Goal: Task Accomplishment & Management: Use online tool/utility

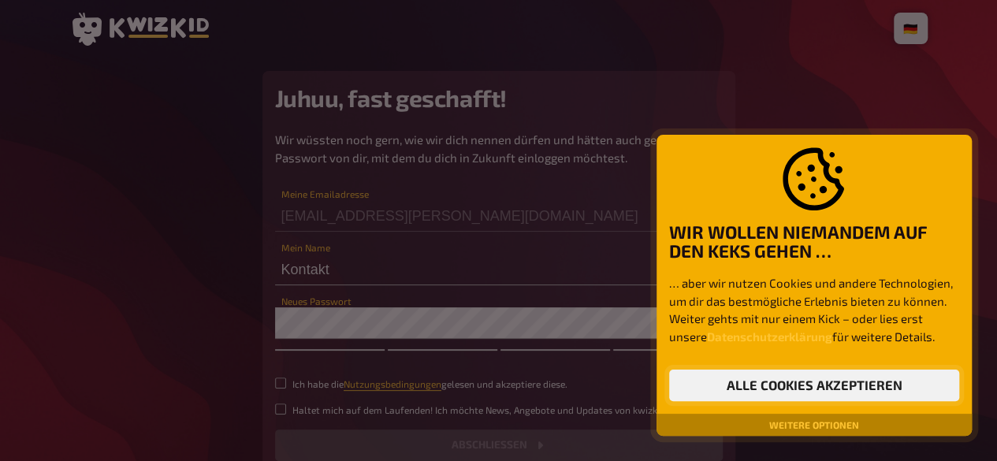
click at [826, 384] on button "Alle Cookies akzeptieren" at bounding box center [814, 386] width 290 height 32
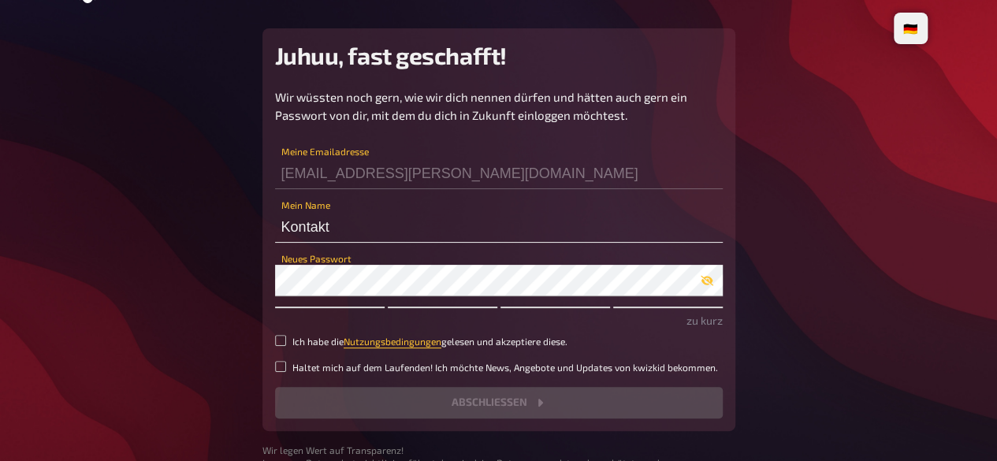
scroll to position [79, 0]
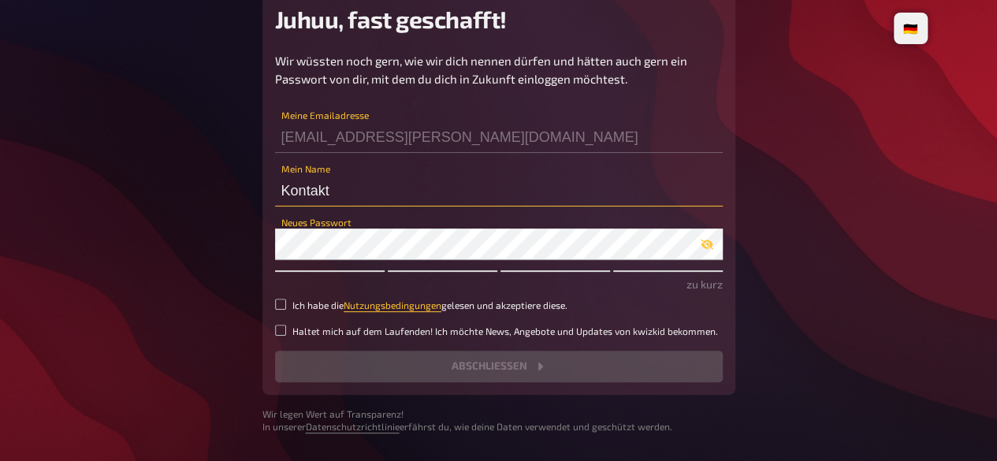
click at [361, 202] on input "Kontakt" at bounding box center [499, 191] width 448 height 32
drag, startPoint x: 348, startPoint y: 195, endPoint x: 257, endPoint y: 195, distance: 91.4
click at [258, 195] on main "Juhuu, fast geschafft! Wir wüssten noch gern, wie wir dich nennen dürfen und hä…" at bounding box center [498, 212] width 857 height 441
type input "[PERSON_NAME]"
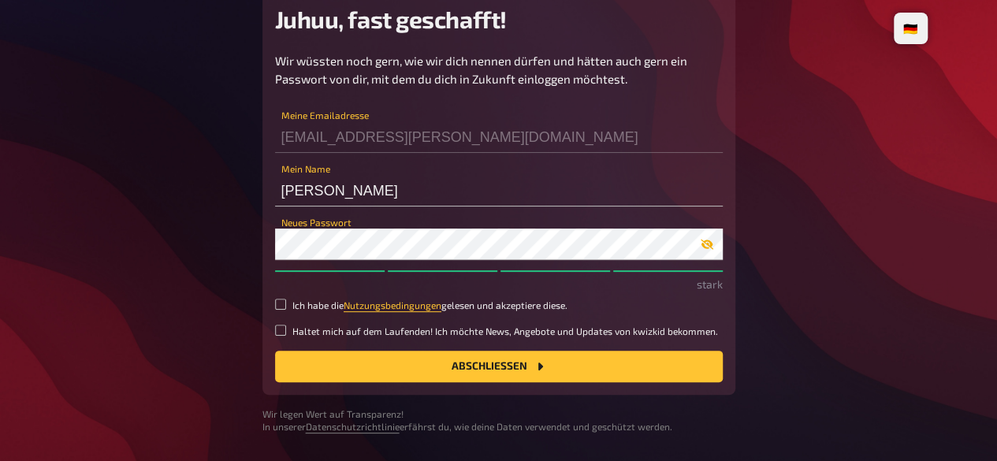
click at [711, 247] on icon "button" at bounding box center [706, 244] width 13 height 13
click at [266, 234] on div "Juhuu, fast geschafft! Wir wüssten noch gern, wie wir dich nennen dürfen und hä…" at bounding box center [498, 193] width 473 height 403
drag, startPoint x: 470, startPoint y: 366, endPoint x: 528, endPoint y: 382, distance: 59.6
click at [470, 366] on button "Abschließen" at bounding box center [499, 367] width 448 height 32
click at [540, 363] on icon "Abschließen" at bounding box center [539, 366] width 13 height 13
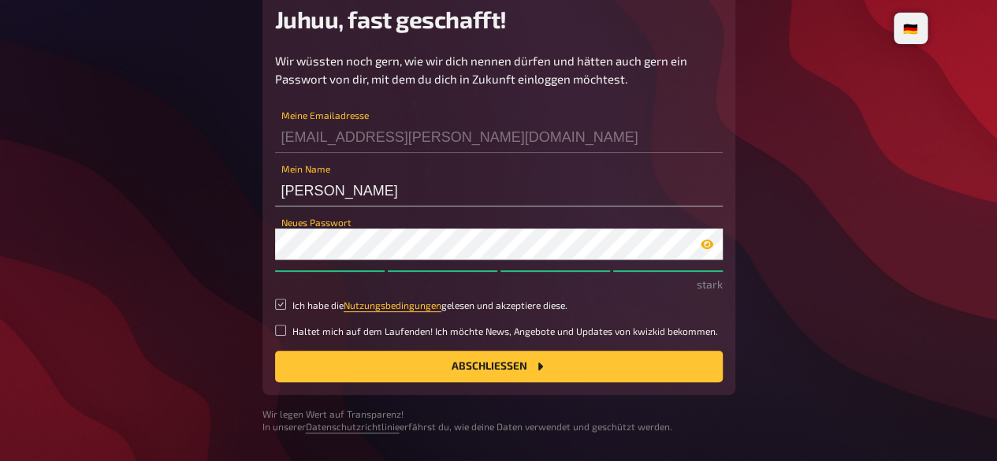
click at [277, 300] on input "Ich habe die Nutzungsbedingungen gelesen und akzeptiere diese." at bounding box center [280, 304] width 11 height 11
checkbox input "true"
click at [425, 370] on button "Abschließen" at bounding box center [499, 367] width 448 height 32
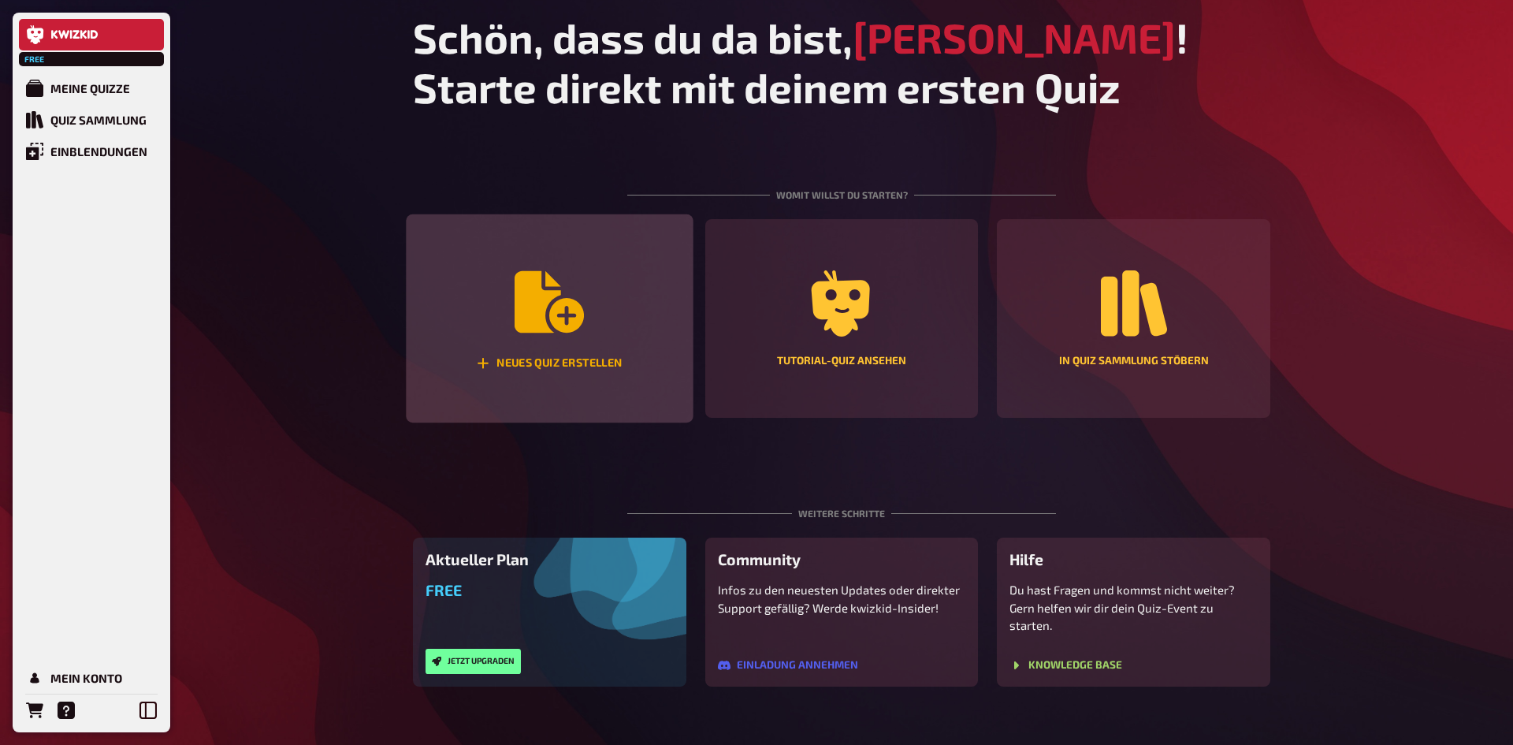
click at [537, 378] on div "Neues Quiz erstellen" at bounding box center [549, 318] width 287 height 209
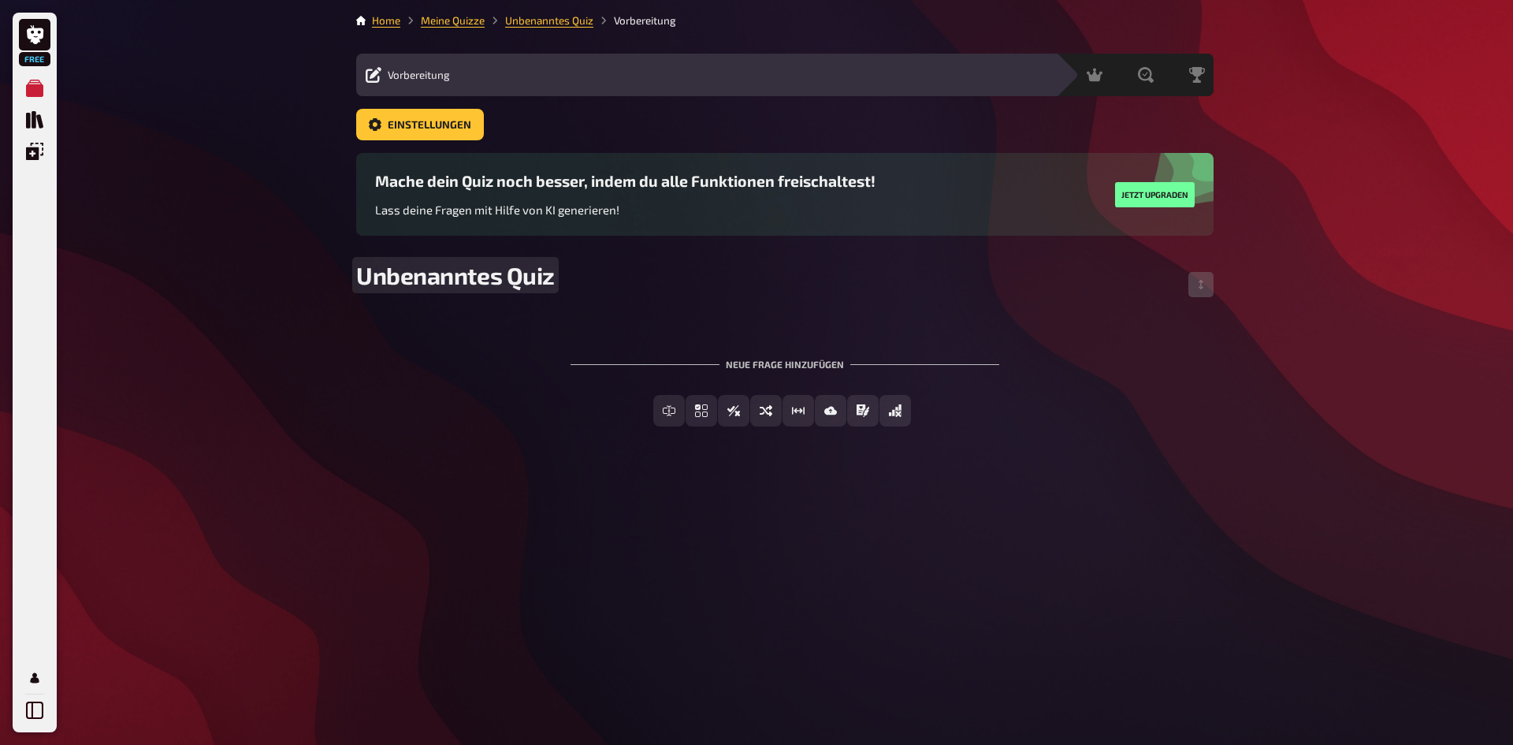
click at [513, 278] on span "Unbenanntes Quiz" at bounding box center [455, 275] width 199 height 28
drag, startPoint x: 559, startPoint y: 279, endPoint x: 420, endPoint y: 274, distance: 138.7
click at [420, 274] on div "Unbenanntes Quiz" at bounding box center [784, 284] width 857 height 47
click at [427, 278] on span "Unbenanntes Quiz" at bounding box center [455, 275] width 199 height 28
click at [429, 272] on span "Unbenanntes Quiz" at bounding box center [455, 275] width 199 height 28
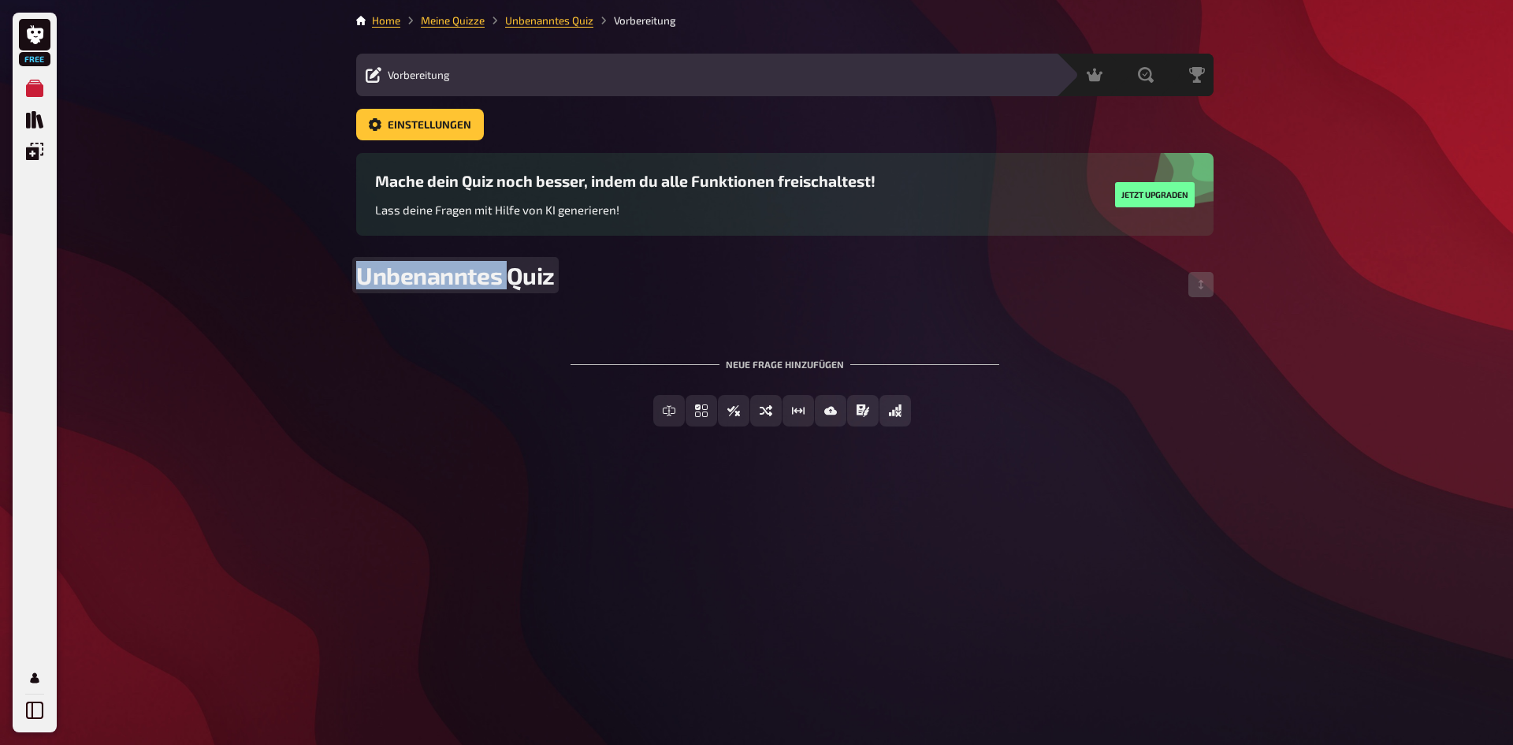
click at [429, 272] on span "Unbenanntes Quiz" at bounding box center [455, 275] width 199 height 28
click at [399, 120] on span "Einstellungen" at bounding box center [430, 125] width 84 height 11
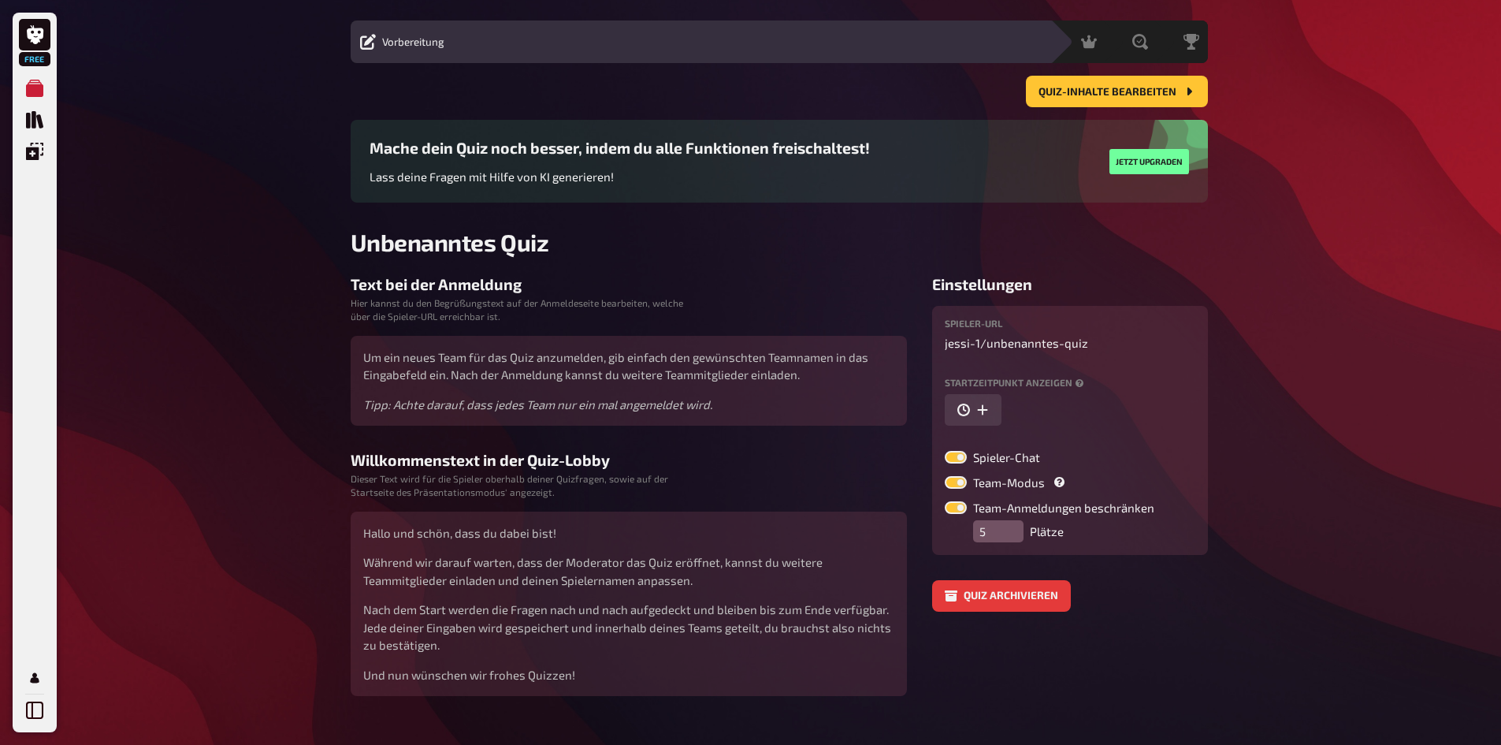
scroll to position [60, 0]
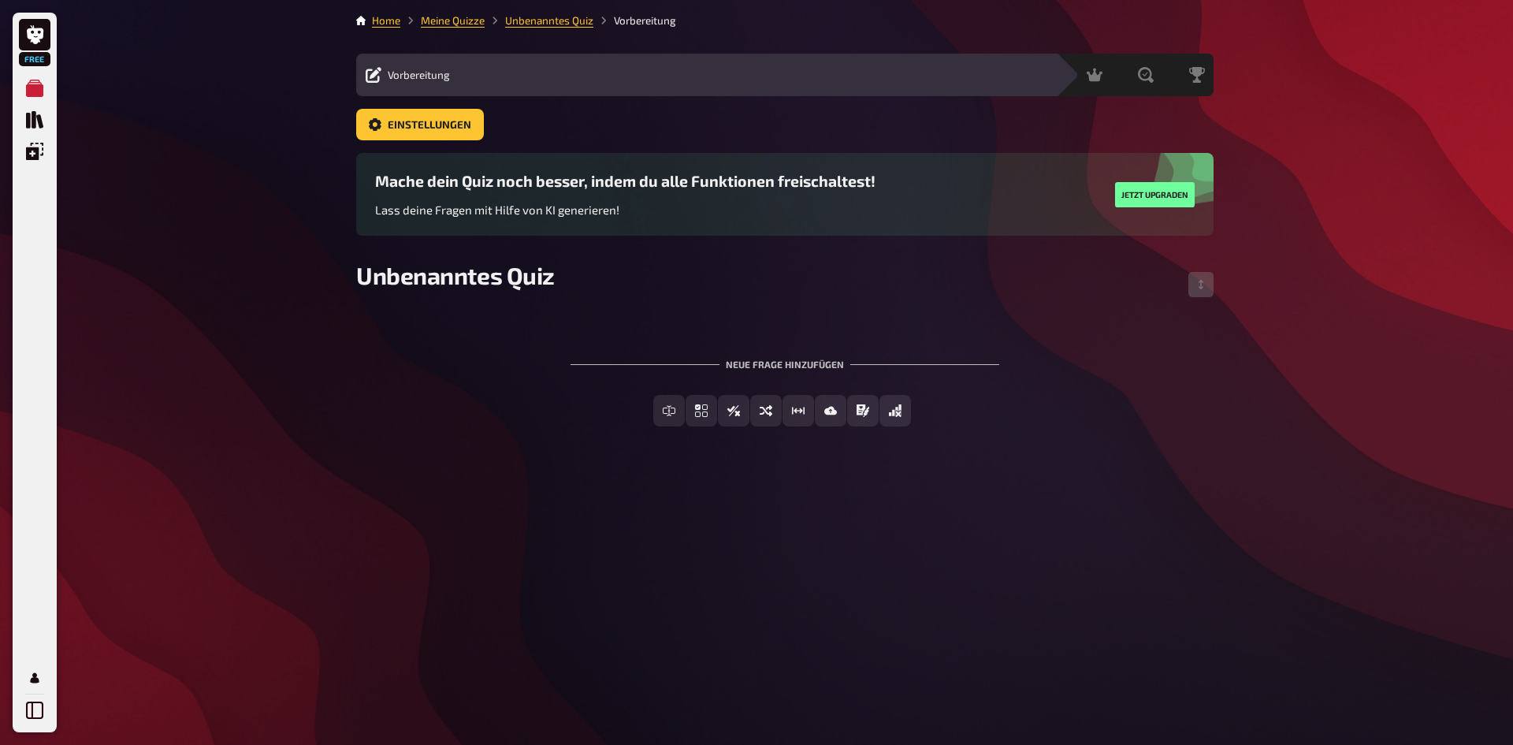
click at [440, 76] on span "Vorbereitung" at bounding box center [419, 75] width 62 height 13
click at [406, 73] on span "Vorbereitung" at bounding box center [419, 75] width 62 height 13
click at [478, 294] on div "Unbenanntes Quiz" at bounding box center [784, 284] width 857 height 47
click at [712, 364] on div "Neue Frage hinzufügen" at bounding box center [784, 357] width 429 height 49
click at [384, 273] on span "Unbenanntes Quiz" at bounding box center [455, 275] width 199 height 28
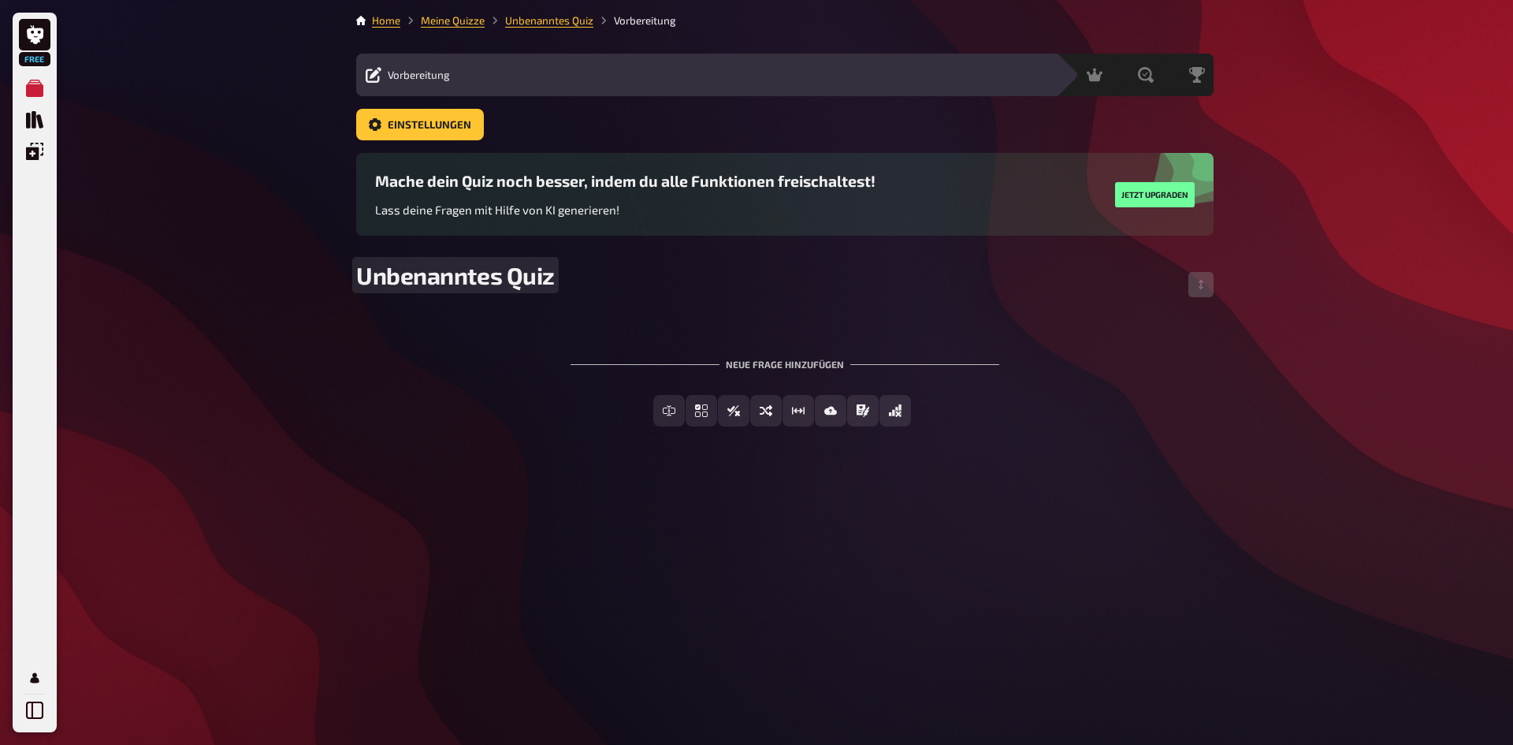
click at [436, 274] on span "Unbenanntes Quiz" at bounding box center [455, 275] width 199 height 28
click at [438, 274] on span "Unbenanntes Quiz" at bounding box center [455, 275] width 199 height 28
click at [535, 269] on span "Unbenanntes Quiz" at bounding box center [455, 275] width 199 height 28
drag, startPoint x: 547, startPoint y: 270, endPoint x: 363, endPoint y: 260, distance: 183.9
click at [363, 260] on main "Home Meine Quizze Unbenanntes Quiz Vorbereitung Vorbereitung Inhalte Bearbeiten…" at bounding box center [784, 232] width 857 height 439
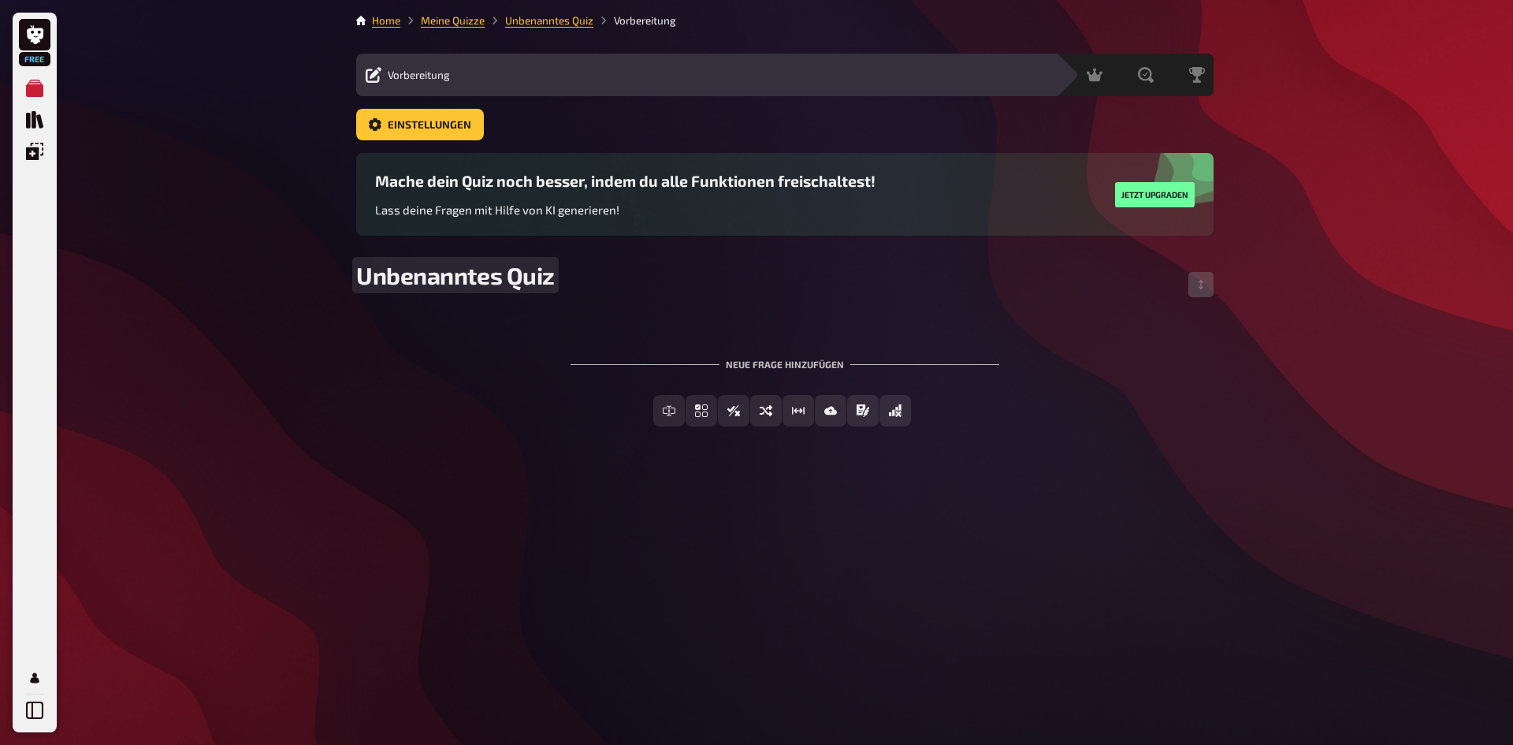
click at [554, 275] on span "Unbenanntes Quiz" at bounding box center [455, 275] width 199 height 28
drag, startPoint x: 556, startPoint y: 275, endPoint x: 342, endPoint y: 269, distance: 214.4
click at [342, 269] on div "Free Meine Quizze Quiz Sammlung Einblendungen Mein Konto Home Meine Quizze Unbe…" at bounding box center [756, 372] width 1513 height 745
click at [433, 270] on span "Unbenanntes Quiz" at bounding box center [455, 275] width 199 height 28
click at [436, 277] on span "Unbenanntes Quiz" at bounding box center [455, 275] width 199 height 28
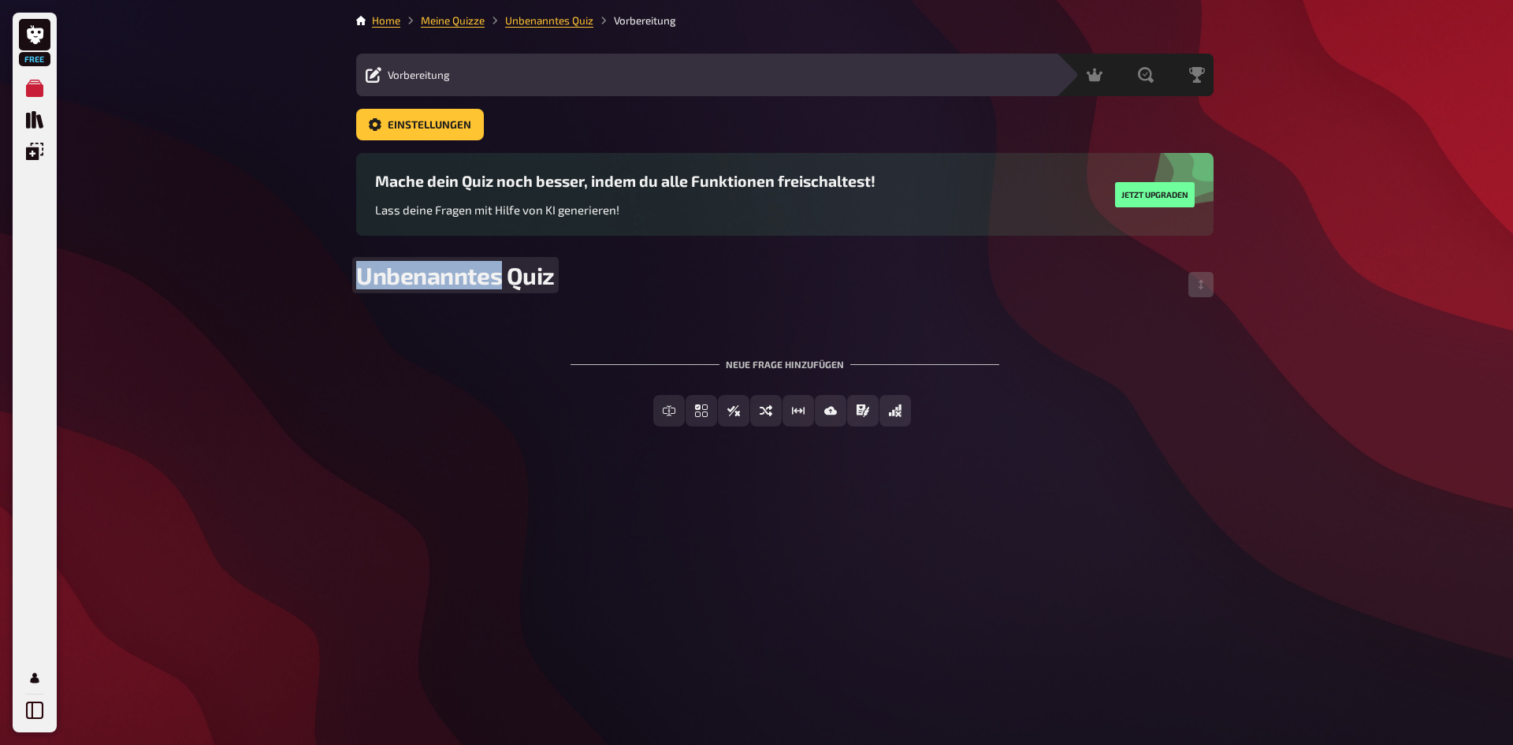
click at [437, 280] on span "Unbenanntes Quiz" at bounding box center [455, 275] width 199 height 28
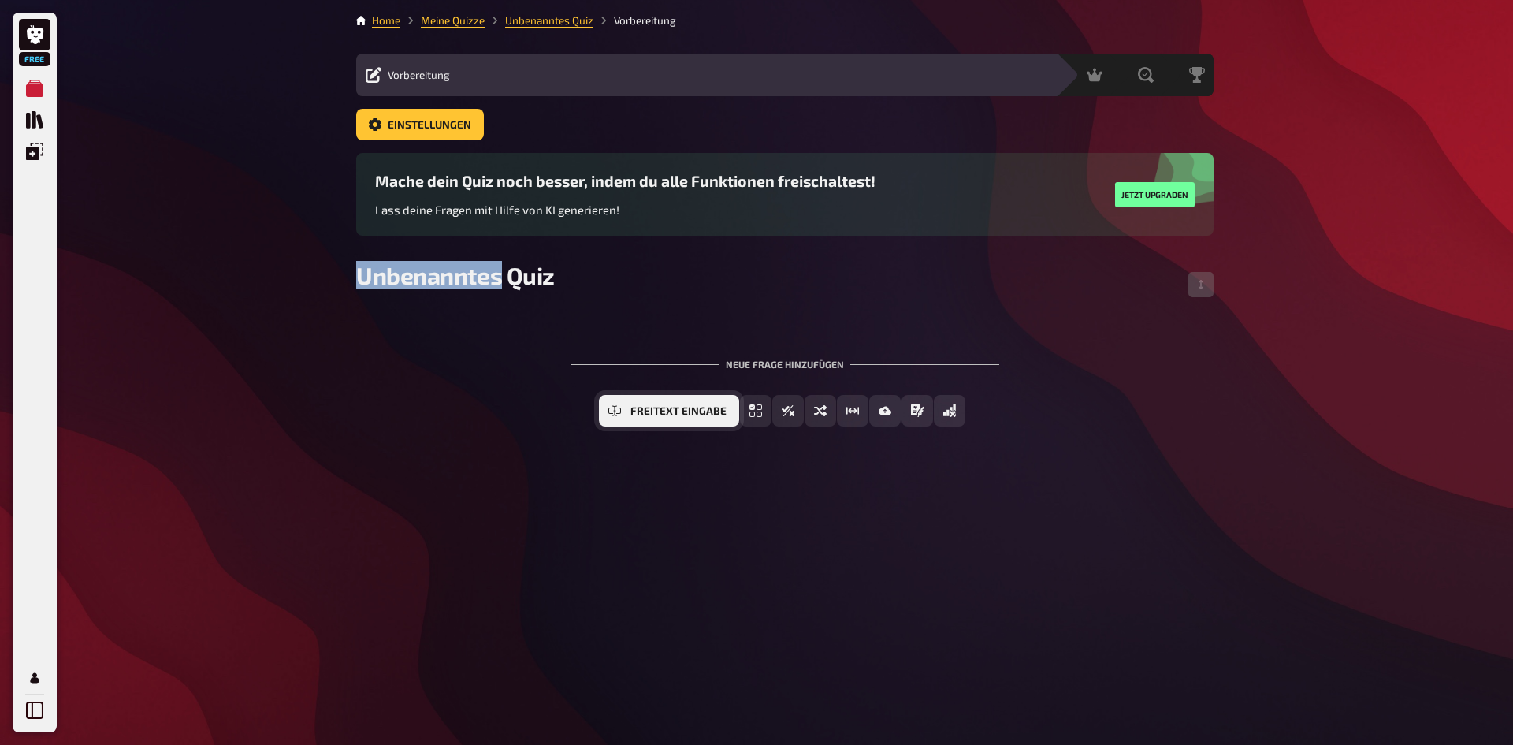
click at [691, 407] on span "Freitext Eingabe" at bounding box center [678, 411] width 96 height 11
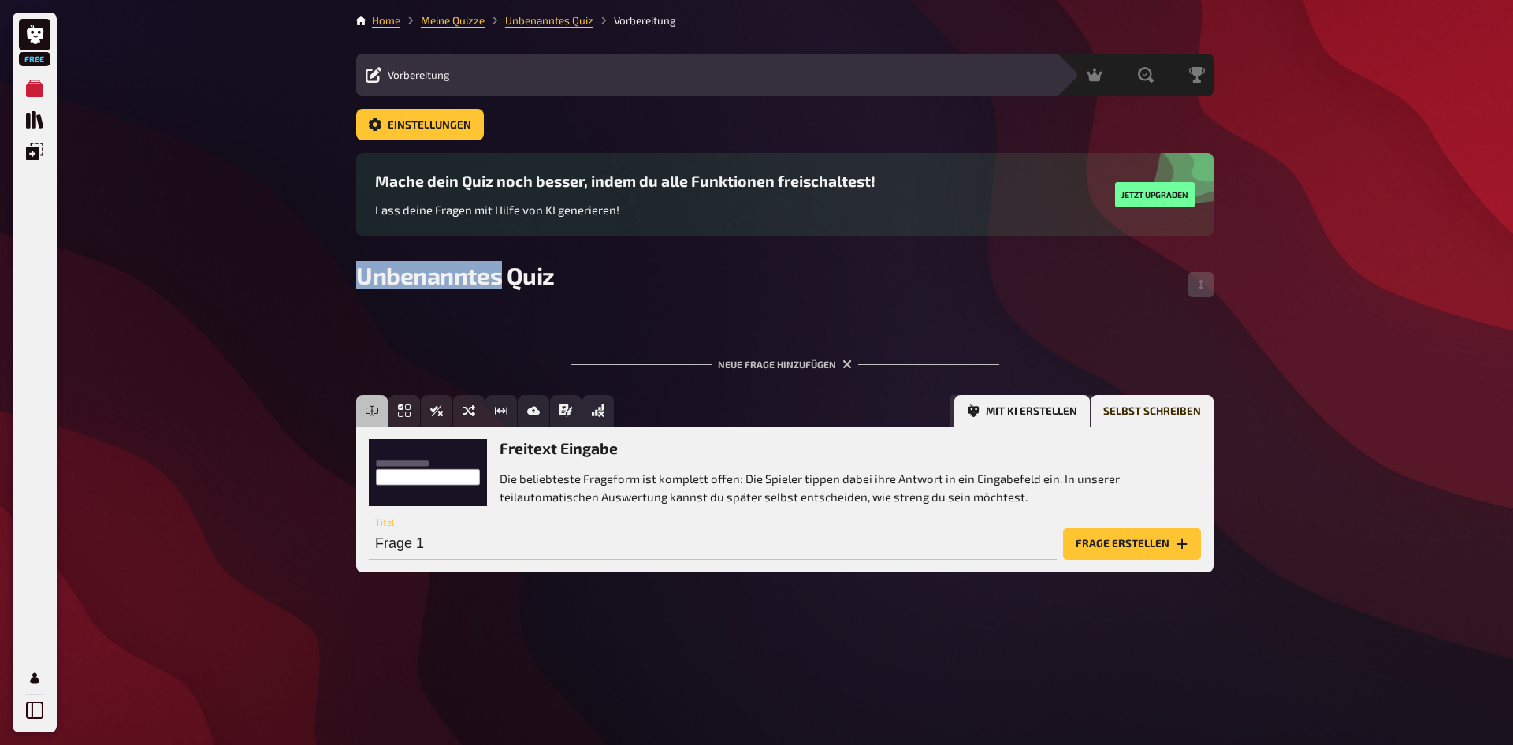
click at [996, 403] on button "Mit KI erstellen" at bounding box center [1022, 411] width 136 height 32
click at [996, 460] on button "Frage generieren (3×)" at bounding box center [1117, 544] width 165 height 32
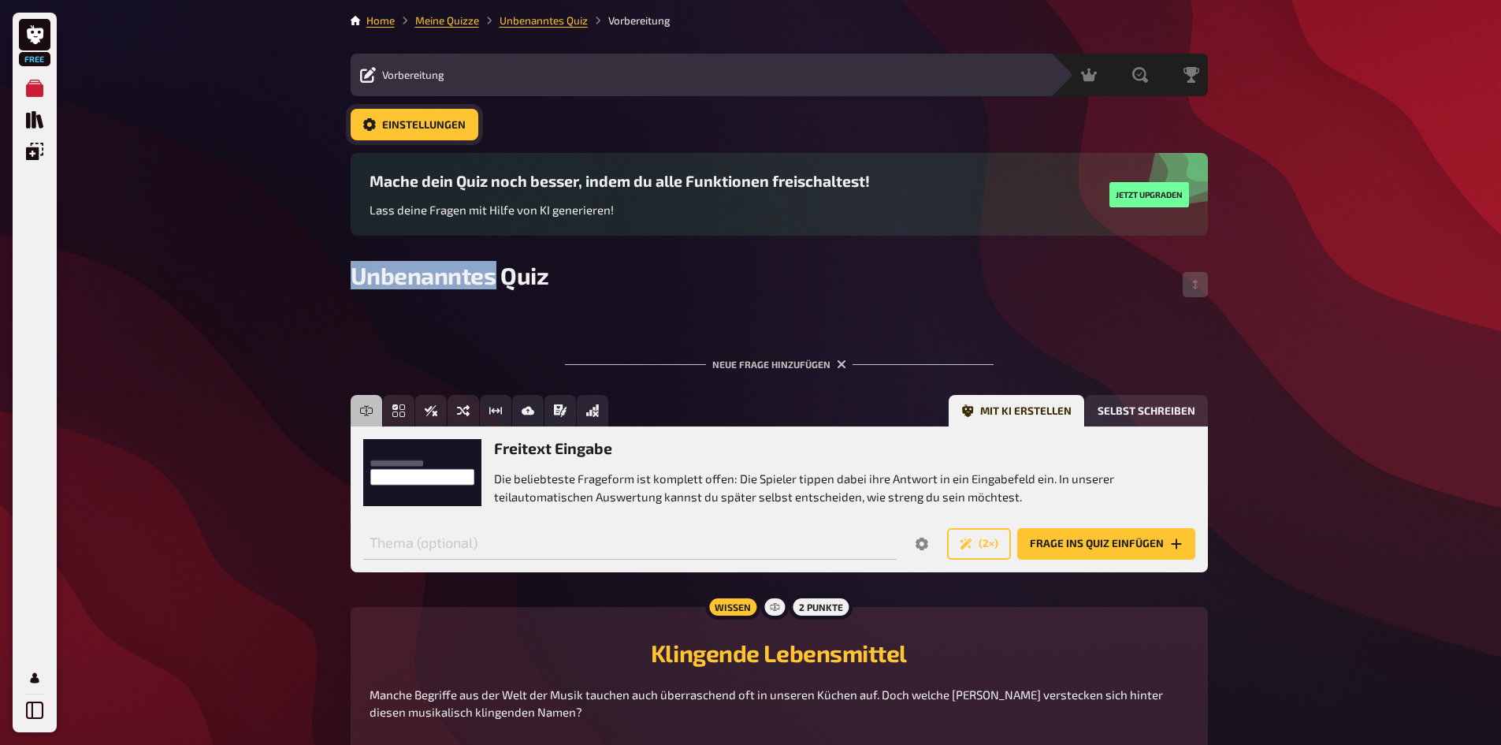
click at [436, 125] on span "Einstellungen" at bounding box center [424, 125] width 84 height 11
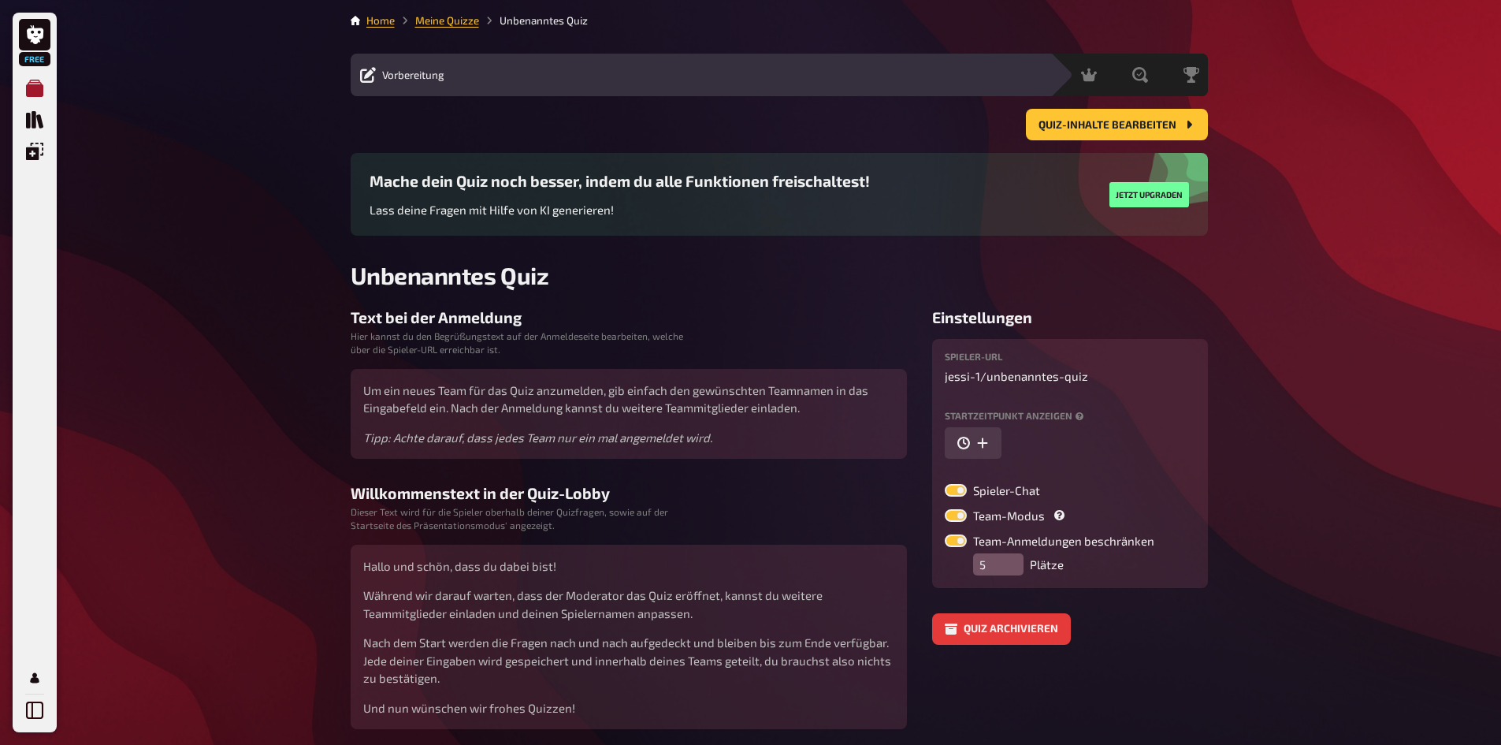
click at [40, 83] on icon "Meine Quizze" at bounding box center [34, 88] width 17 height 17
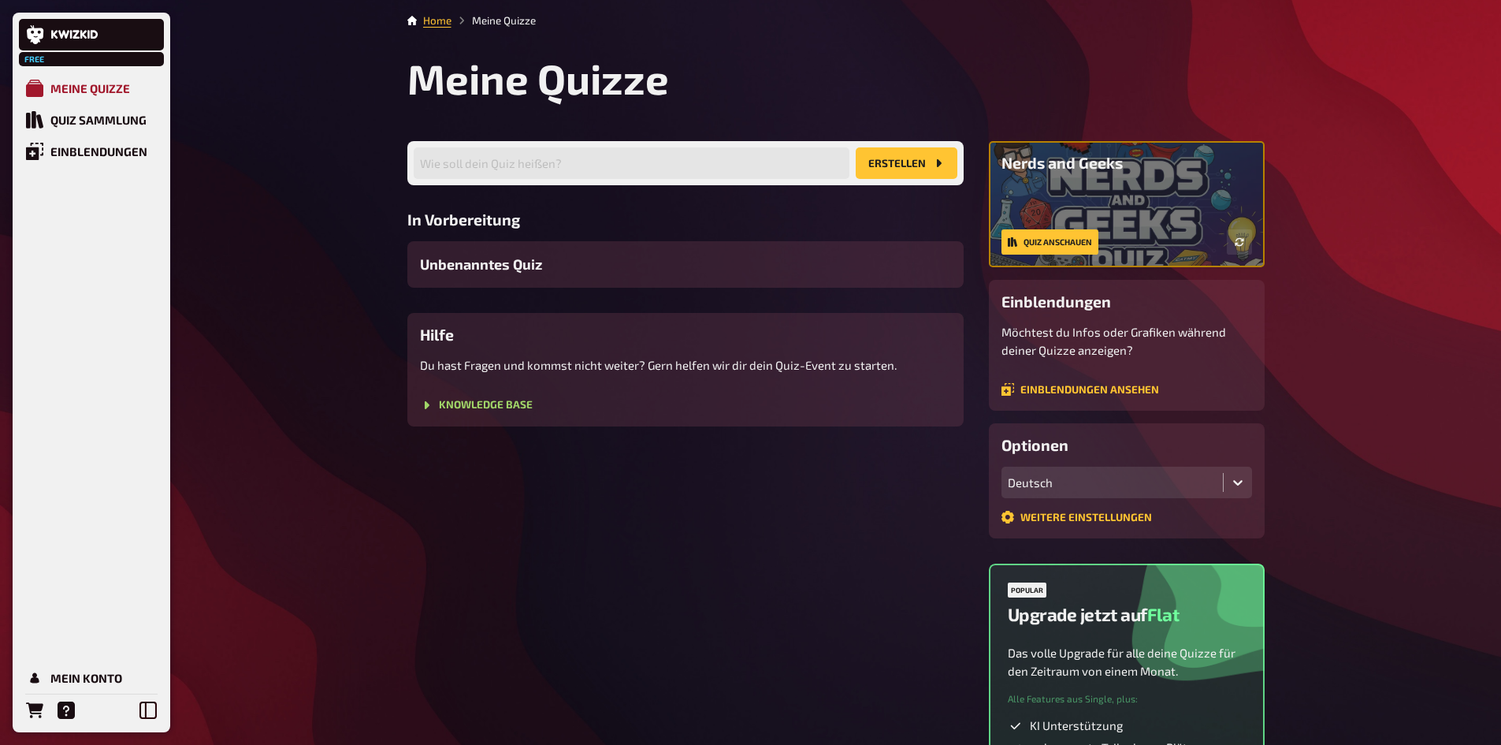
click at [94, 88] on div "Meine Quizze" at bounding box center [90, 88] width 80 height 14
click at [98, 121] on div "Quiz Sammlung" at bounding box center [98, 120] width 96 height 14
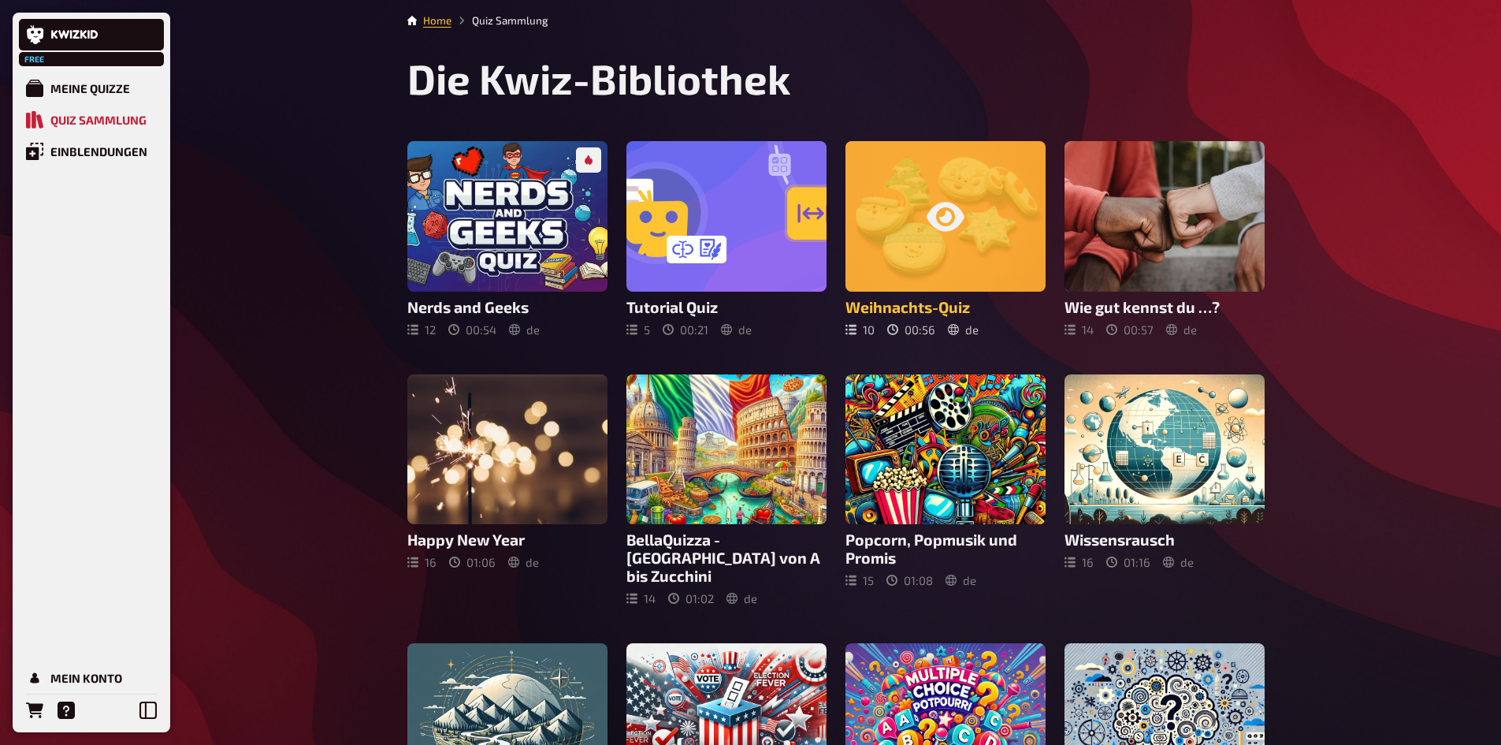
click at [931, 240] on div at bounding box center [945, 216] width 200 height 150
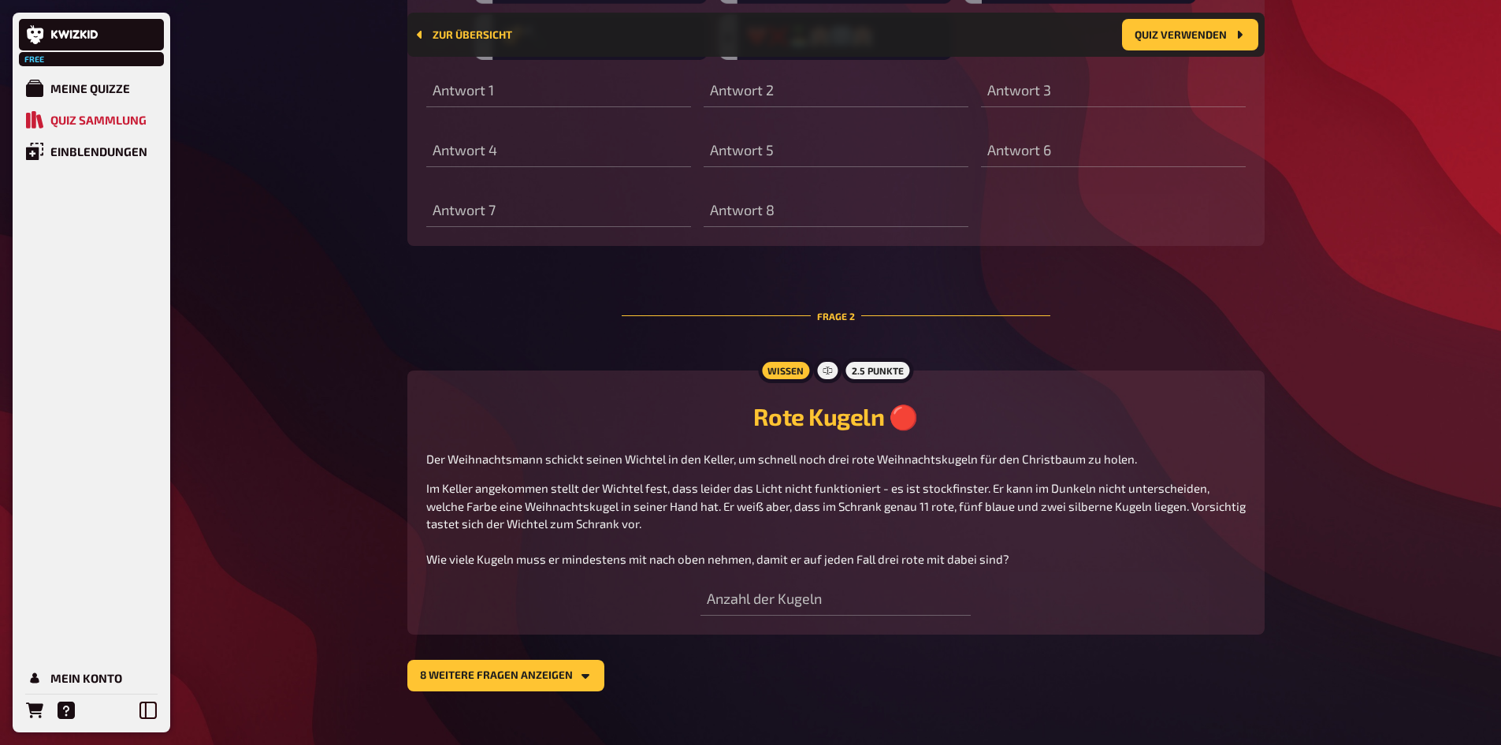
scroll to position [812, 0]
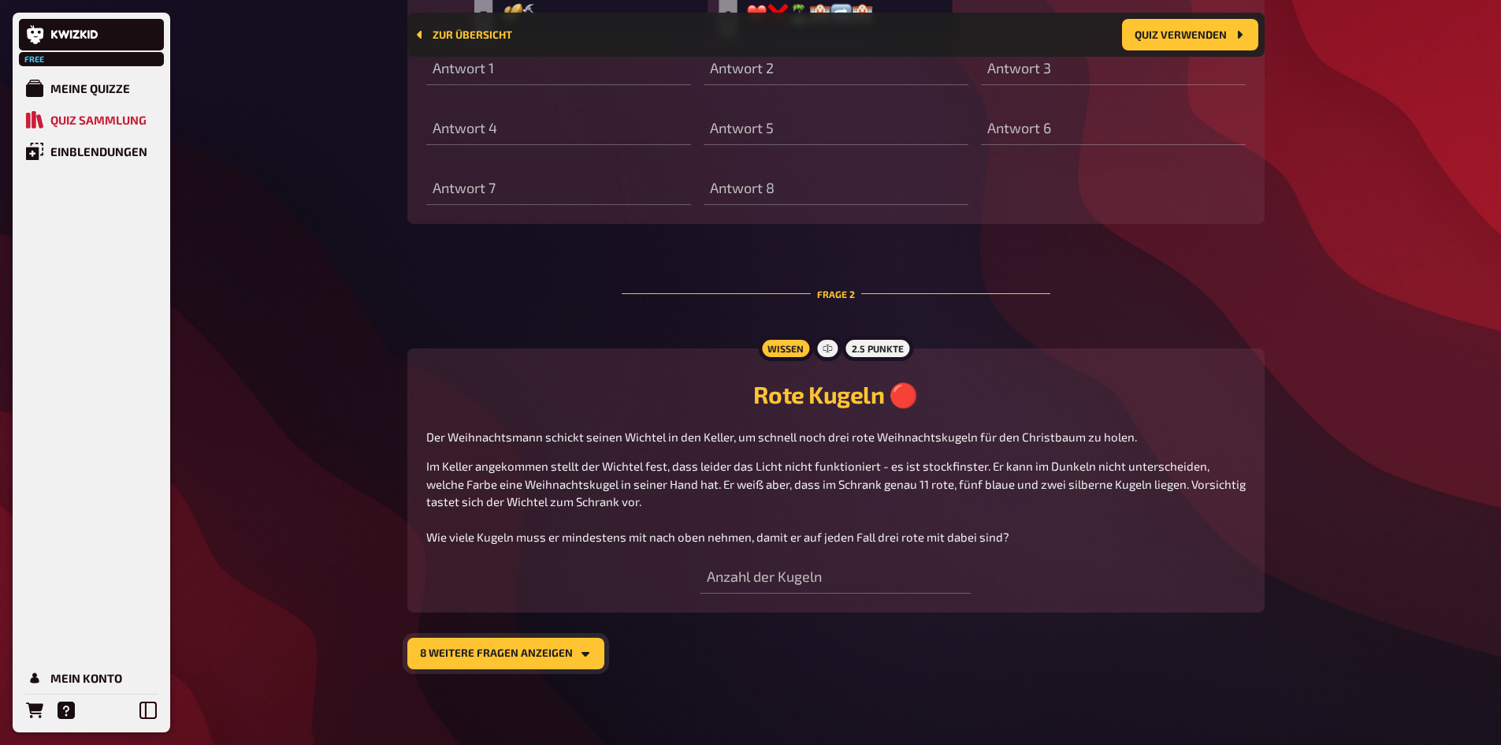
click at [518, 460] on button "8 weitere Fragen anzeigen" at bounding box center [505, 653] width 197 height 32
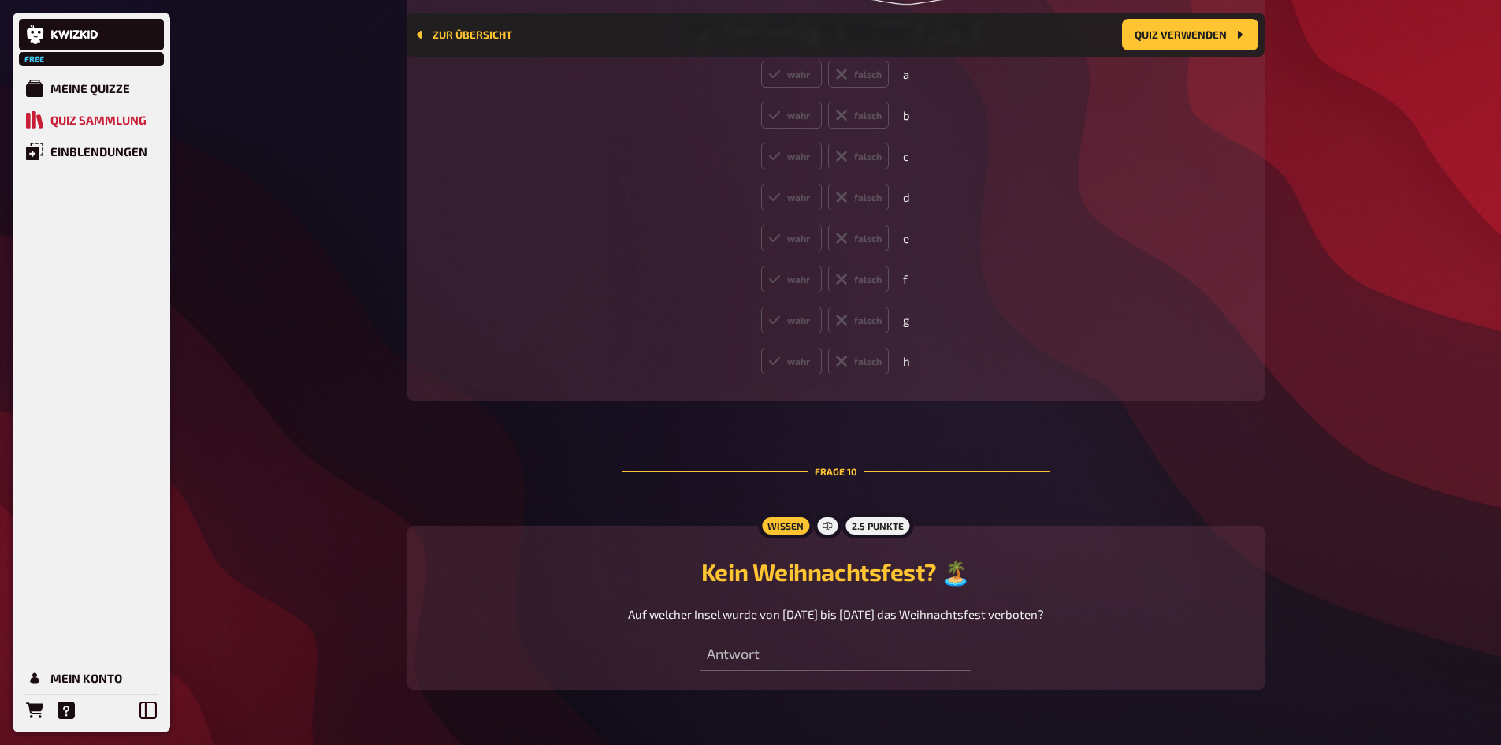
scroll to position [4623, 0]
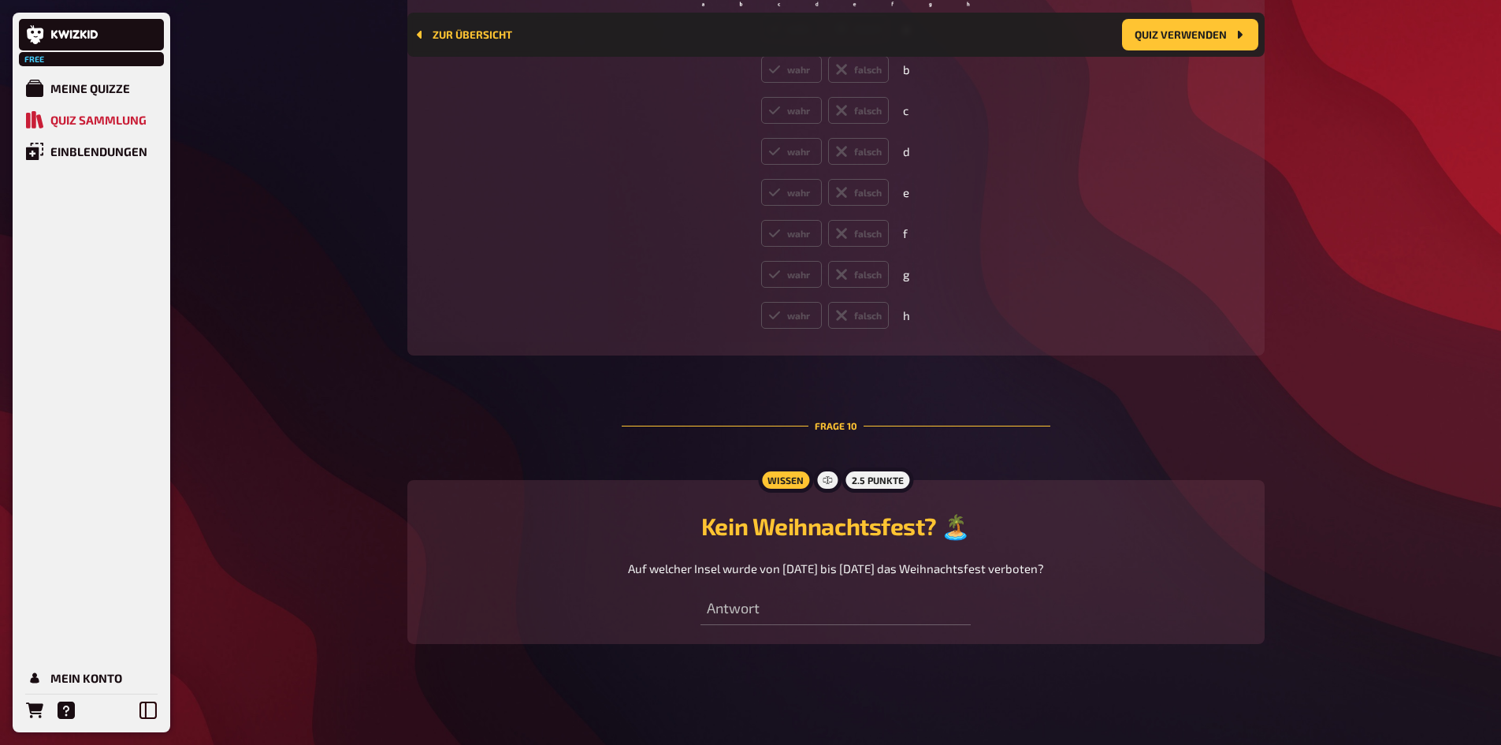
click at [799, 460] on div "Wissen 2.5 Punkte Kein Weihnachtsfest? 🏝️ Auf welcher Insel wurde von [DATE] bi…" at bounding box center [835, 562] width 857 height 164
click at [996, 43] on button "Quiz verwenden" at bounding box center [1190, 35] width 136 height 32
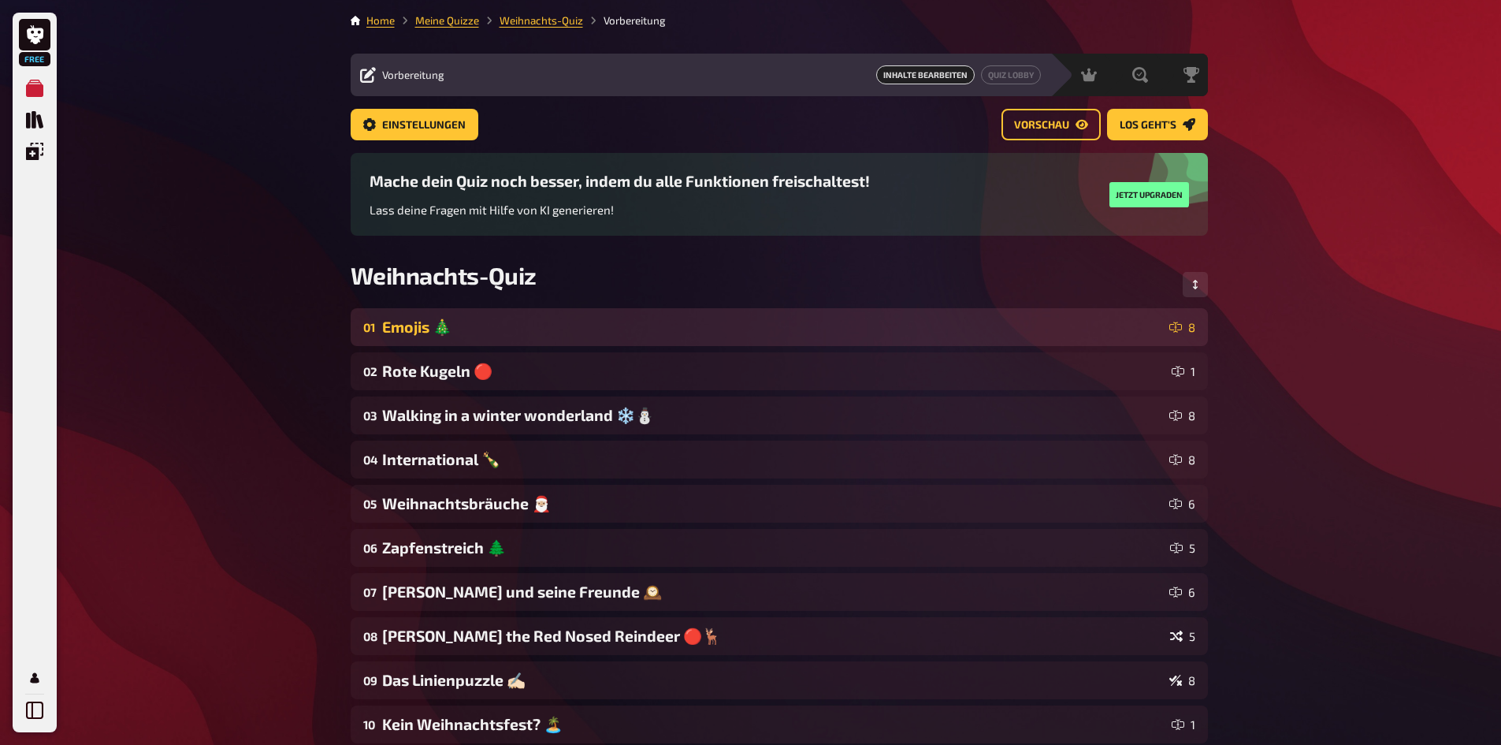
click at [996, 330] on div "Emojis 🎄" at bounding box center [772, 327] width 781 height 19
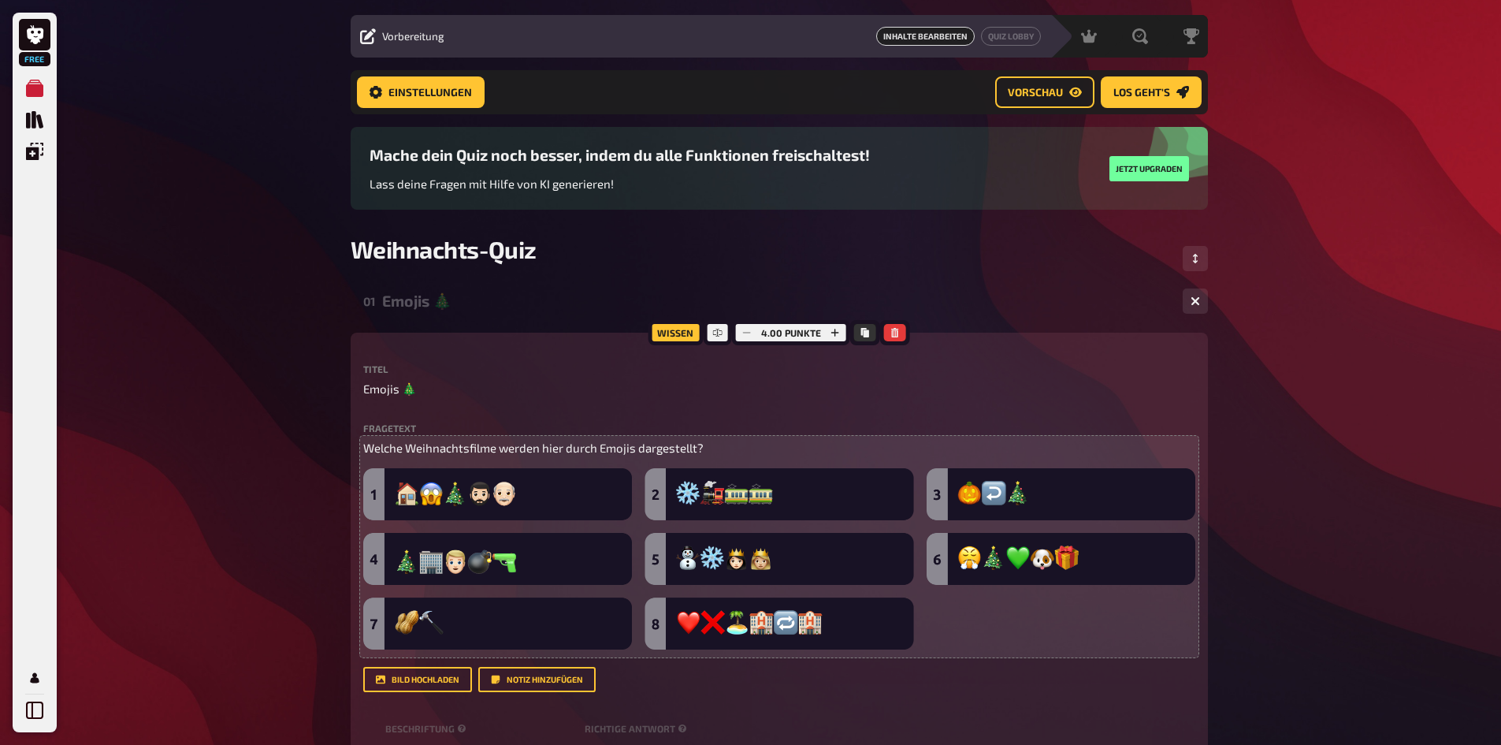
scroll to position [25, 0]
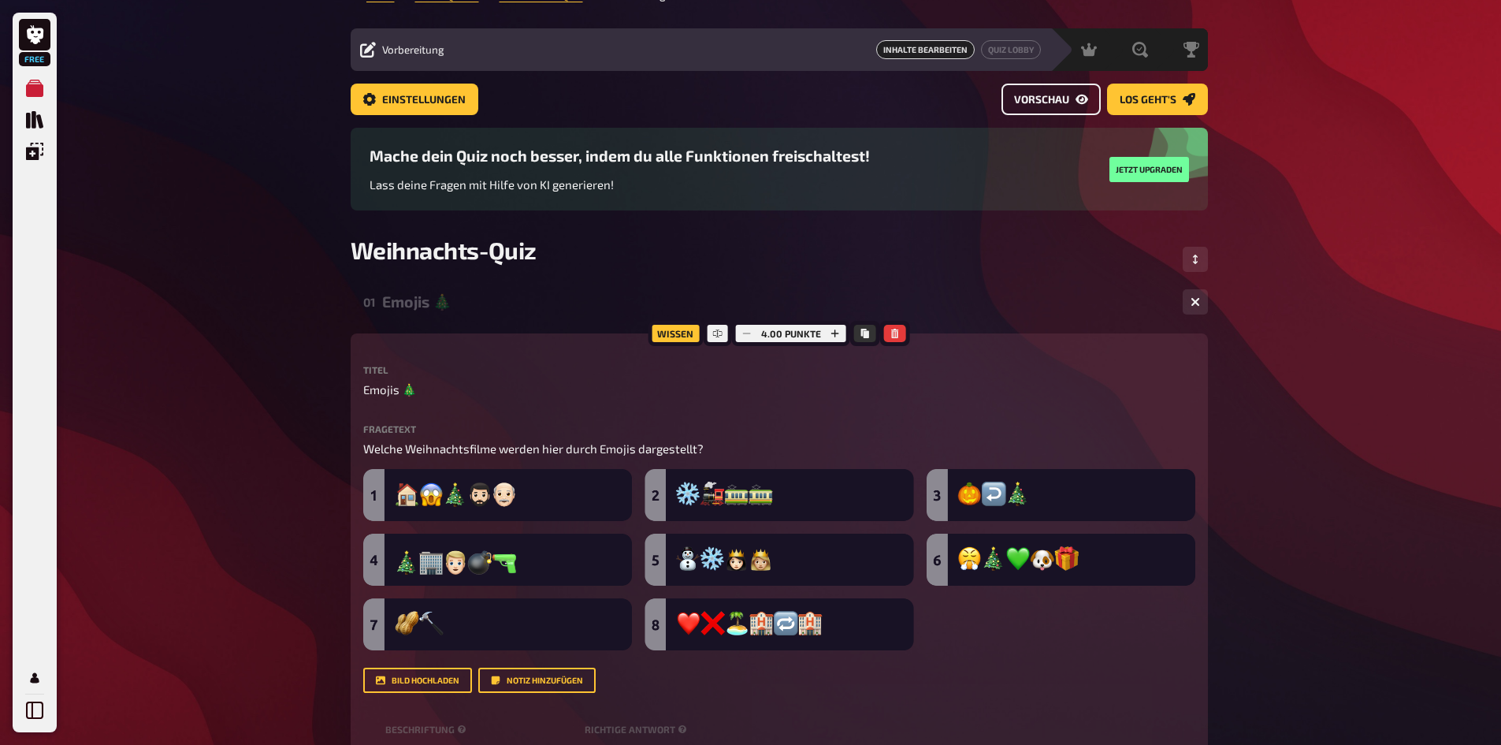
click at [996, 95] on span "Vorschau" at bounding box center [1041, 100] width 55 height 11
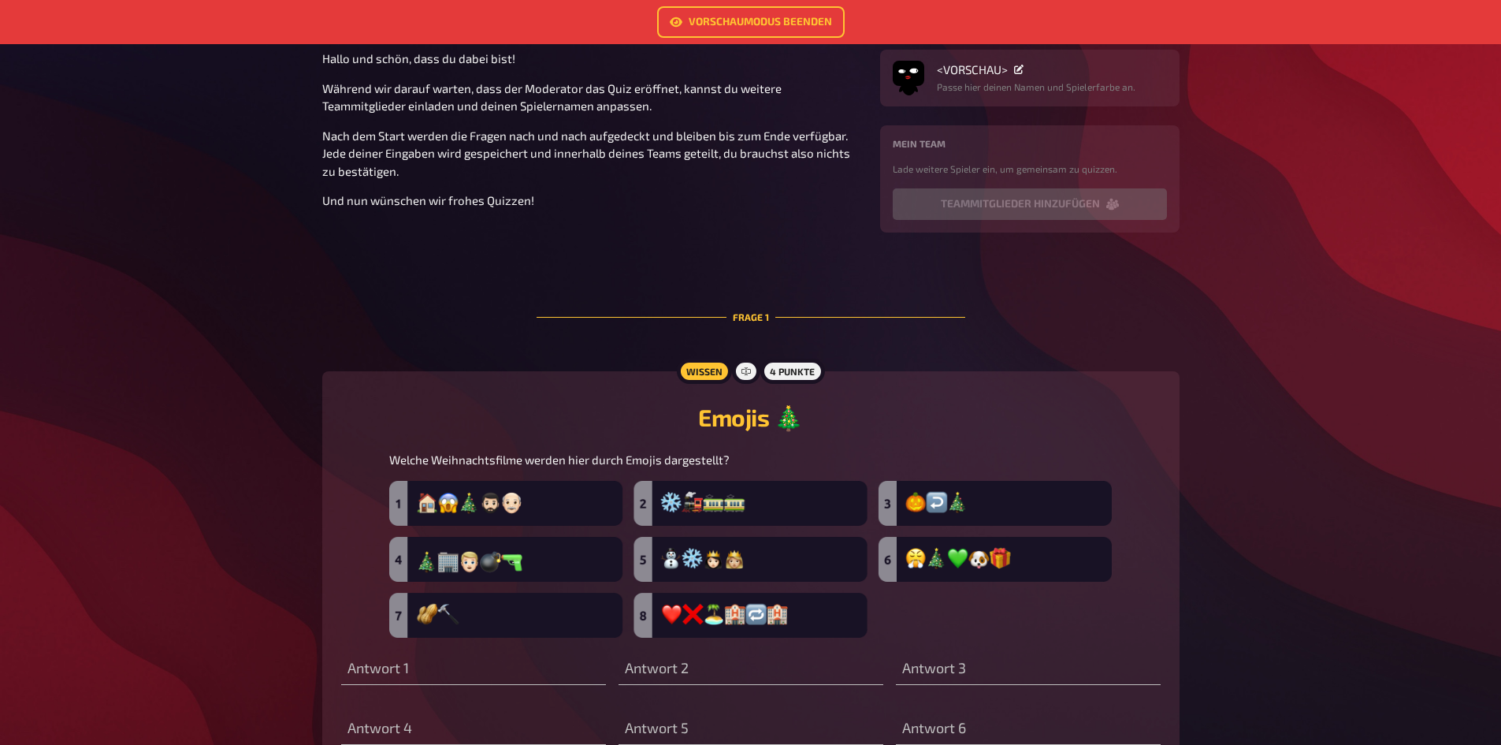
scroll to position [79, 0]
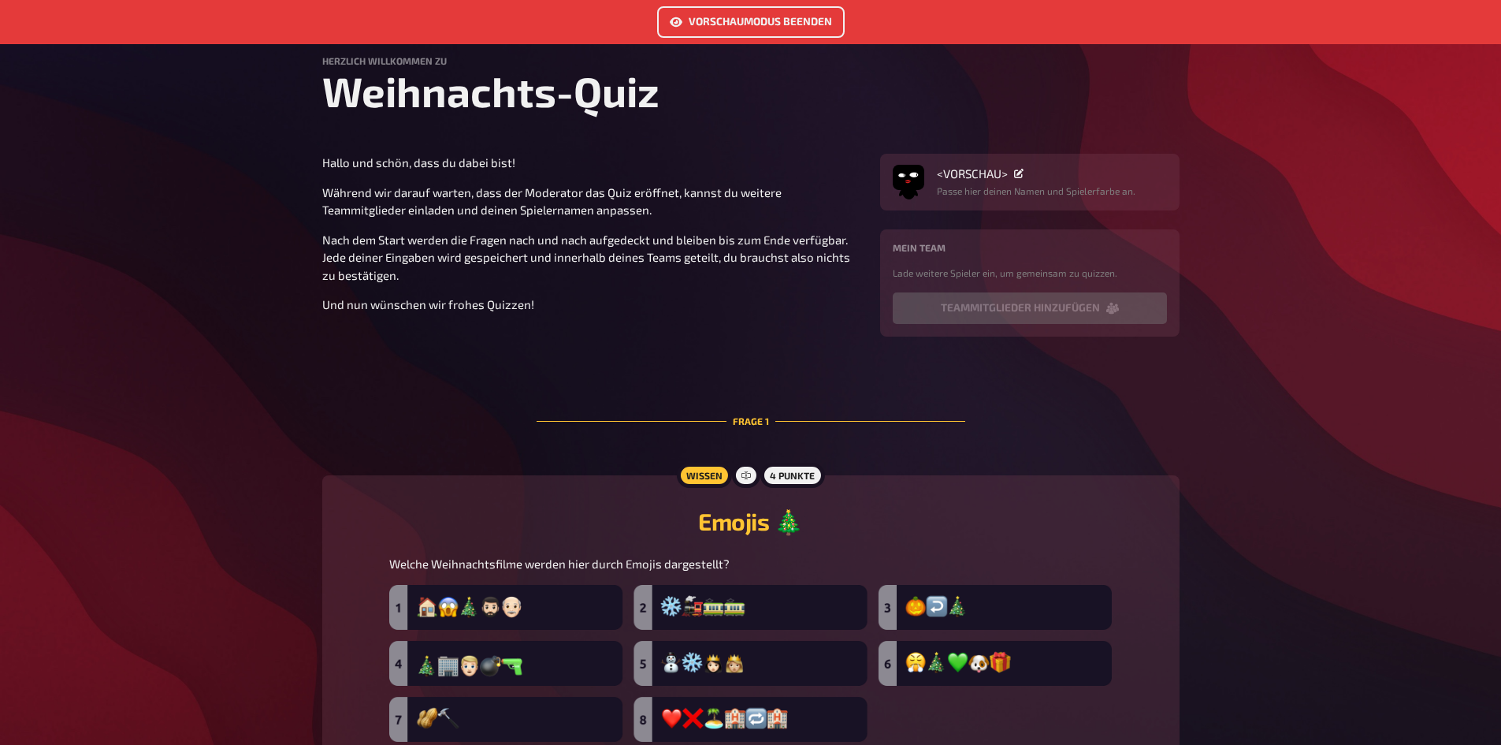
click at [771, 31] on link "Vorschaumodus beenden" at bounding box center [751, 22] width 188 height 32
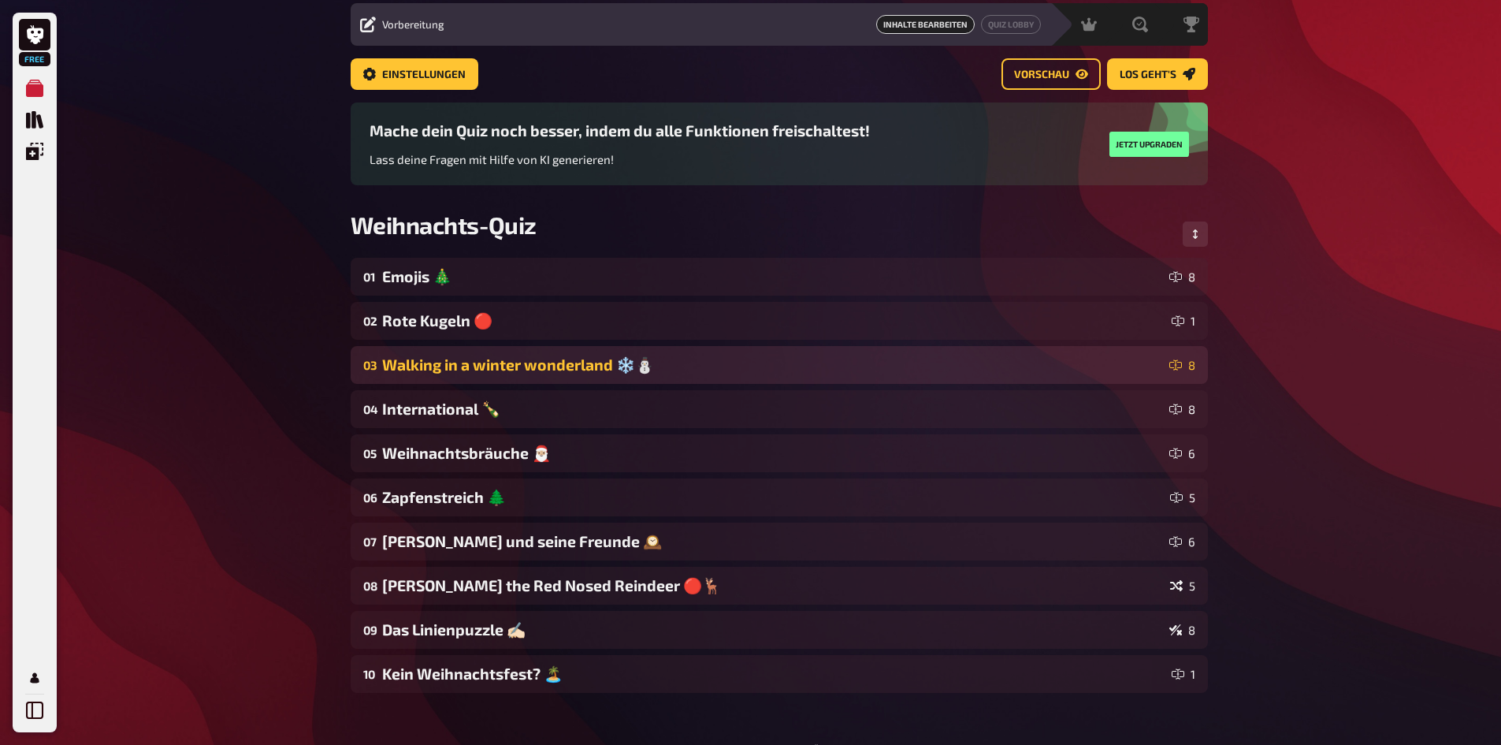
scroll to position [79, 0]
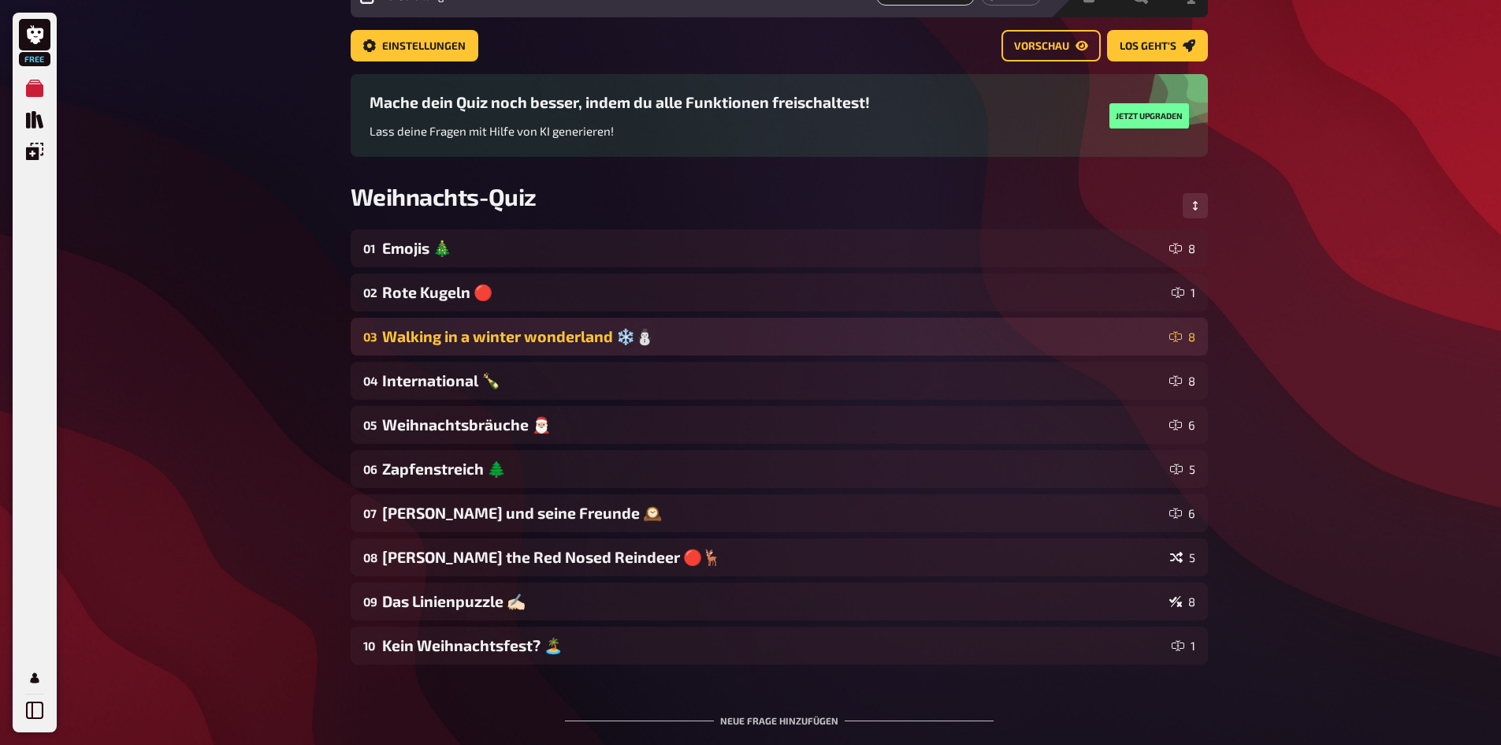
click at [996, 340] on div "Walking in a winter wonderland ❄️⛄️" at bounding box center [772, 336] width 781 height 19
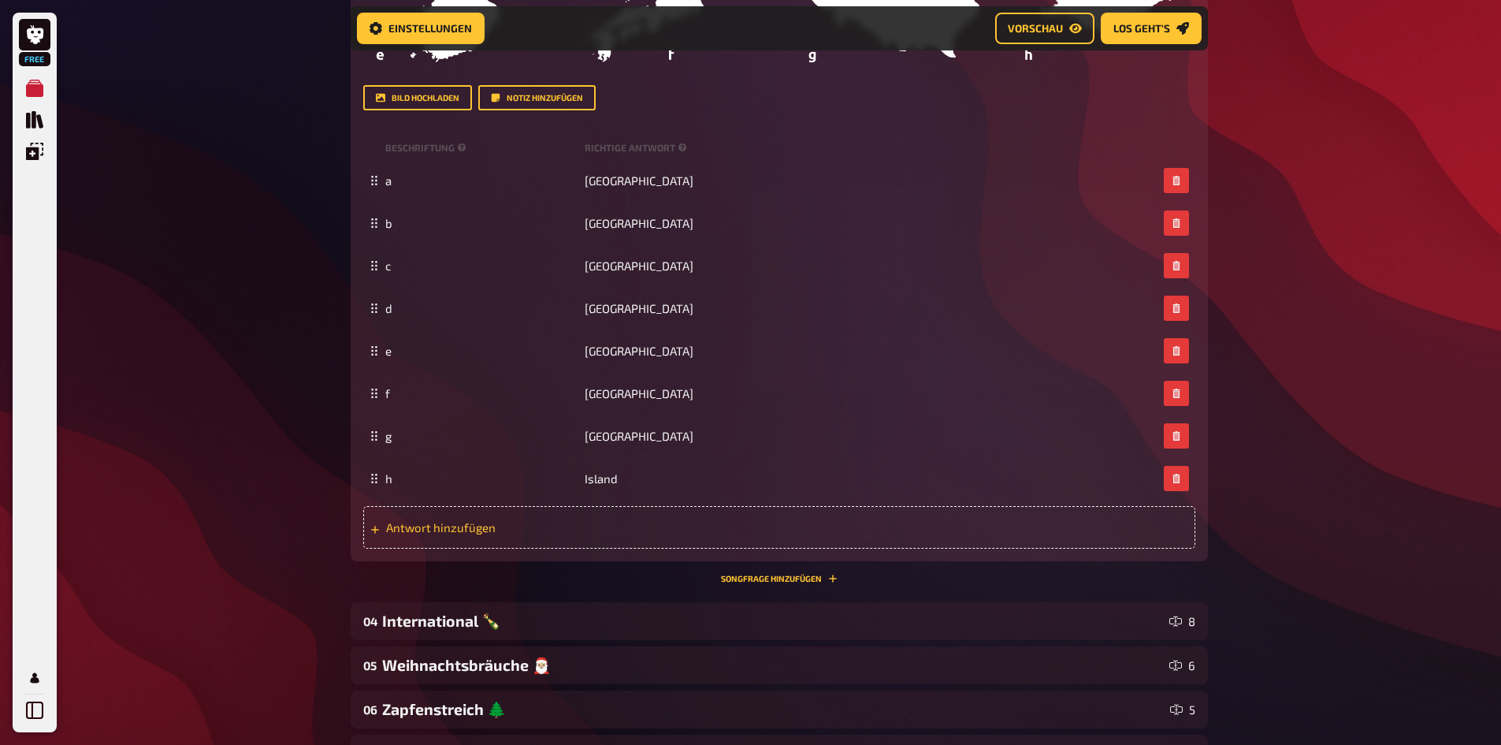
scroll to position [1037, 0]
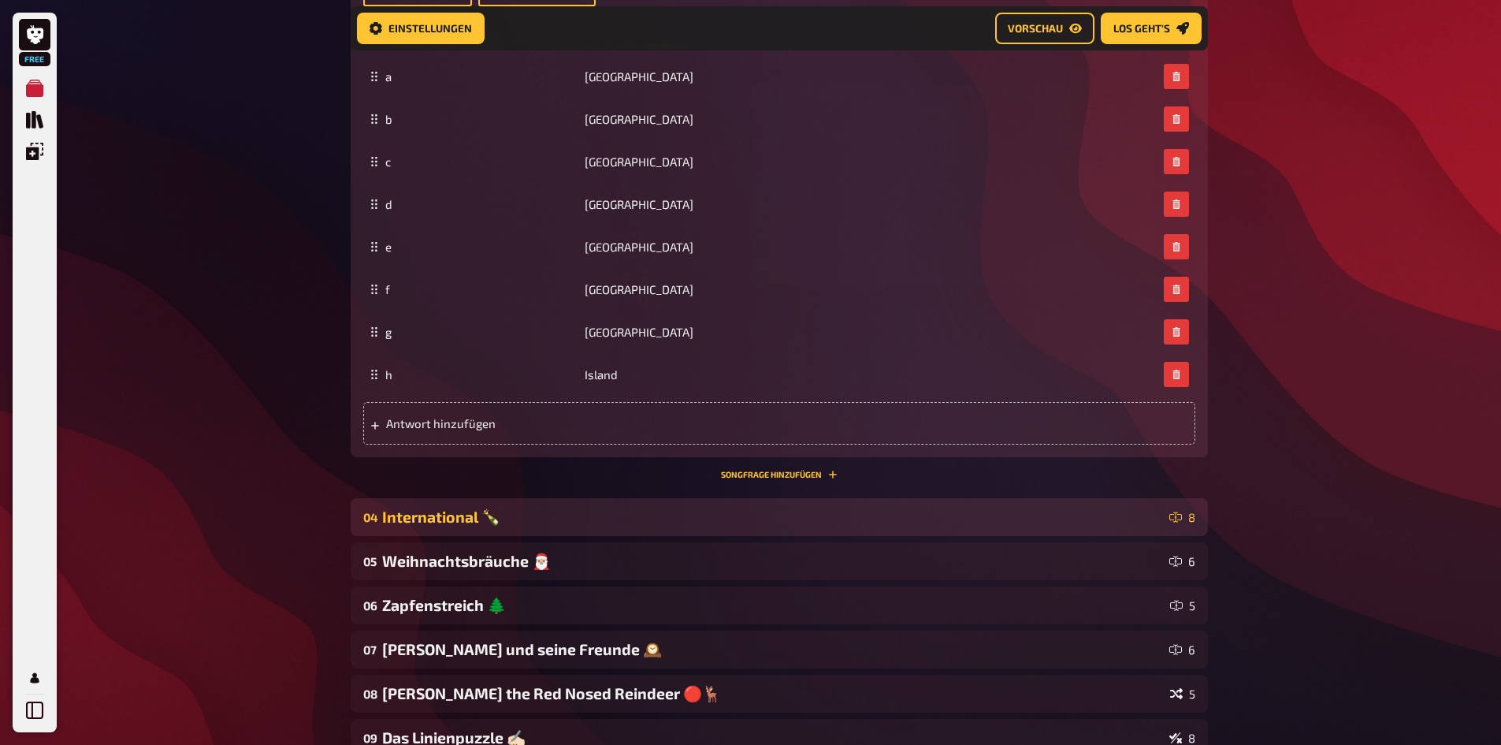
click at [996, 460] on div "04 International 🍾 8" at bounding box center [779, 517] width 857 height 38
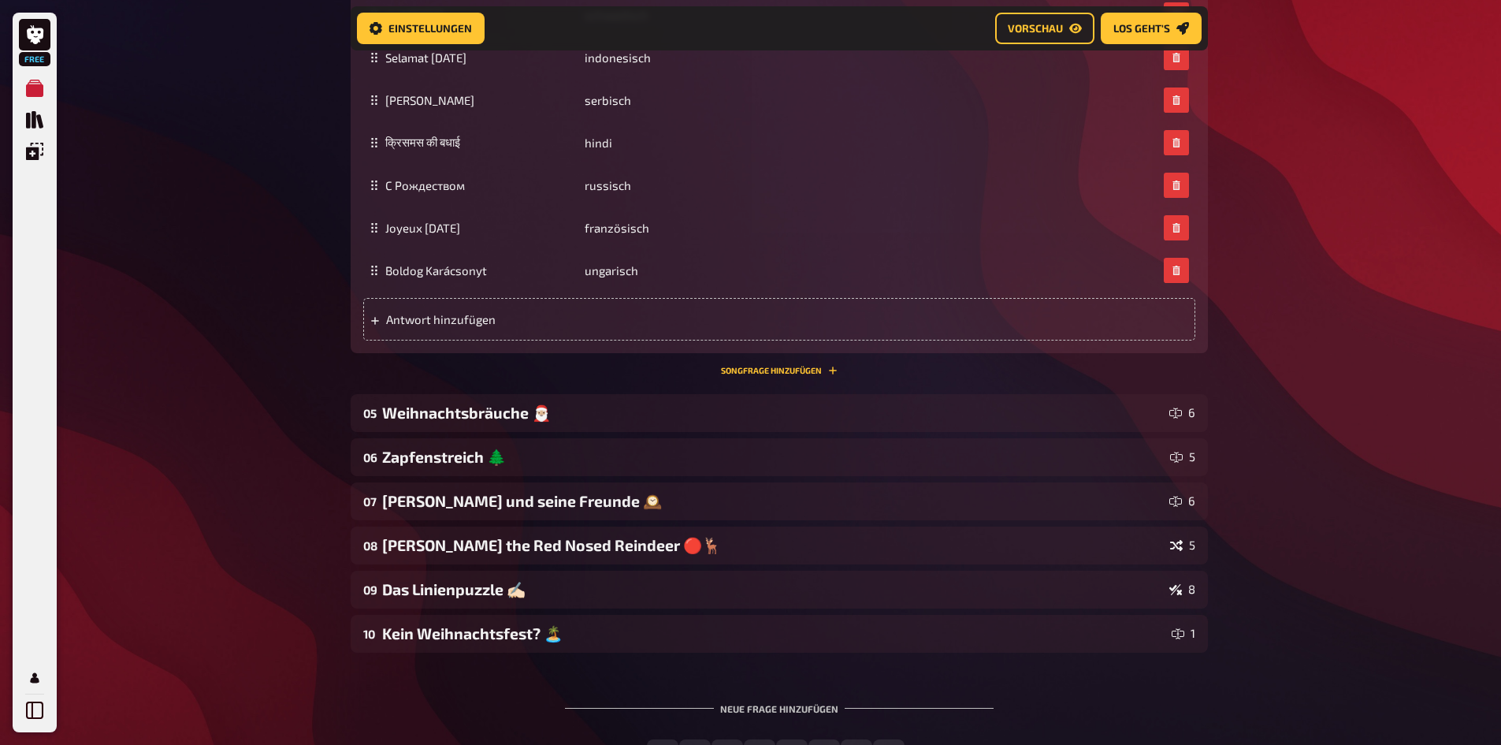
scroll to position [1982, 0]
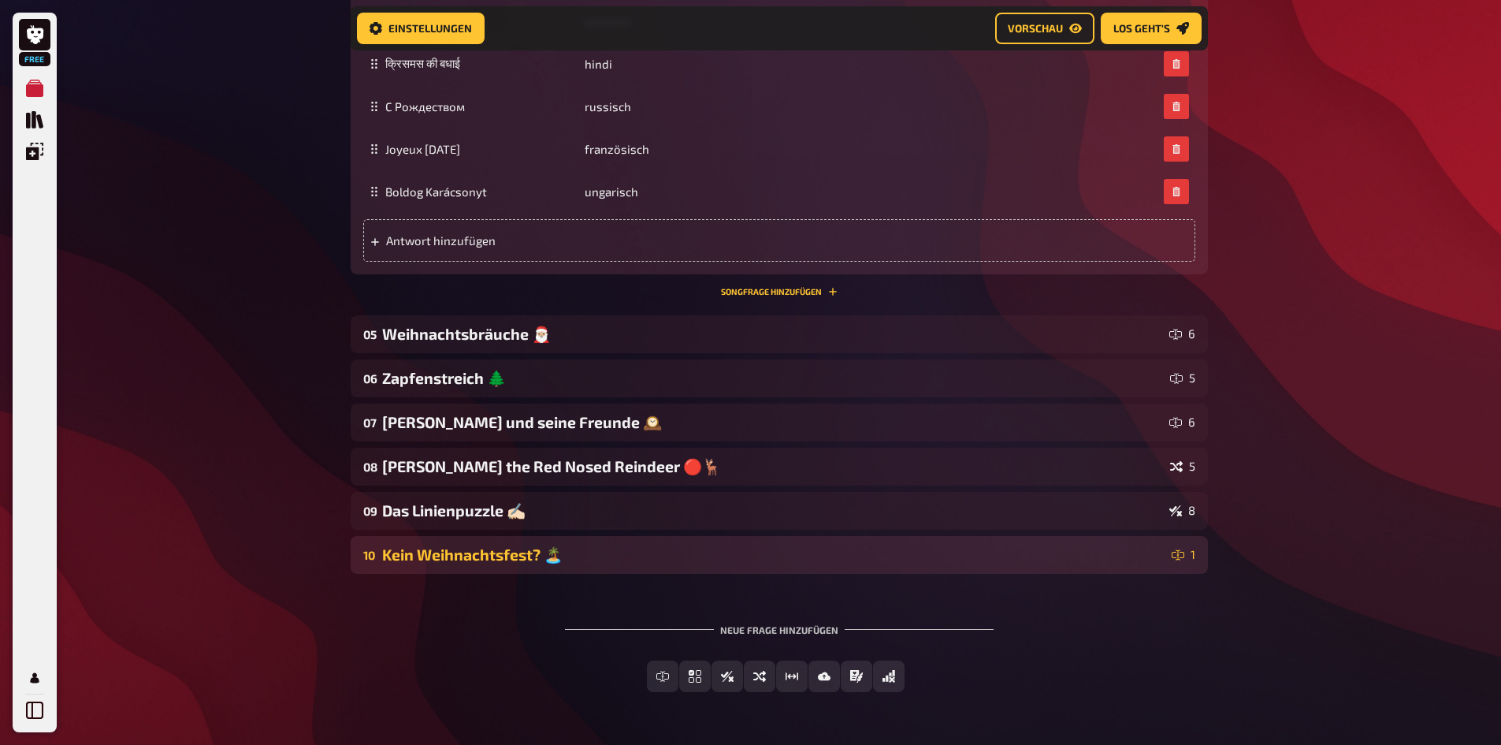
click at [960, 460] on div "Kein Weihnachtsfest? 🏝️" at bounding box center [773, 554] width 783 height 19
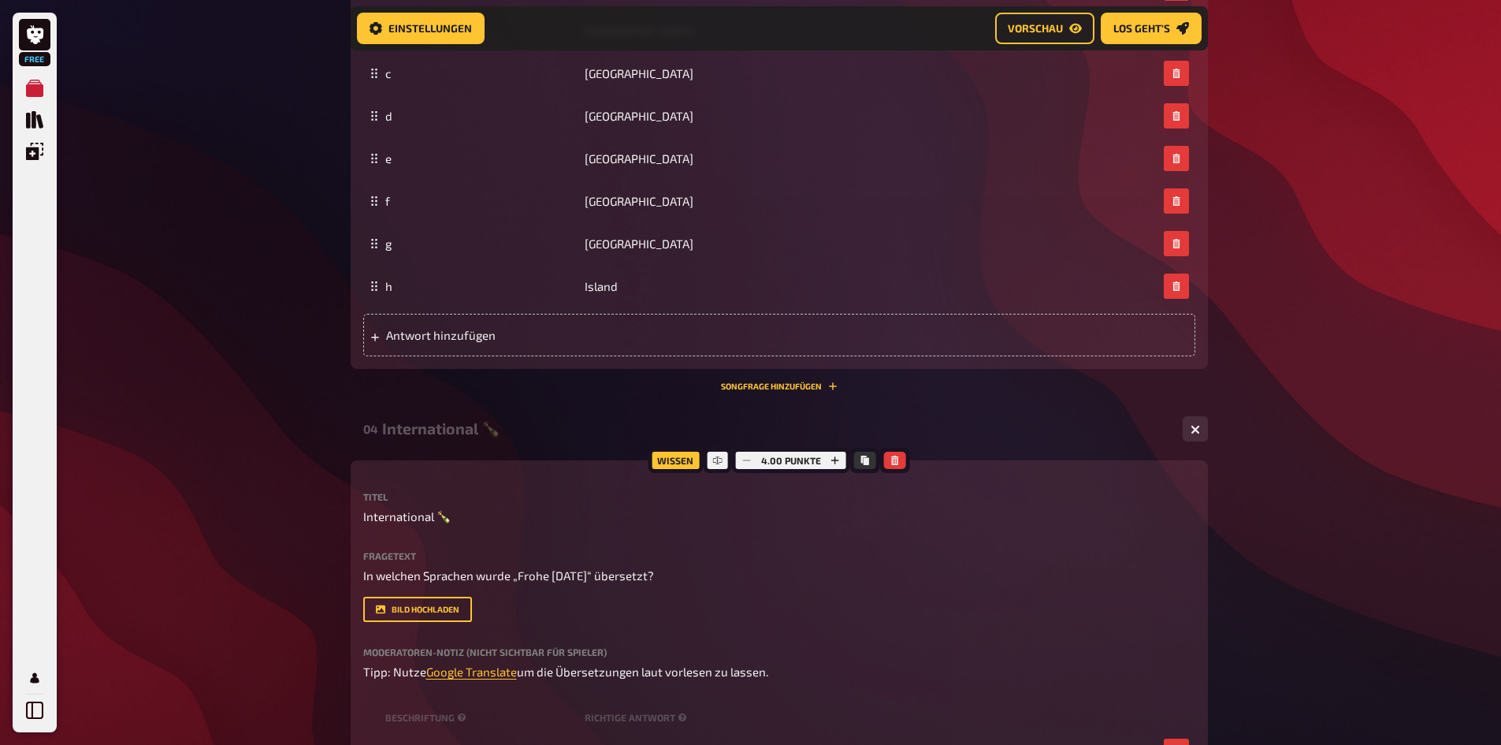
scroll to position [745, 0]
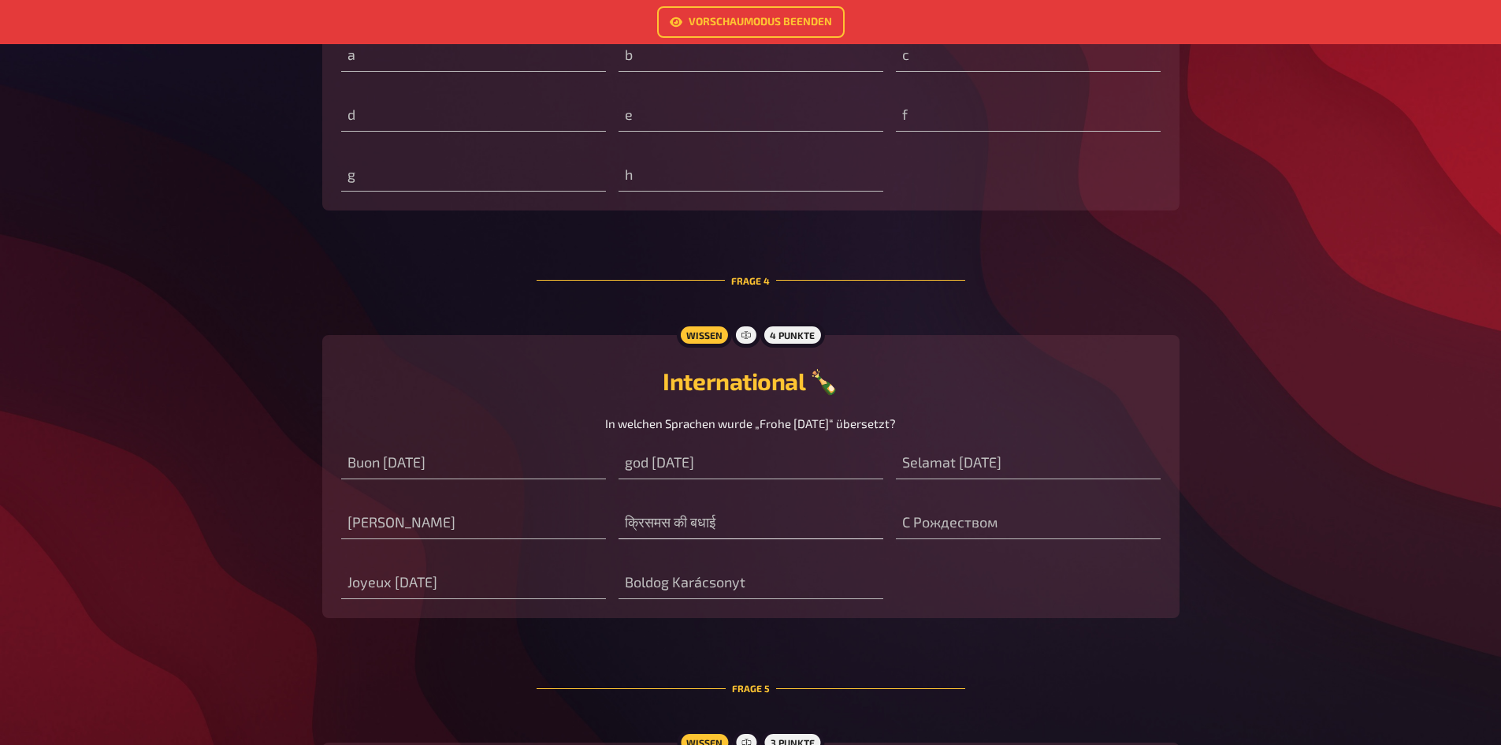
scroll to position [1812, 0]
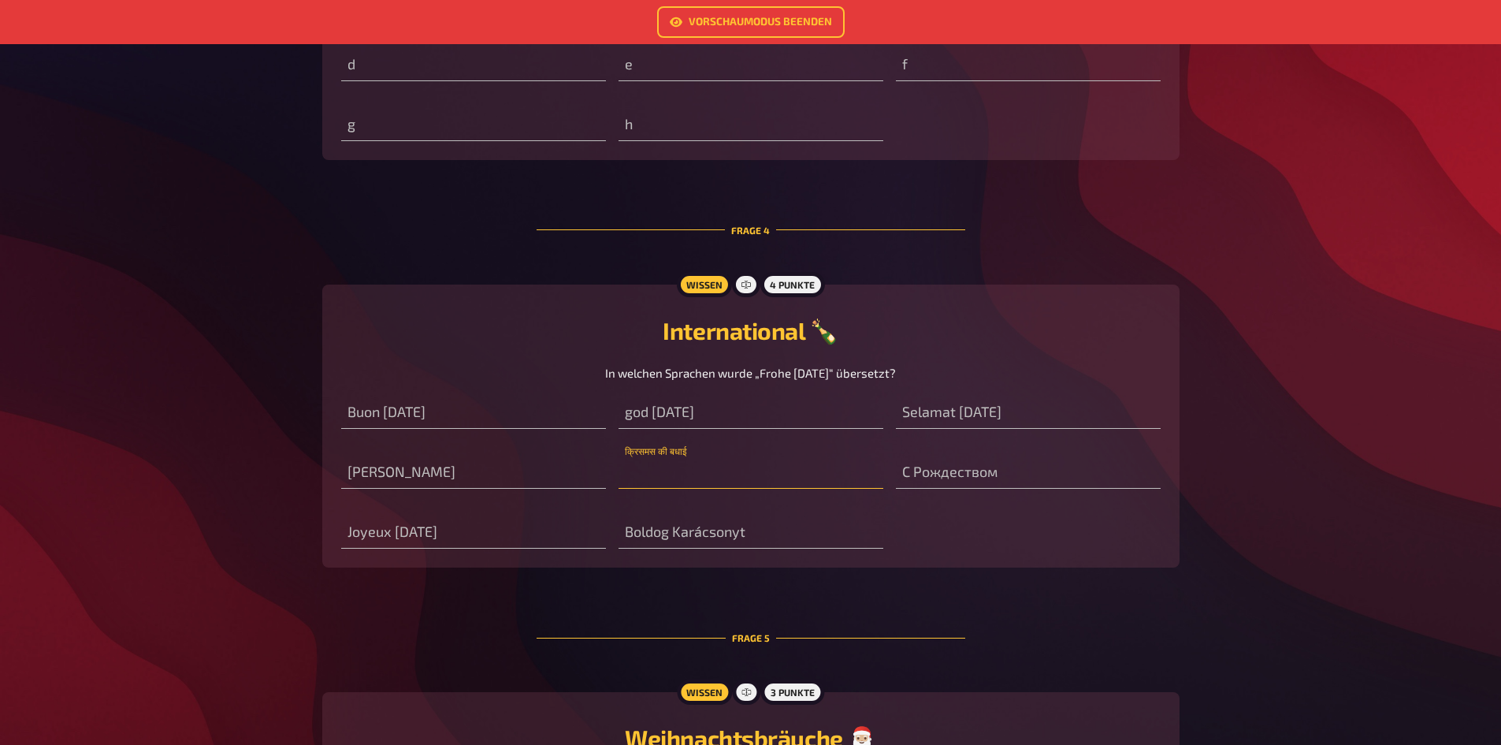
drag, startPoint x: 753, startPoint y: 485, endPoint x: 628, endPoint y: 484, distance: 125.3
click at [628, 460] on input "text" at bounding box center [750, 473] width 265 height 32
click at [695, 457] on div "क्रिसमस की बधाई" at bounding box center [750, 464] width 265 height 47
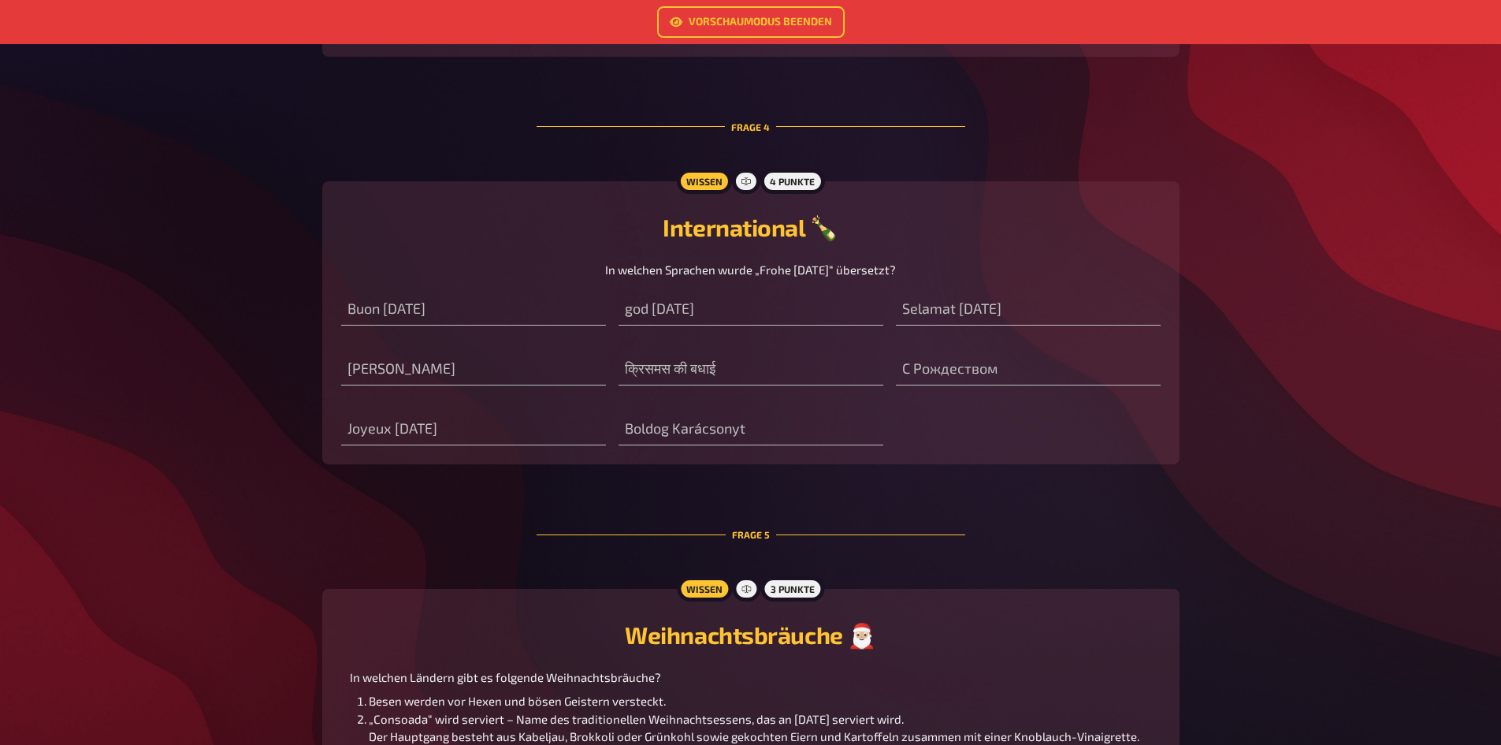
scroll to position [1970, 0]
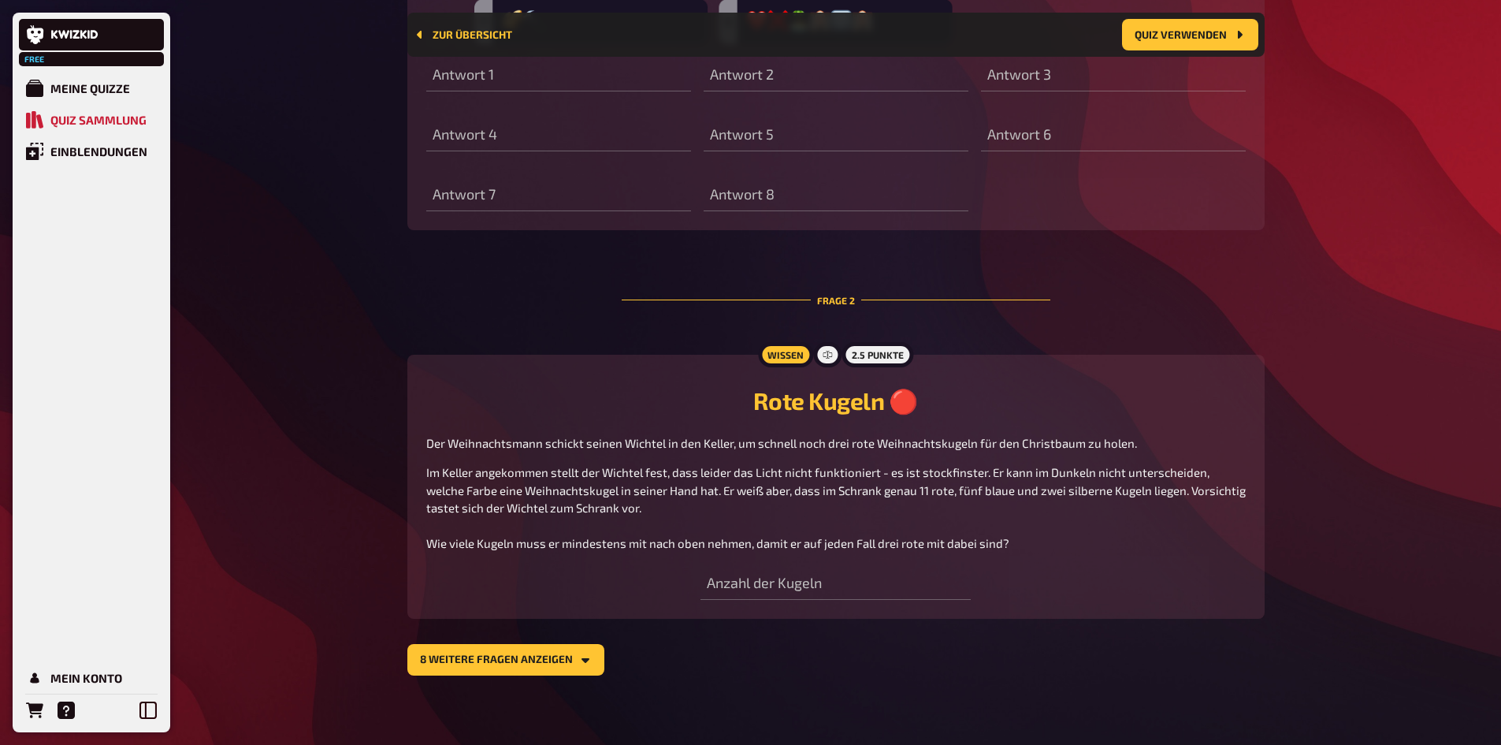
scroll to position [812, 0]
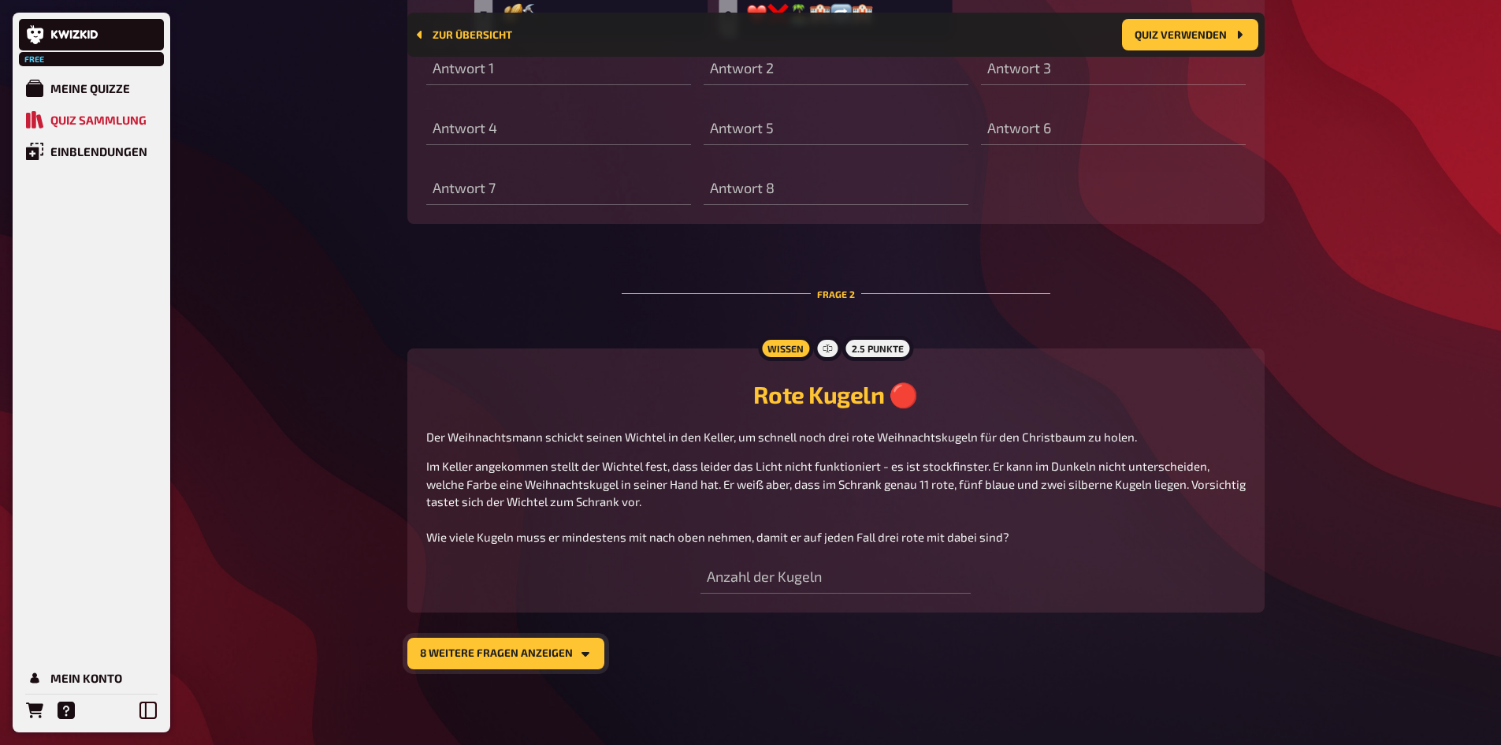
click at [500, 460] on button "8 weitere Fragen anzeigen" at bounding box center [505, 653] width 197 height 32
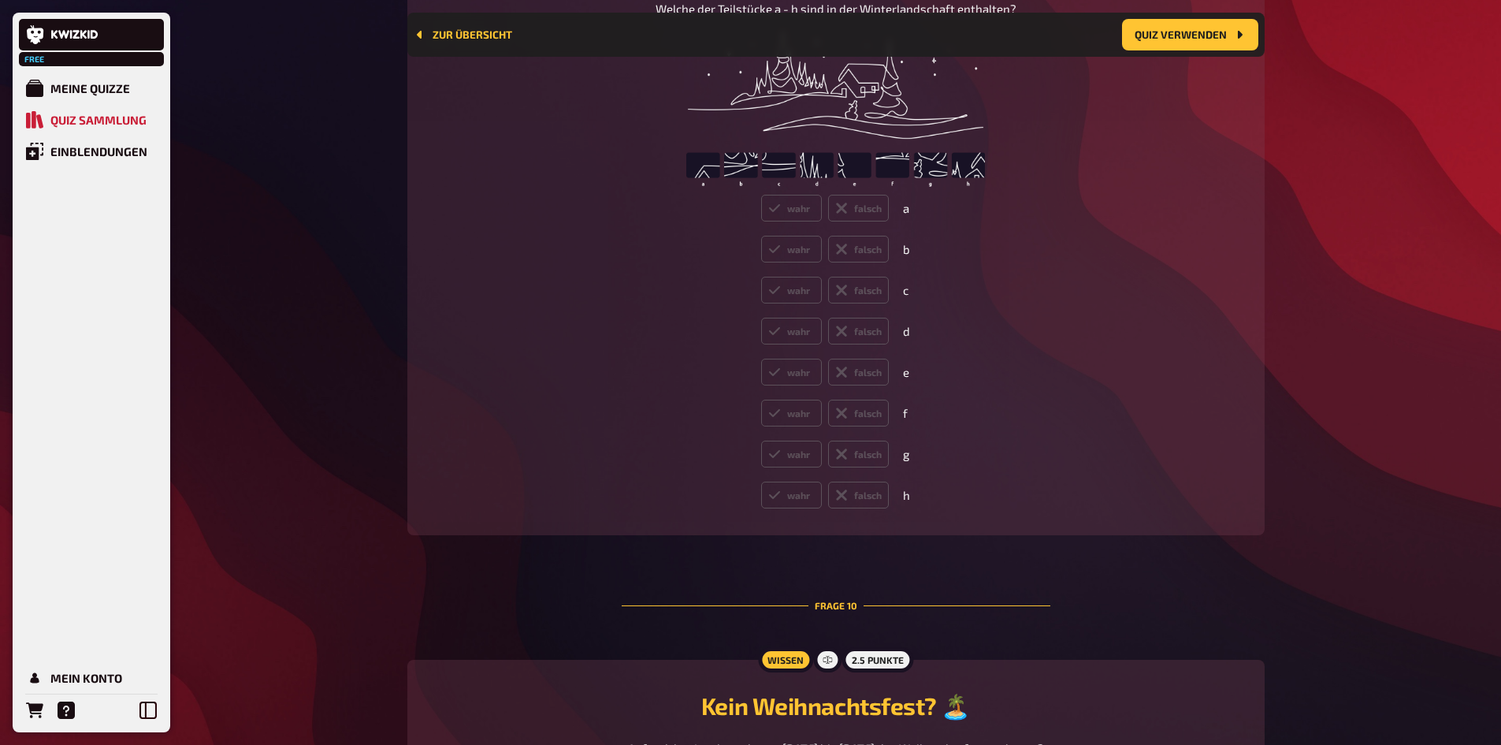
scroll to position [4387, 0]
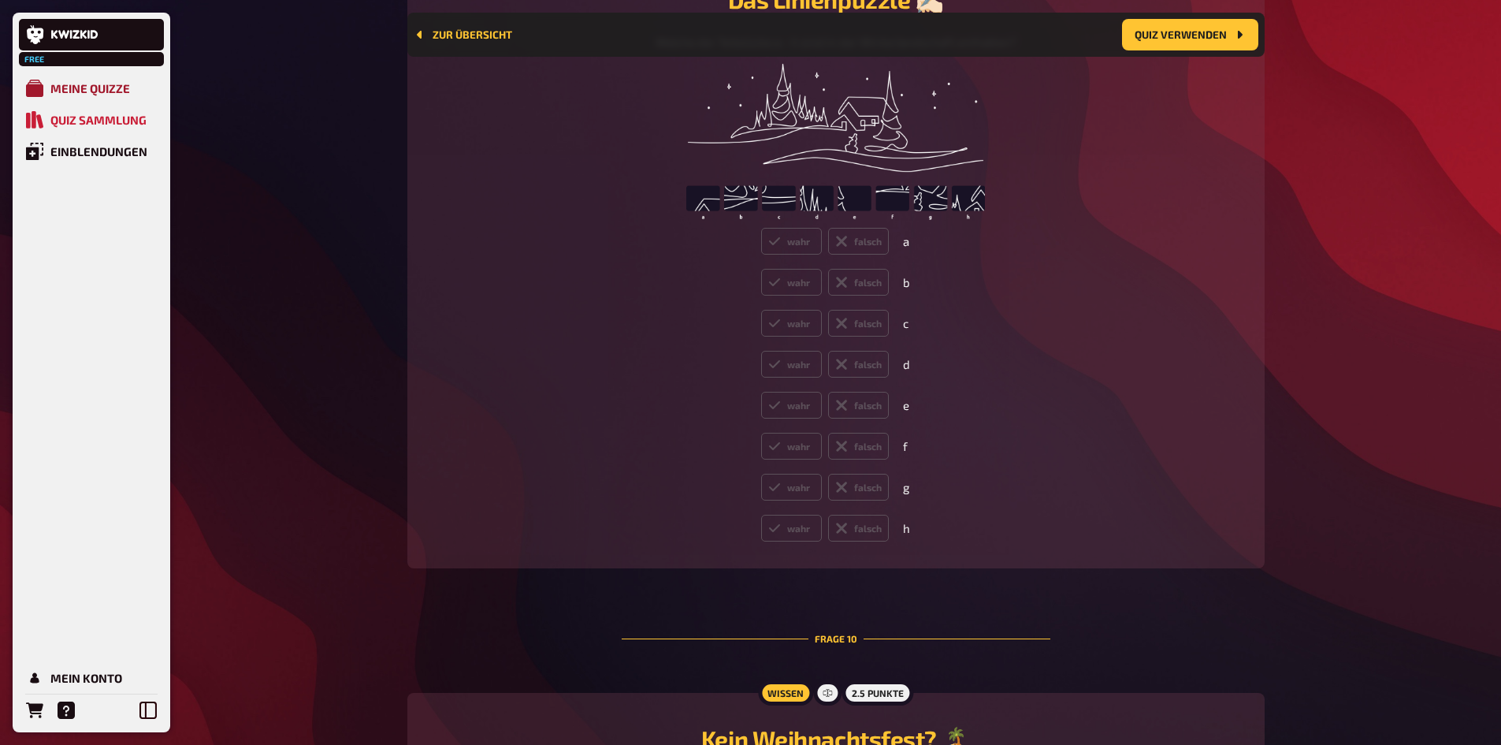
click at [107, 91] on div "Meine Quizze" at bounding box center [90, 88] width 80 height 14
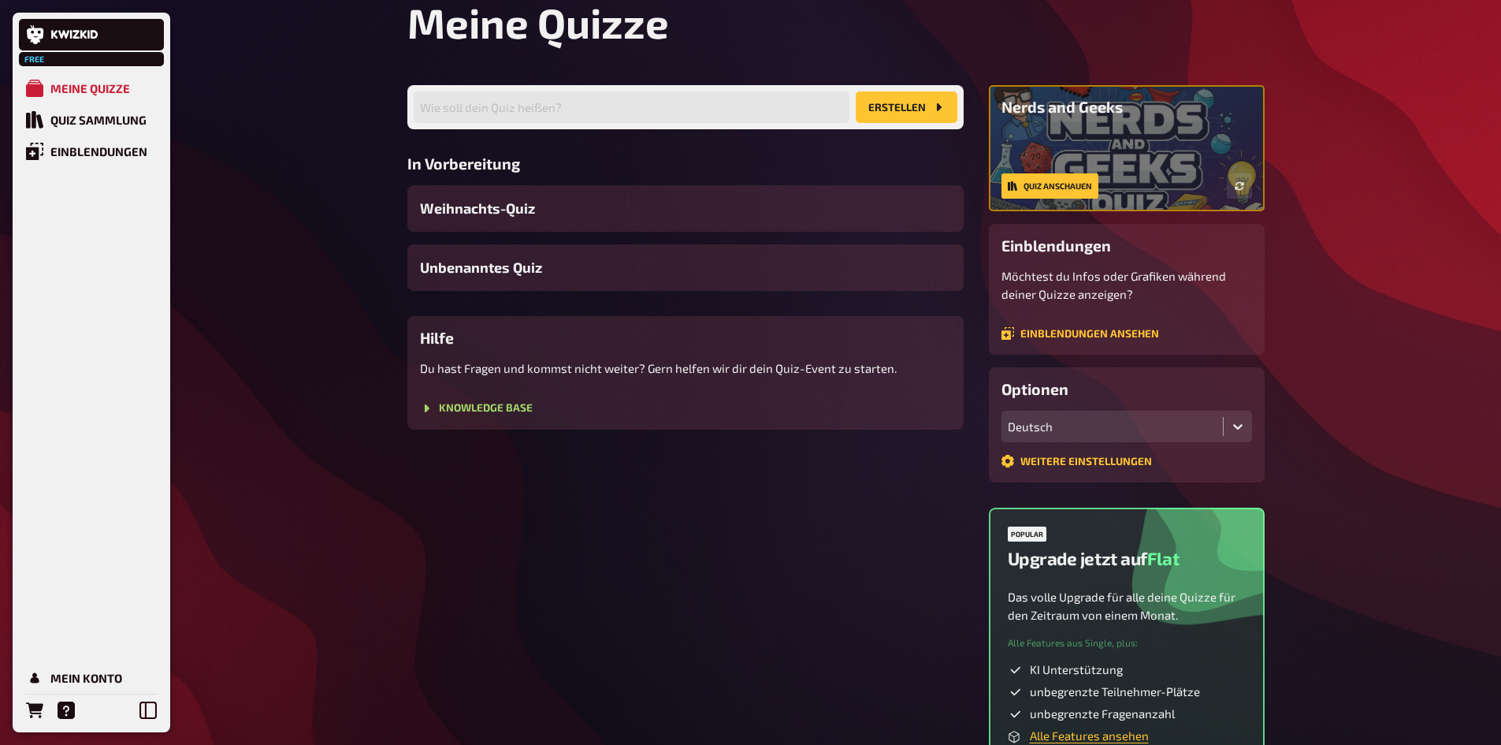
scroll to position [36, 0]
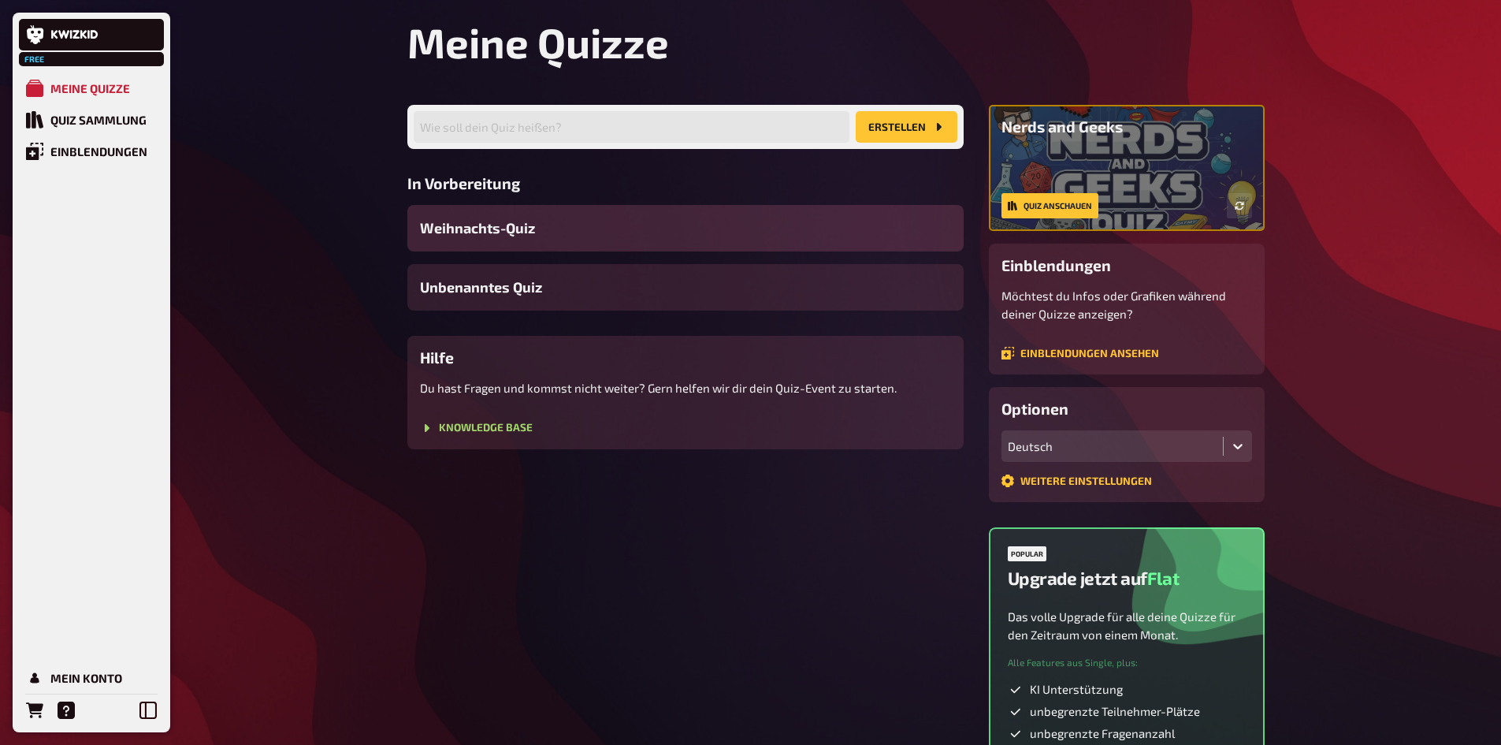
click at [510, 225] on span "Weihnachts-Quiz" at bounding box center [477, 227] width 115 height 21
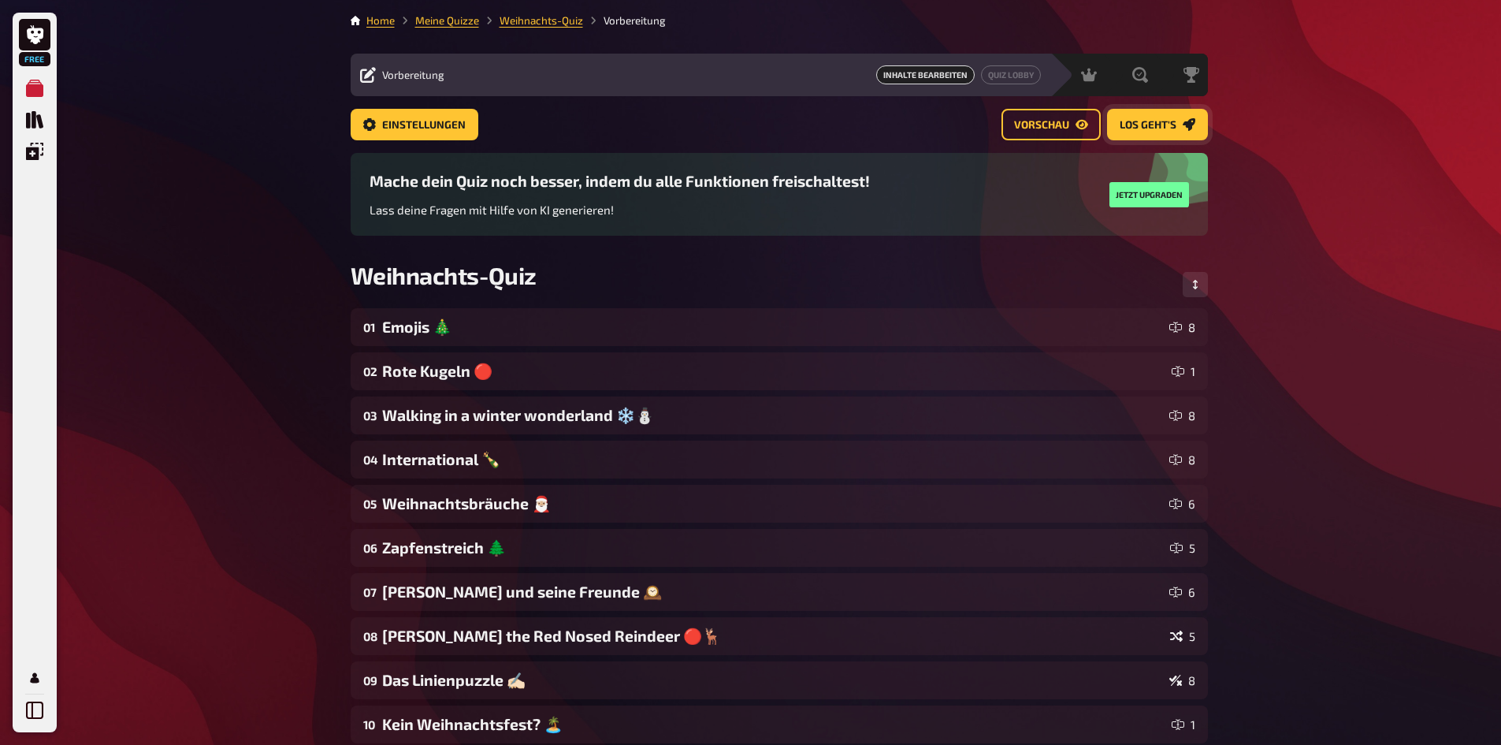
click at [996, 121] on span "Los geht's" at bounding box center [1148, 125] width 57 height 11
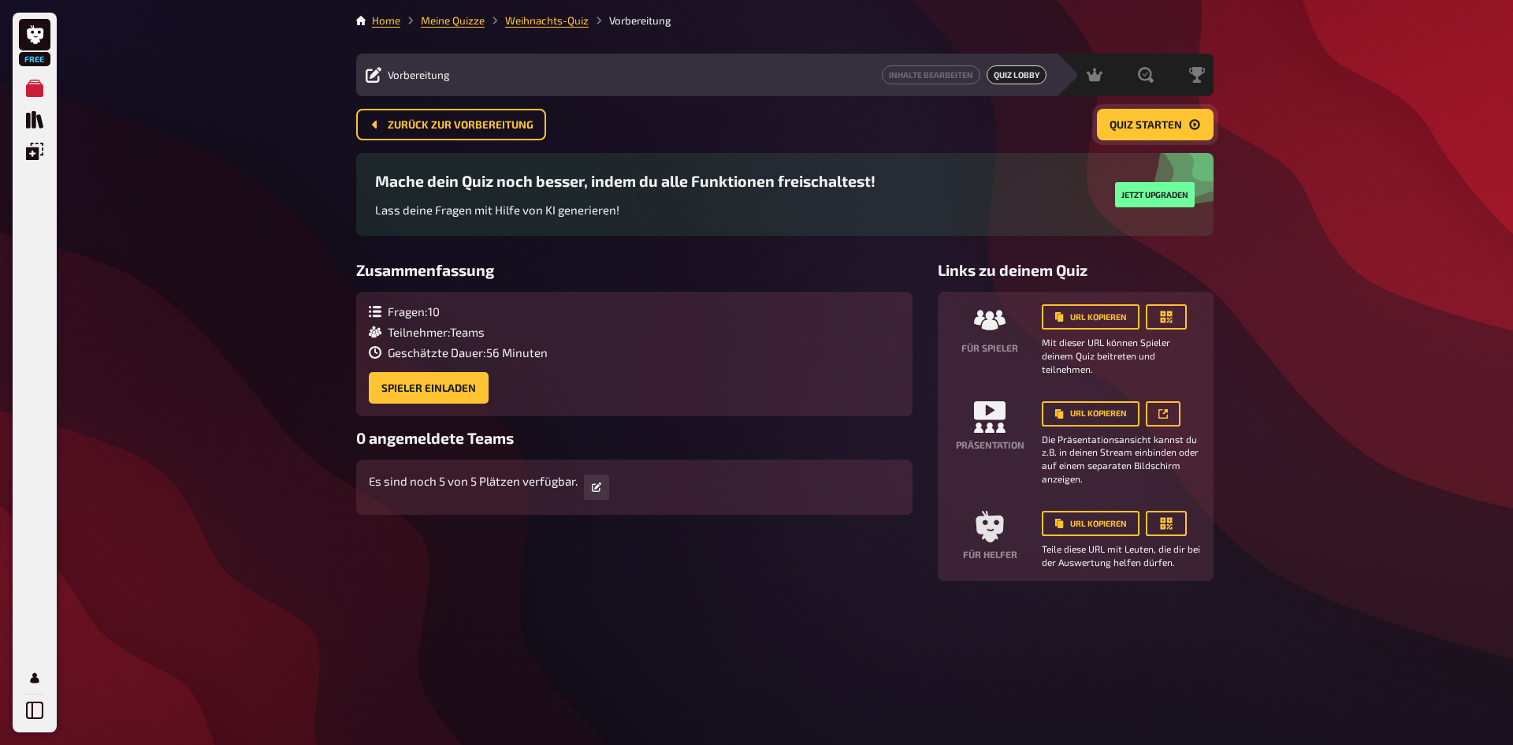
click at [996, 117] on button "Quiz starten" at bounding box center [1155, 125] width 117 height 32
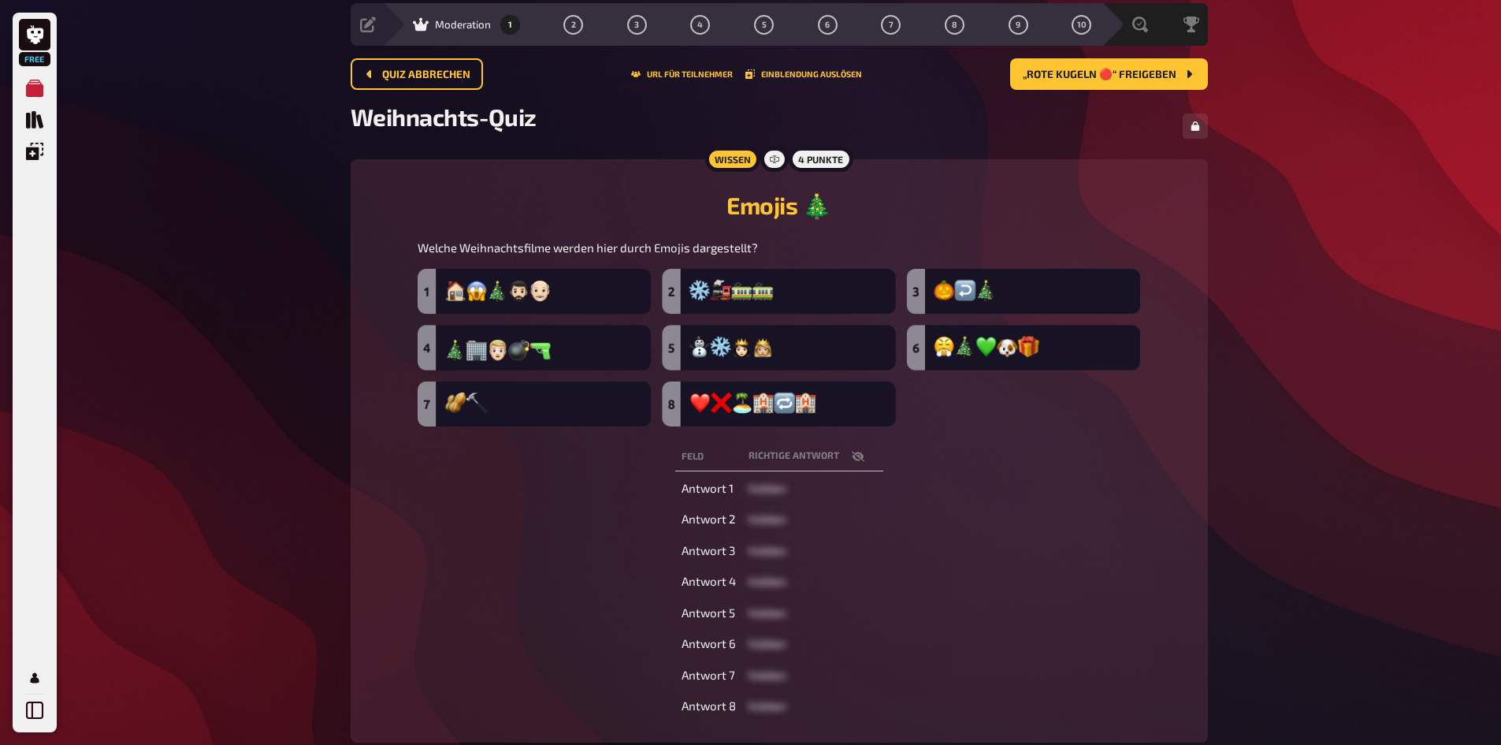
scroll to position [79, 0]
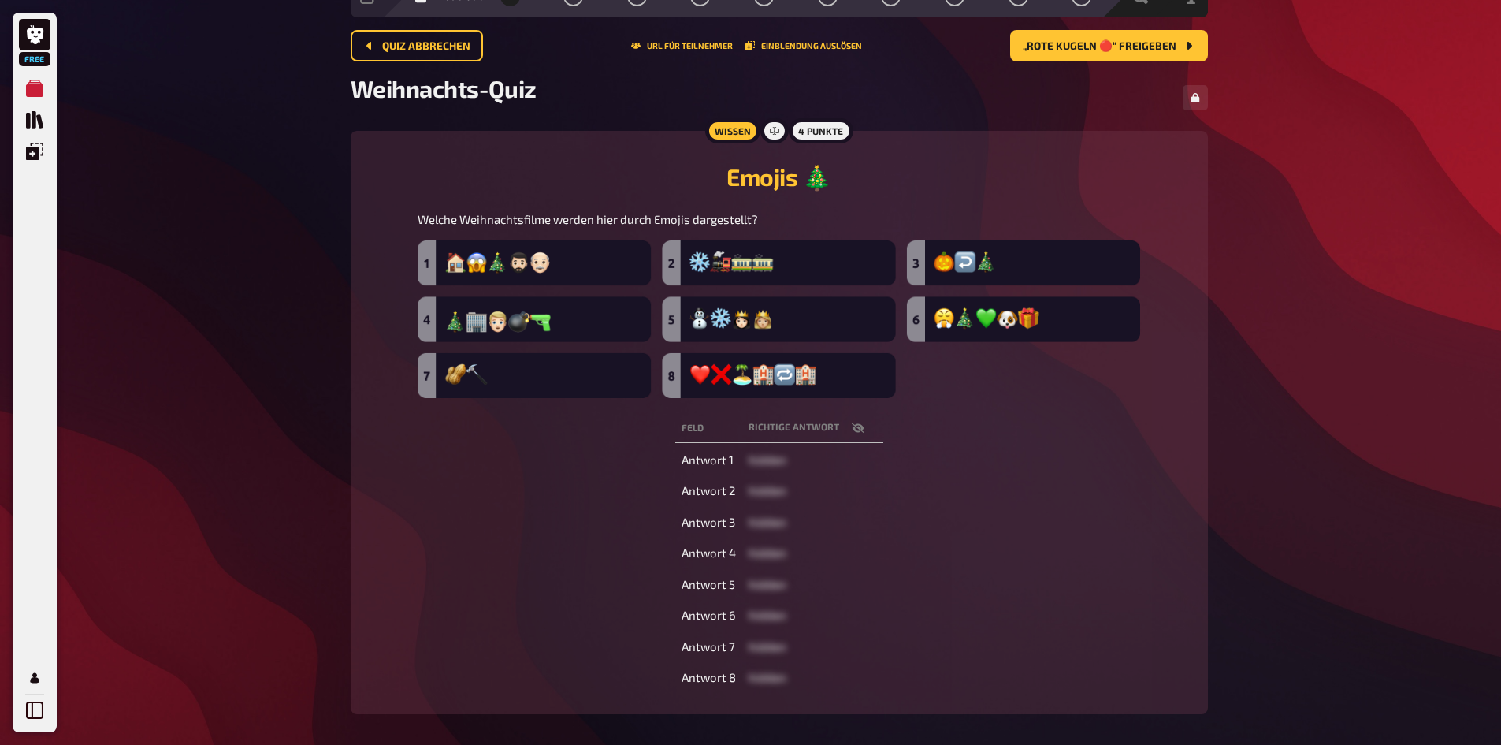
click at [849, 425] on button "button" at bounding box center [858, 428] width 38 height 16
click at [842, 433] on icon "button" at bounding box center [839, 427] width 13 height 9
click at [523, 273] on img at bounding box center [779, 319] width 723 height 158
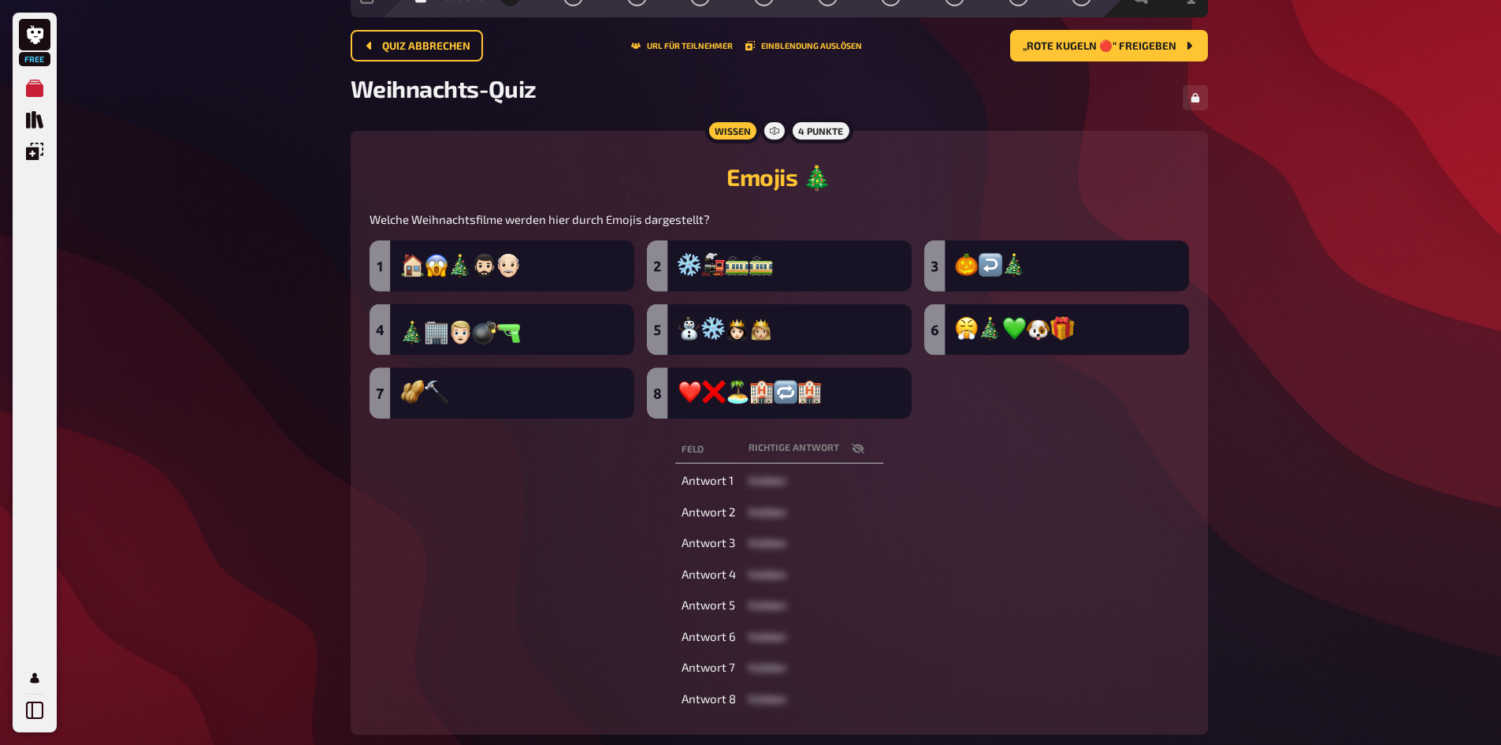
click at [524, 269] on img at bounding box center [779, 329] width 819 height 179
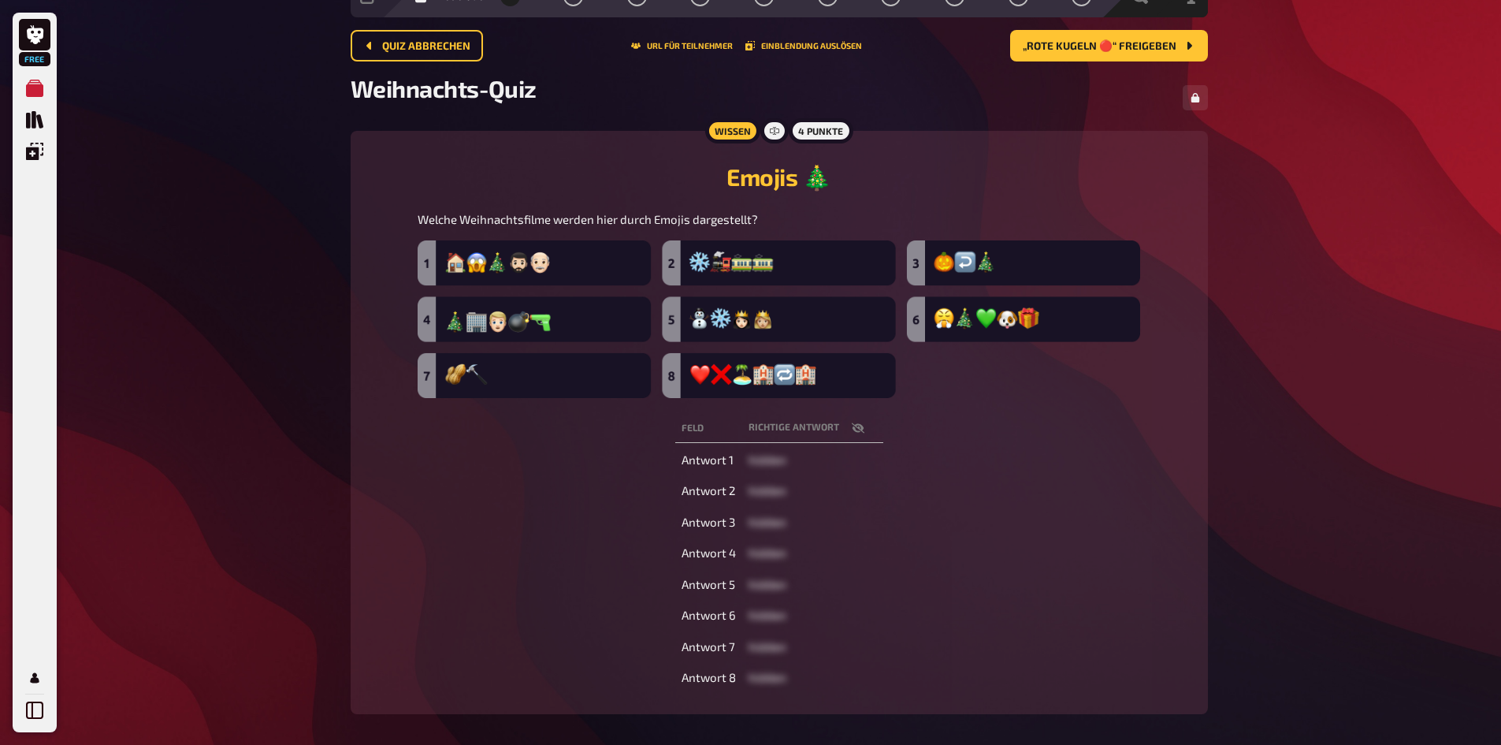
click at [442, 265] on img at bounding box center [779, 319] width 723 height 158
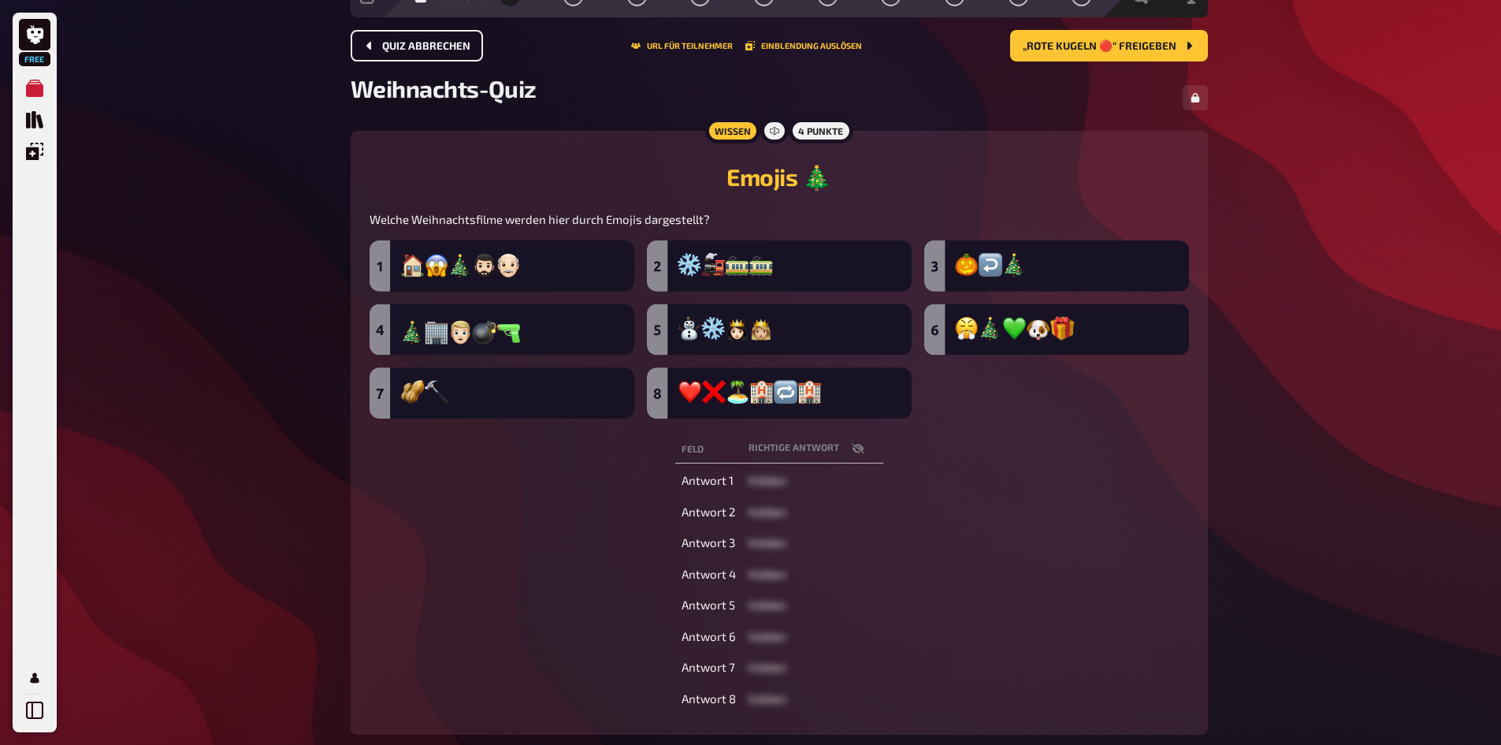
click at [412, 38] on button "Quiz abbrechen" at bounding box center [417, 46] width 132 height 32
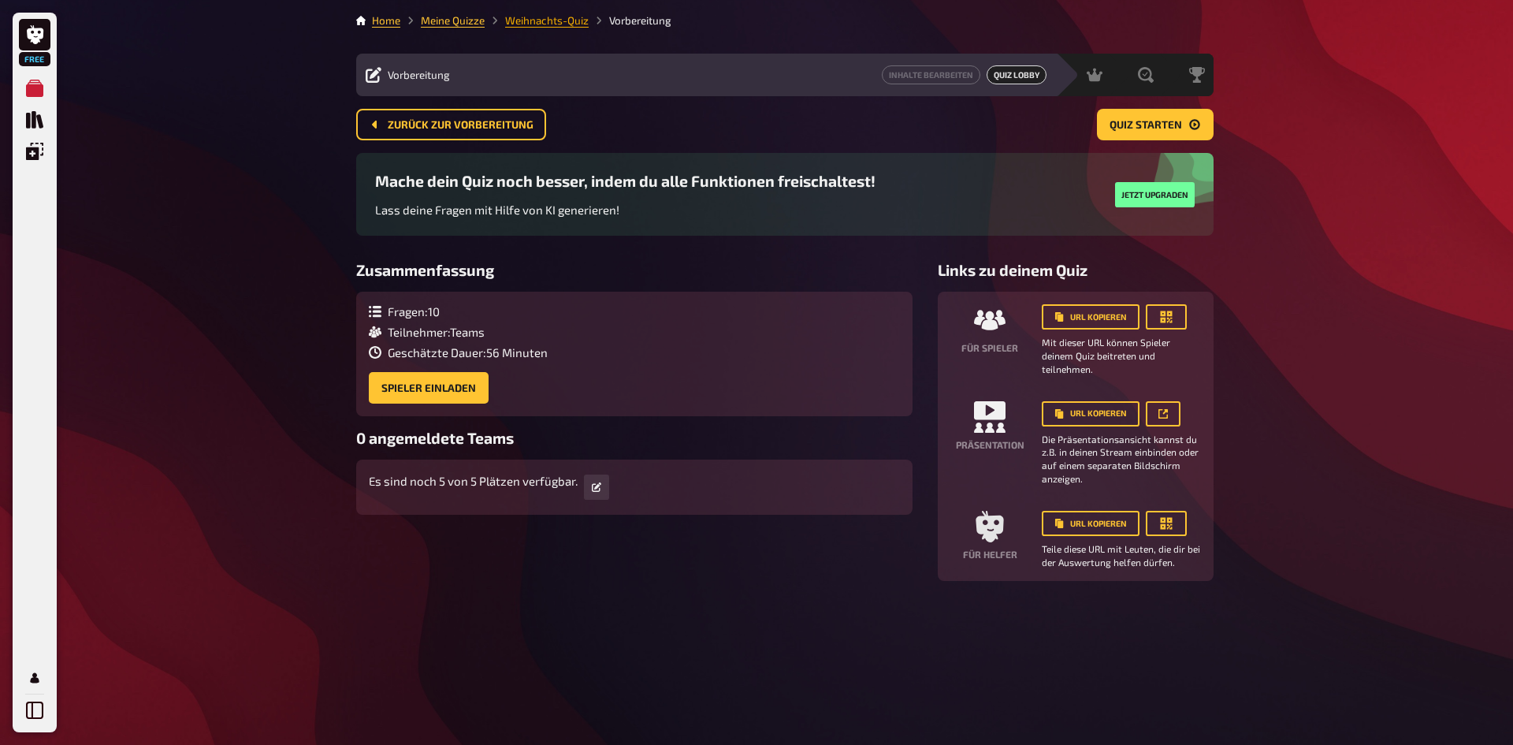
click at [535, 18] on link "Weihnachts-Quiz" at bounding box center [547, 20] width 84 height 13
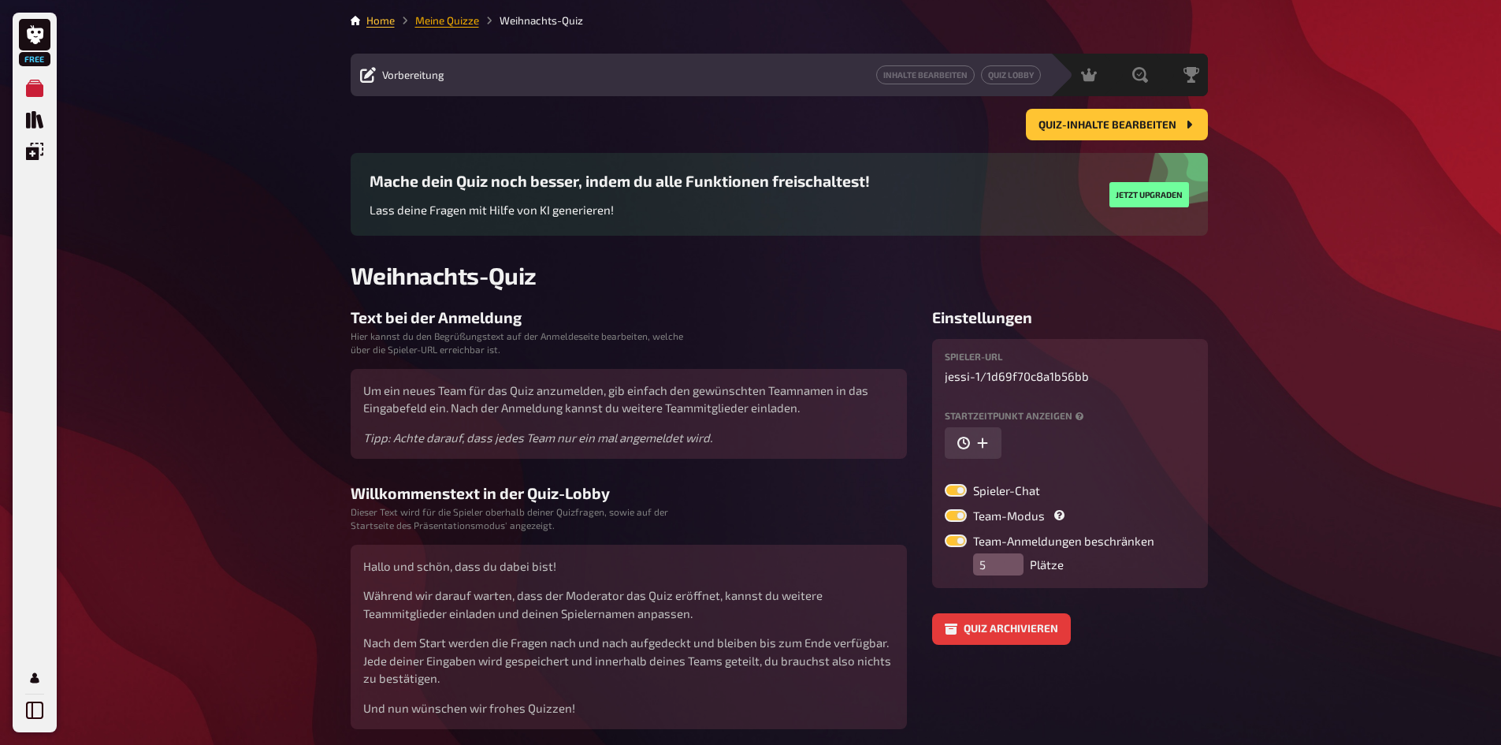
click at [435, 24] on link "Meine Quizze" at bounding box center [447, 20] width 64 height 13
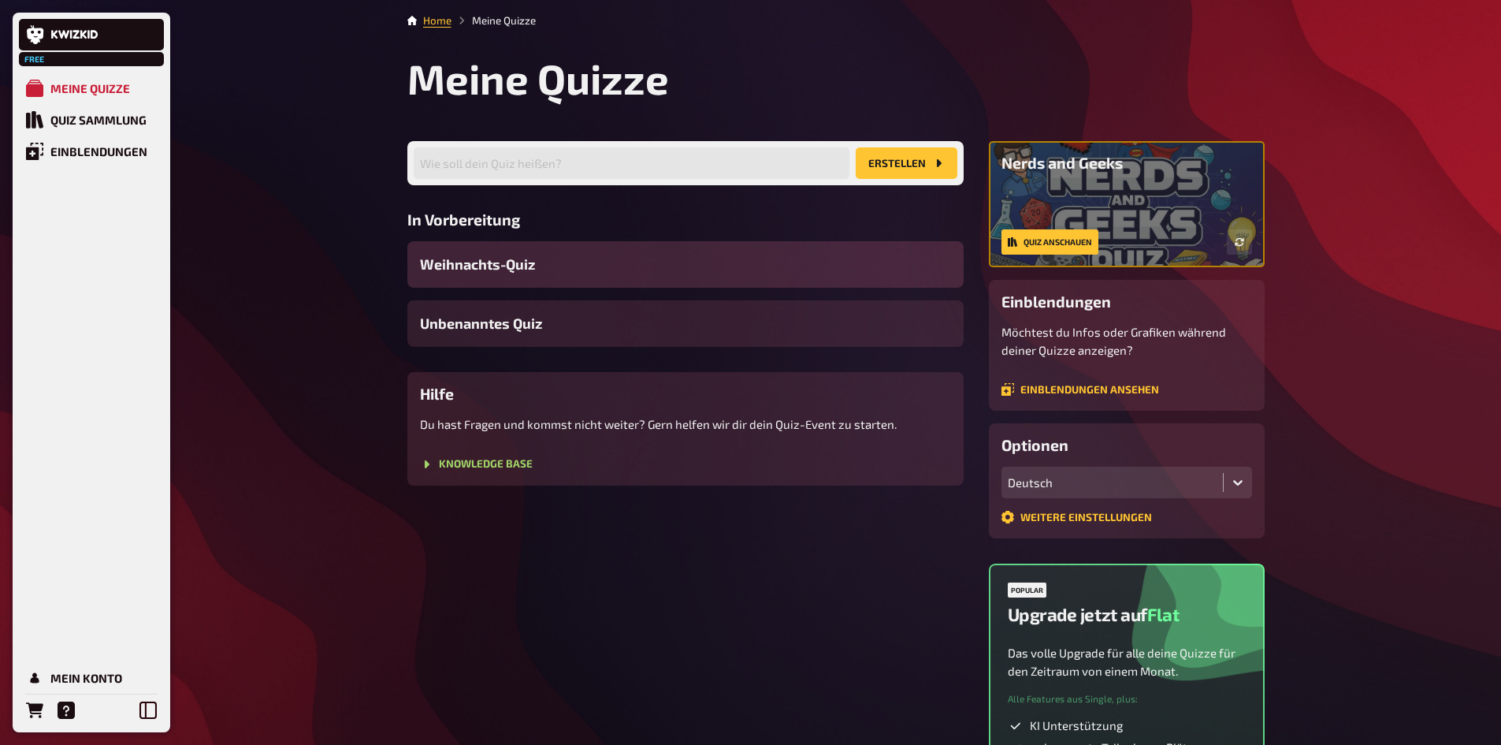
click at [525, 244] on div "Weihnachts-Quiz" at bounding box center [685, 264] width 556 height 46
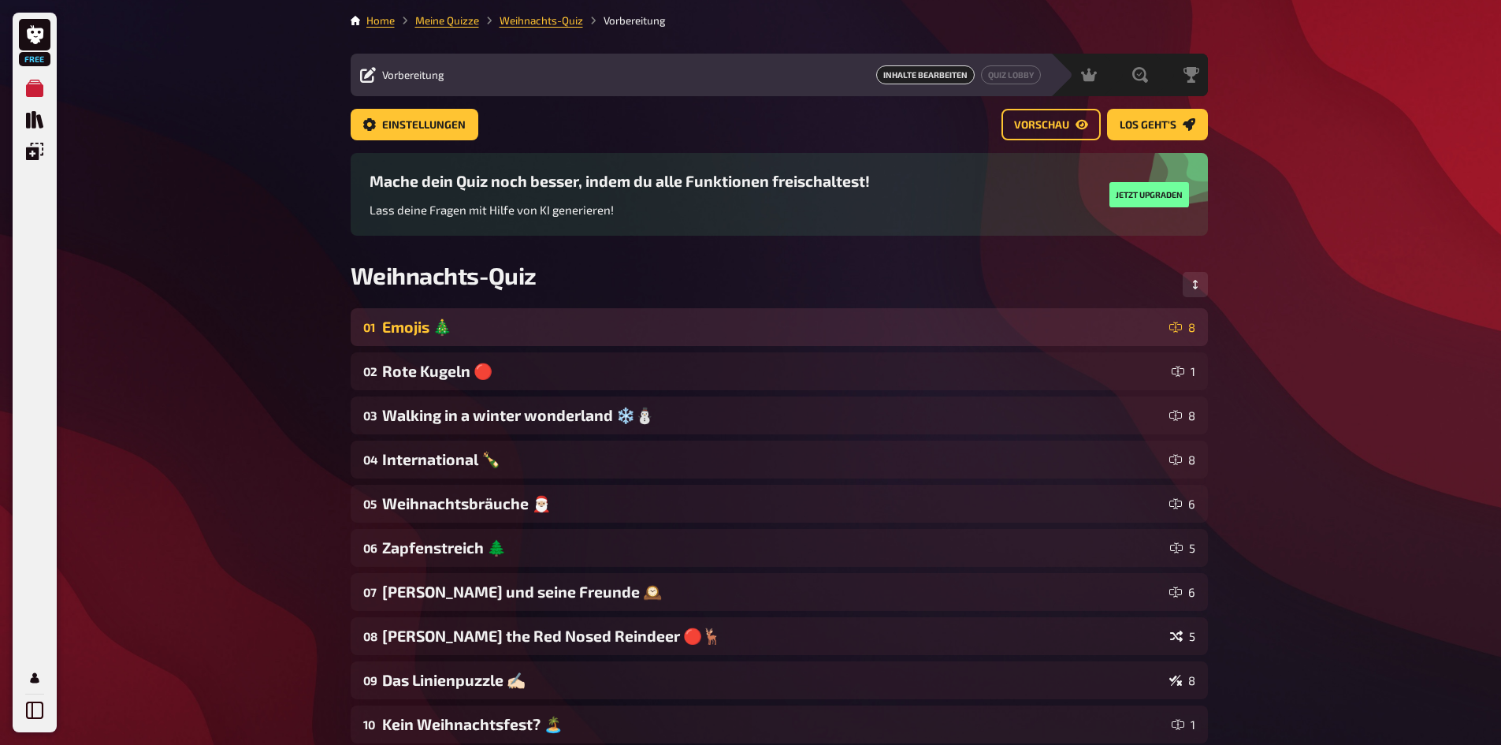
click at [996, 346] on div "01 Emojis 🎄 8" at bounding box center [779, 327] width 857 height 38
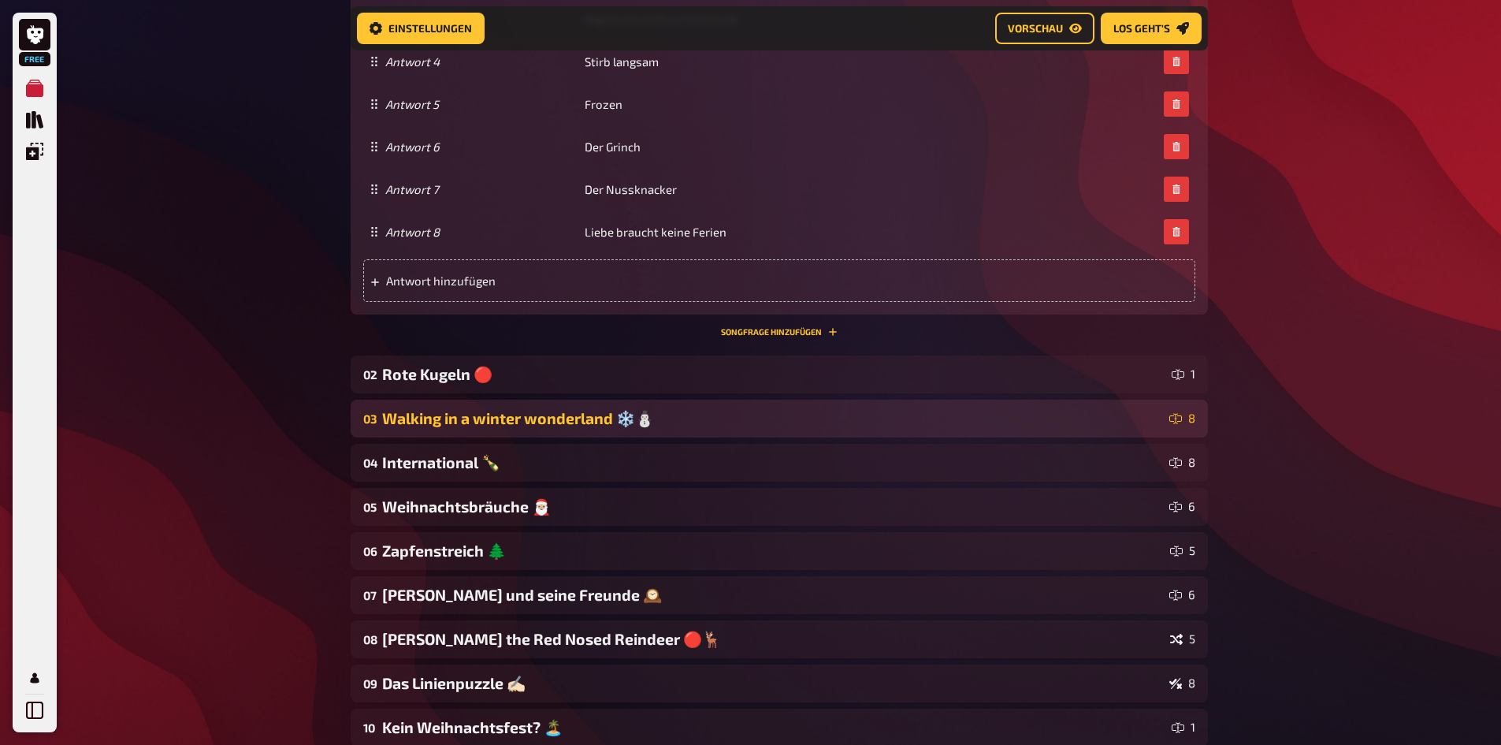
scroll to position [879, 0]
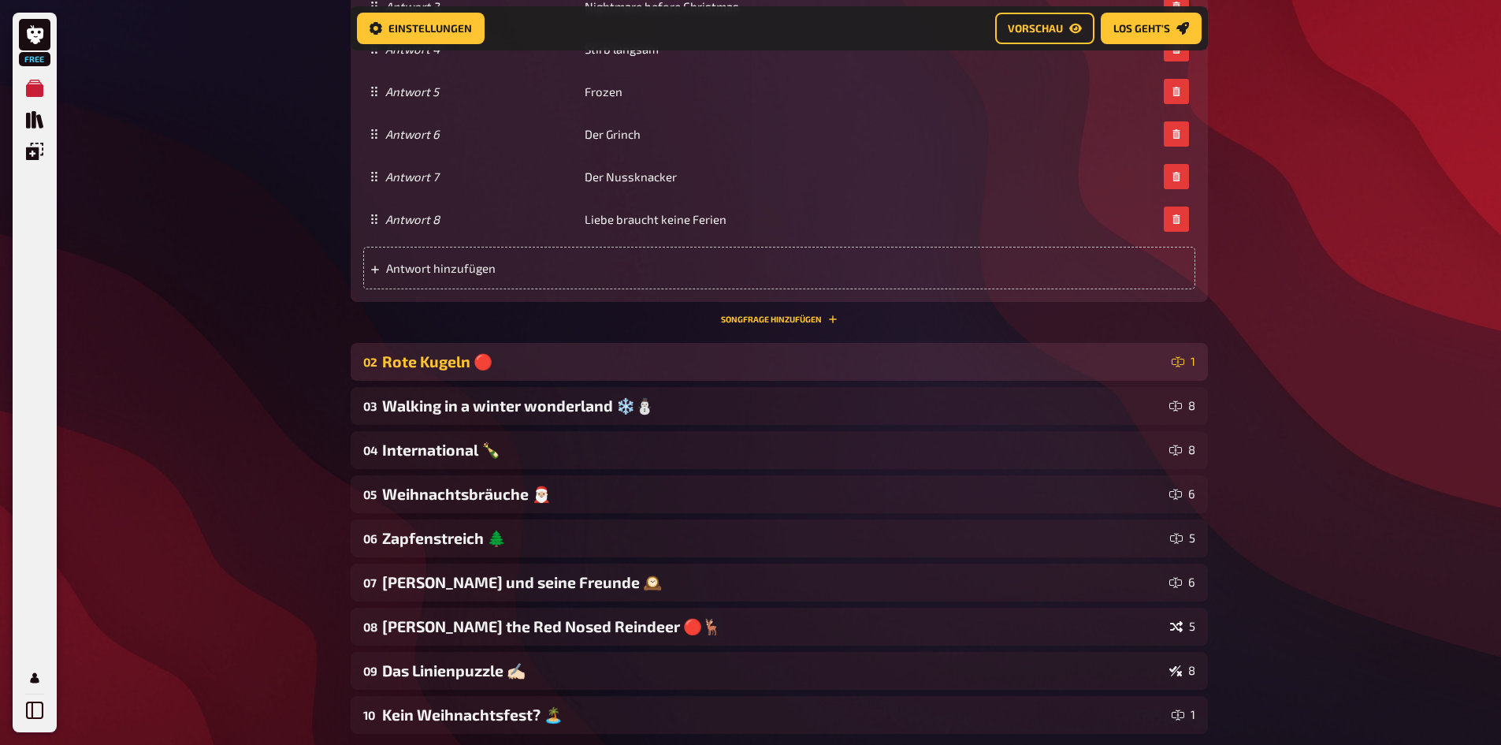
click at [853, 369] on div "Rote Kugeln 🔴" at bounding box center [773, 361] width 783 height 19
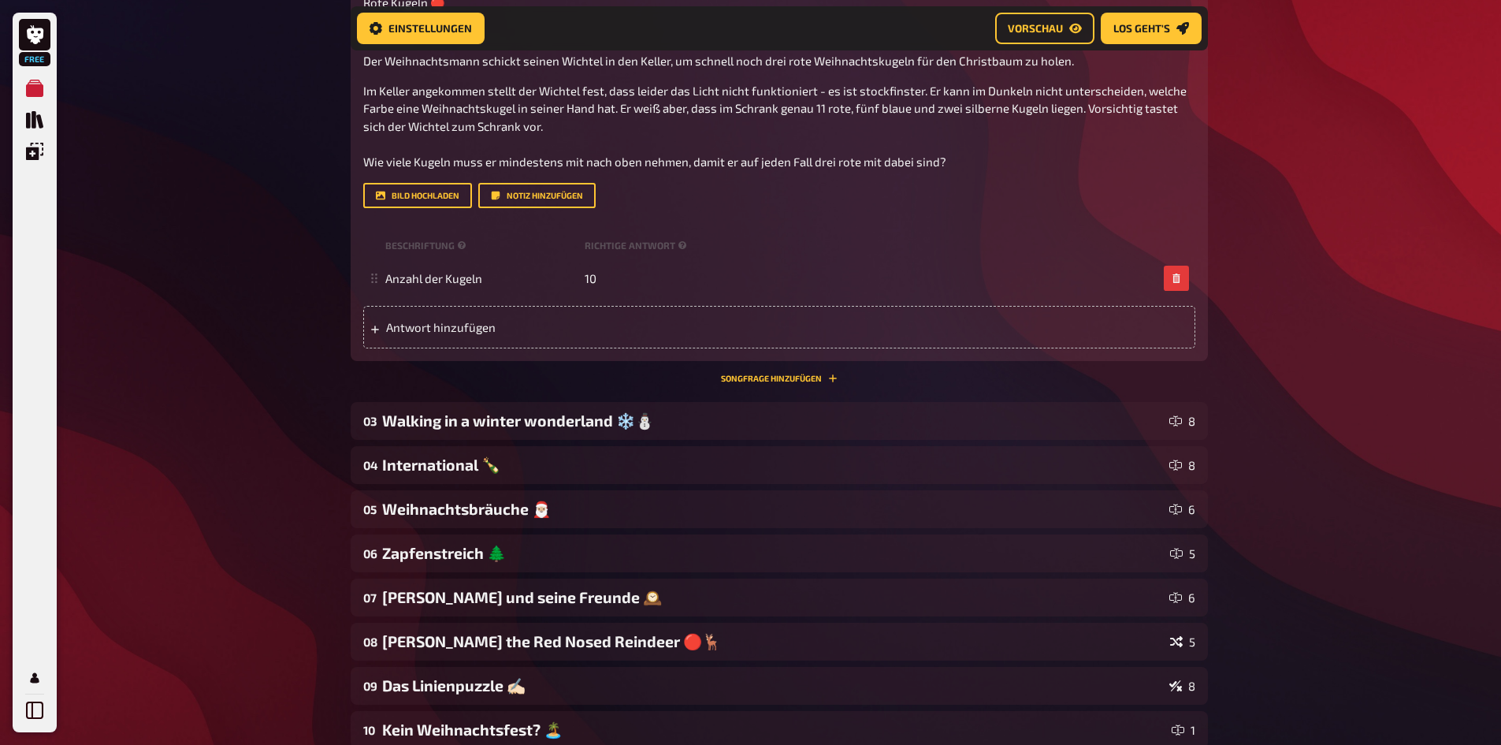
scroll to position [1352, 0]
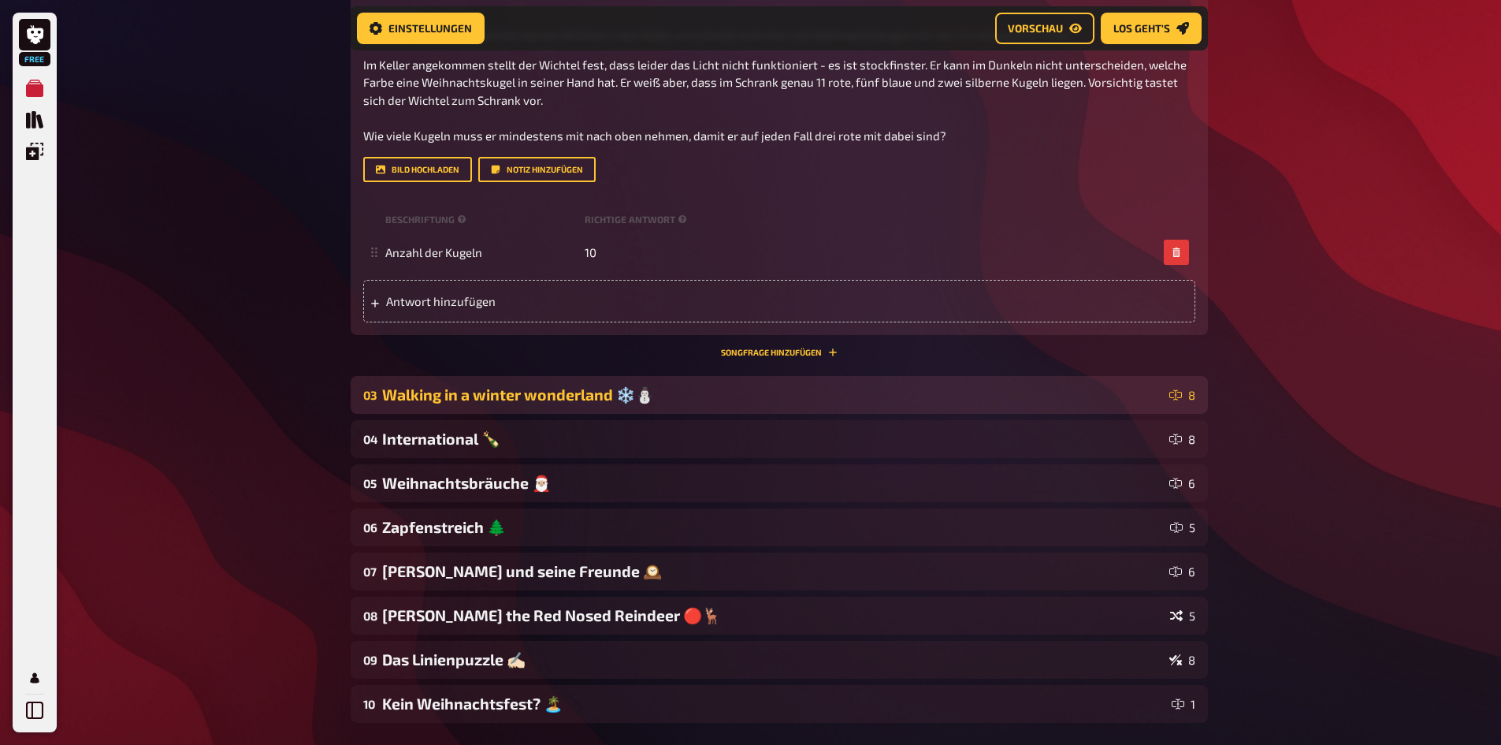
click at [589, 404] on div "Walking in a winter wonderland ❄️⛄️" at bounding box center [772, 394] width 781 height 19
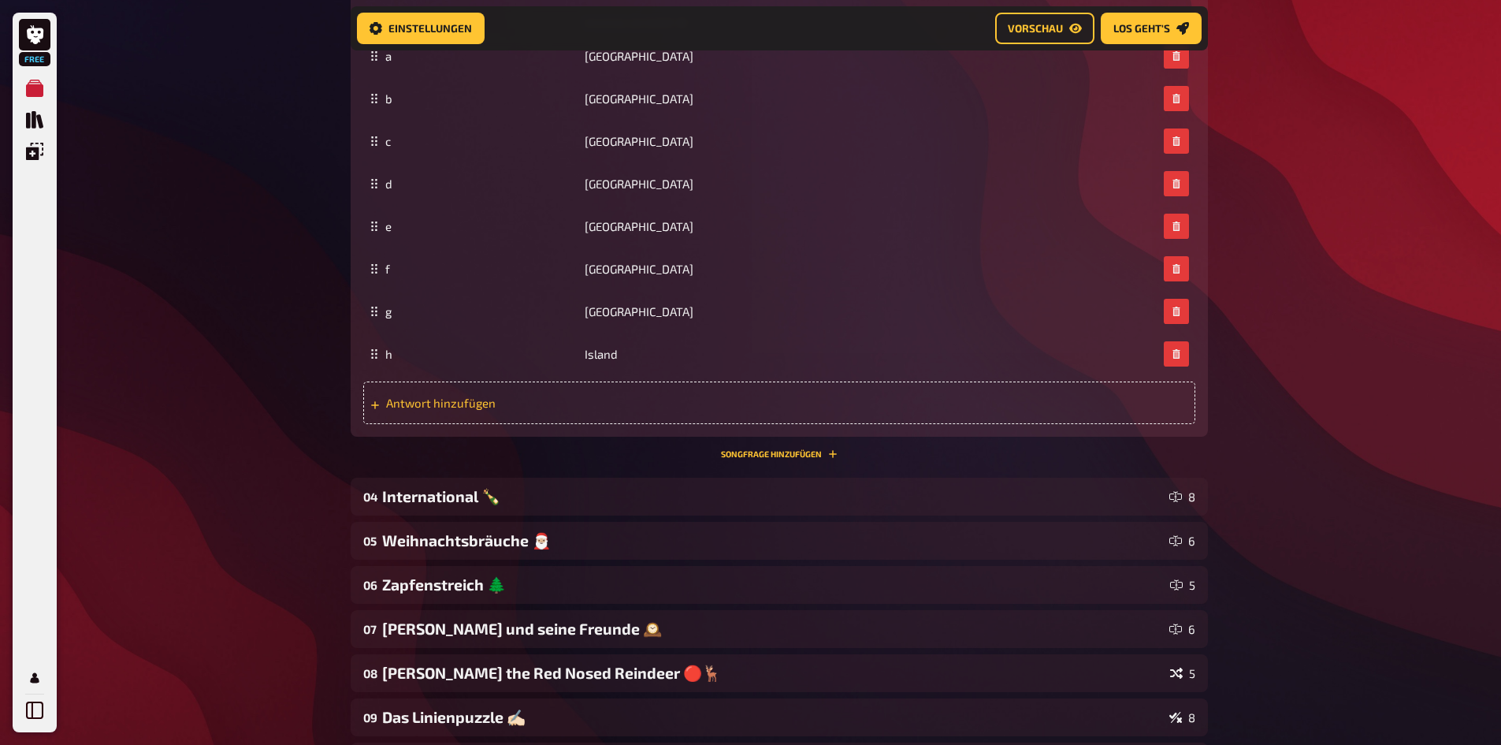
scroll to position [2455, 0]
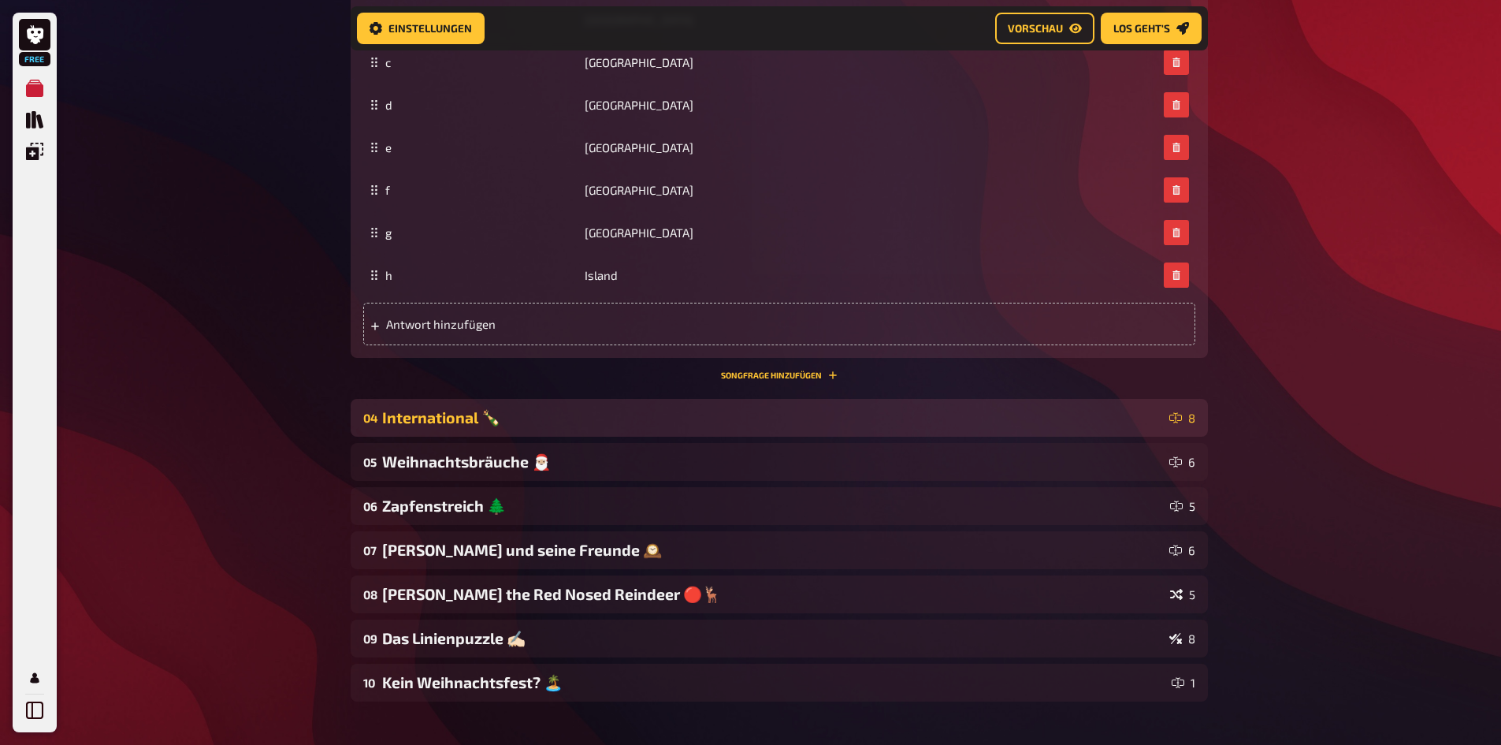
click at [633, 414] on div "International 🍾" at bounding box center [772, 417] width 781 height 19
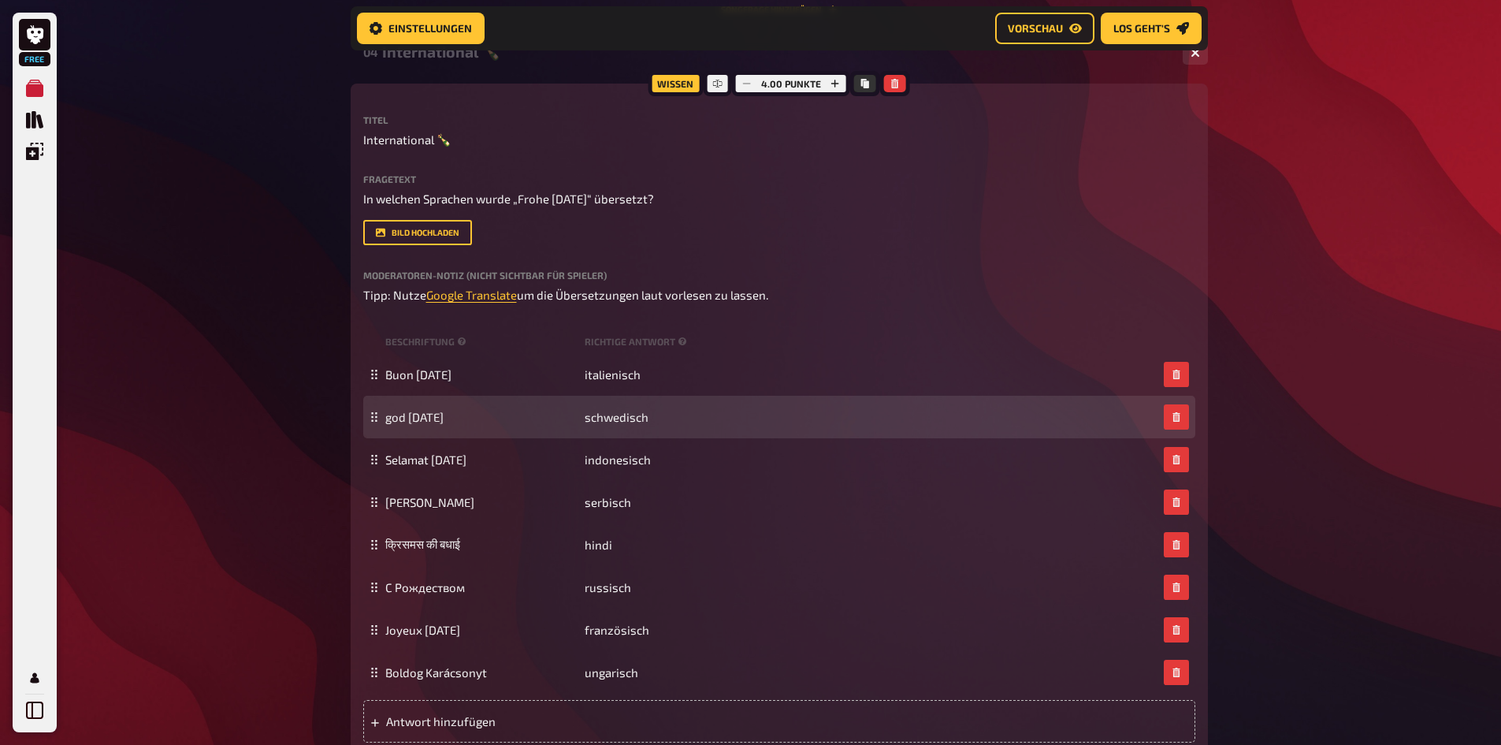
scroll to position [2849, 0]
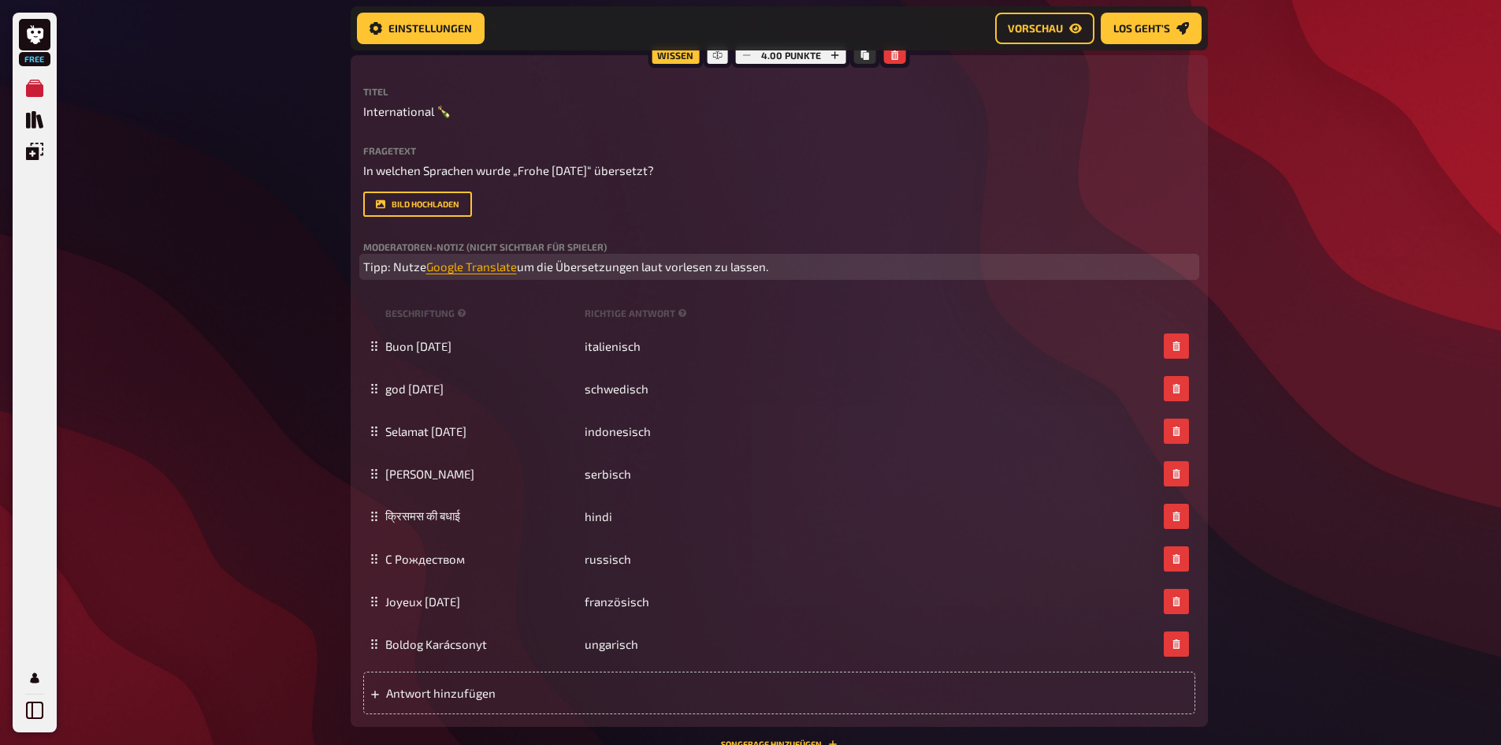
click at [482, 265] on span "Google Translate" at bounding box center [471, 266] width 91 height 14
click at [462, 266] on span "Google Translate" at bounding box center [471, 266] width 91 height 14
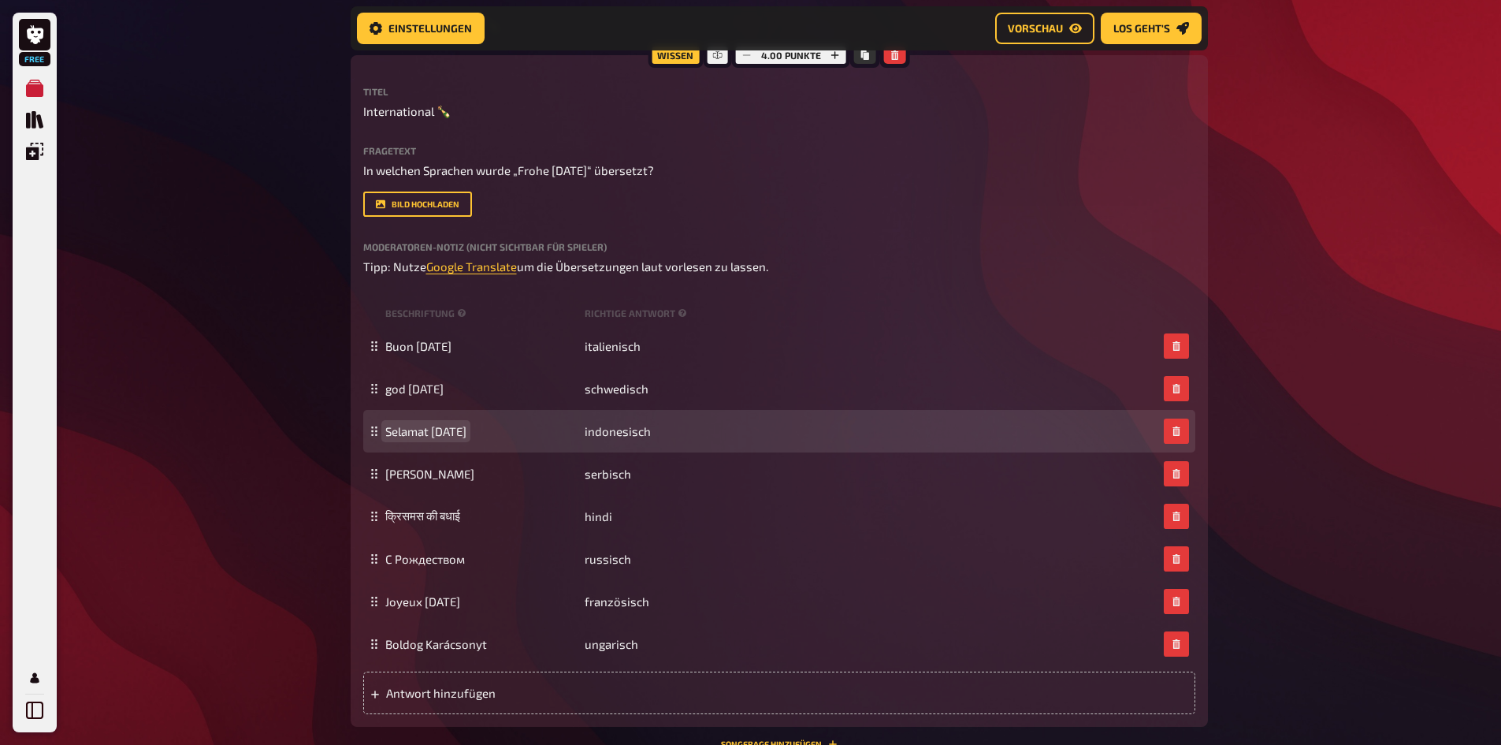
click at [419, 434] on span "Selamat [DATE]" at bounding box center [425, 431] width 81 height 14
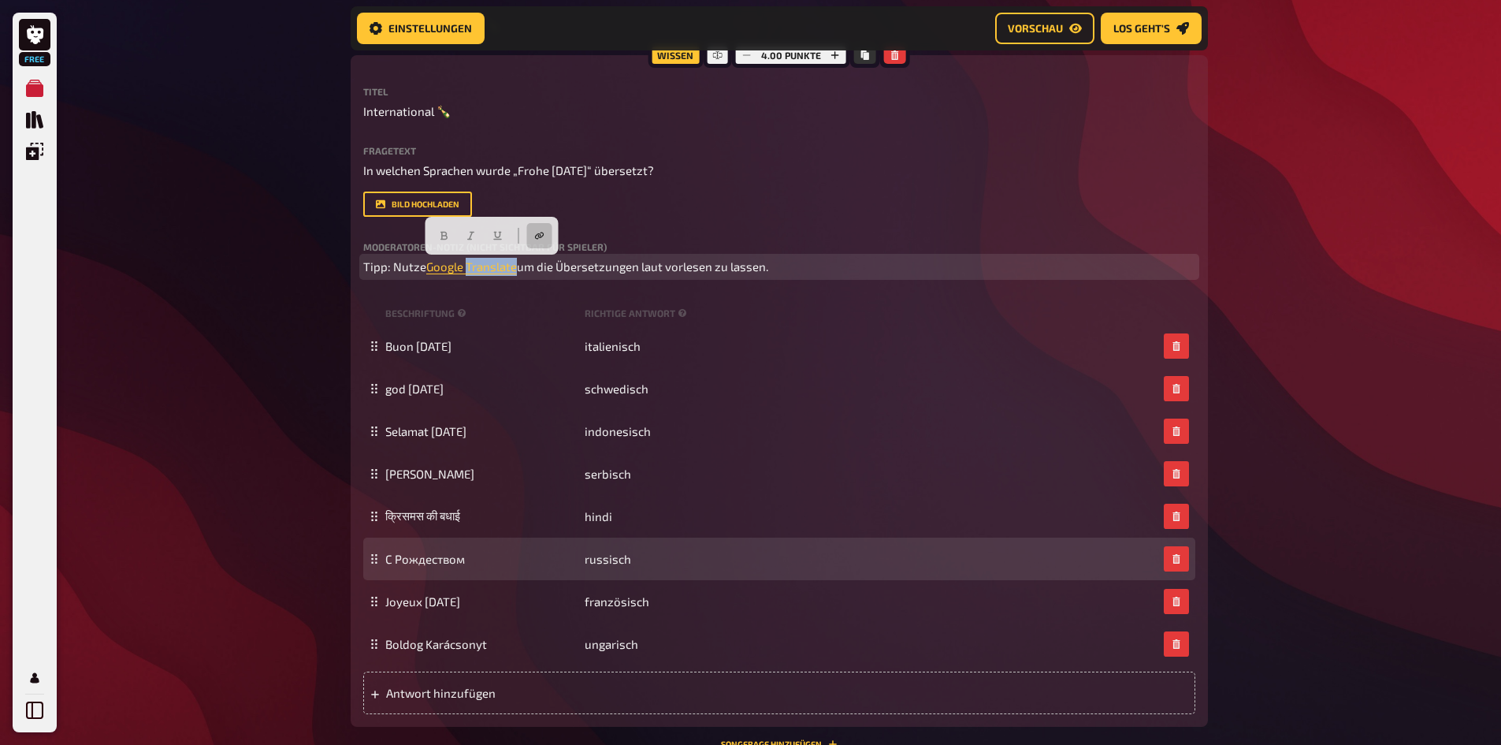
scroll to position [2928, 0]
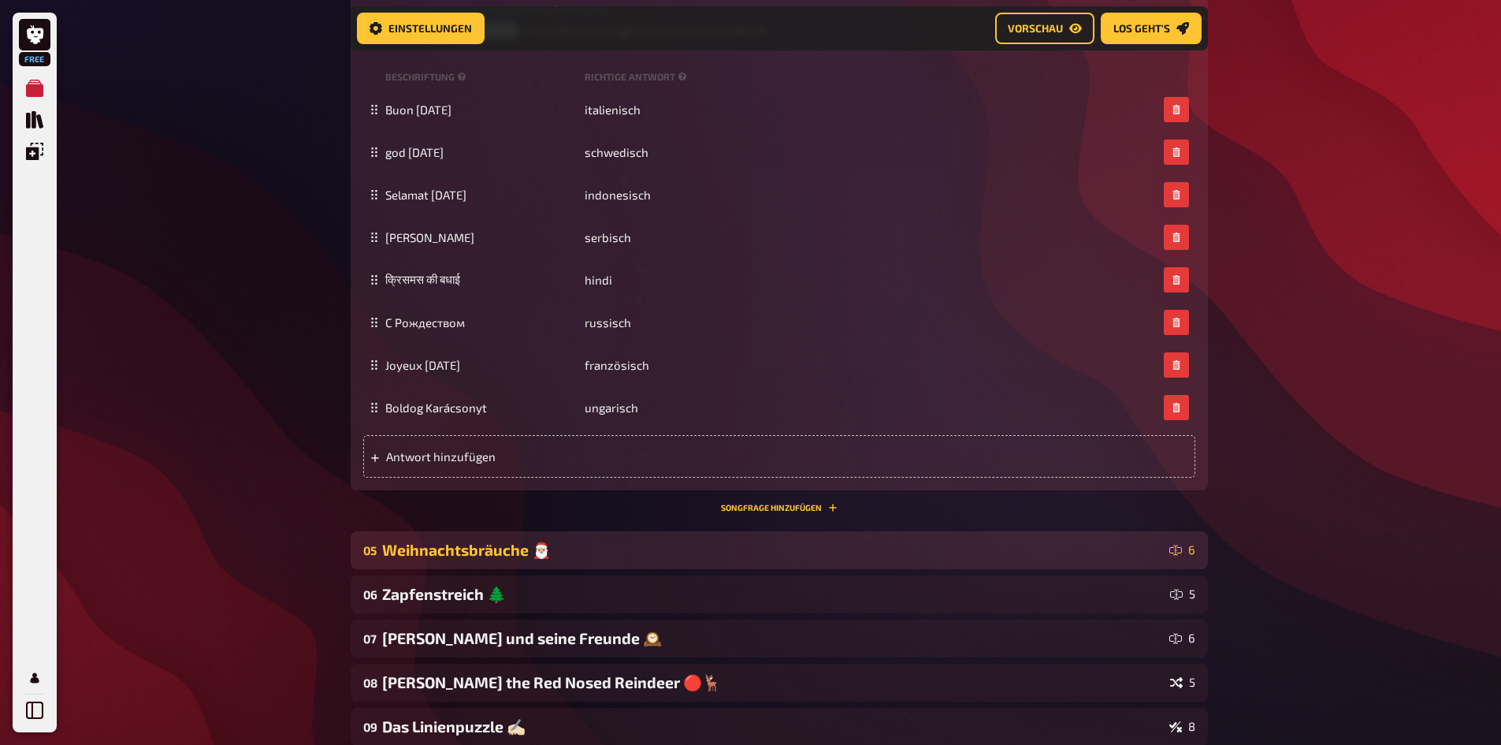
click at [556, 460] on div "Weihnachtsbräuche 🎅🏼" at bounding box center [772, 549] width 781 height 19
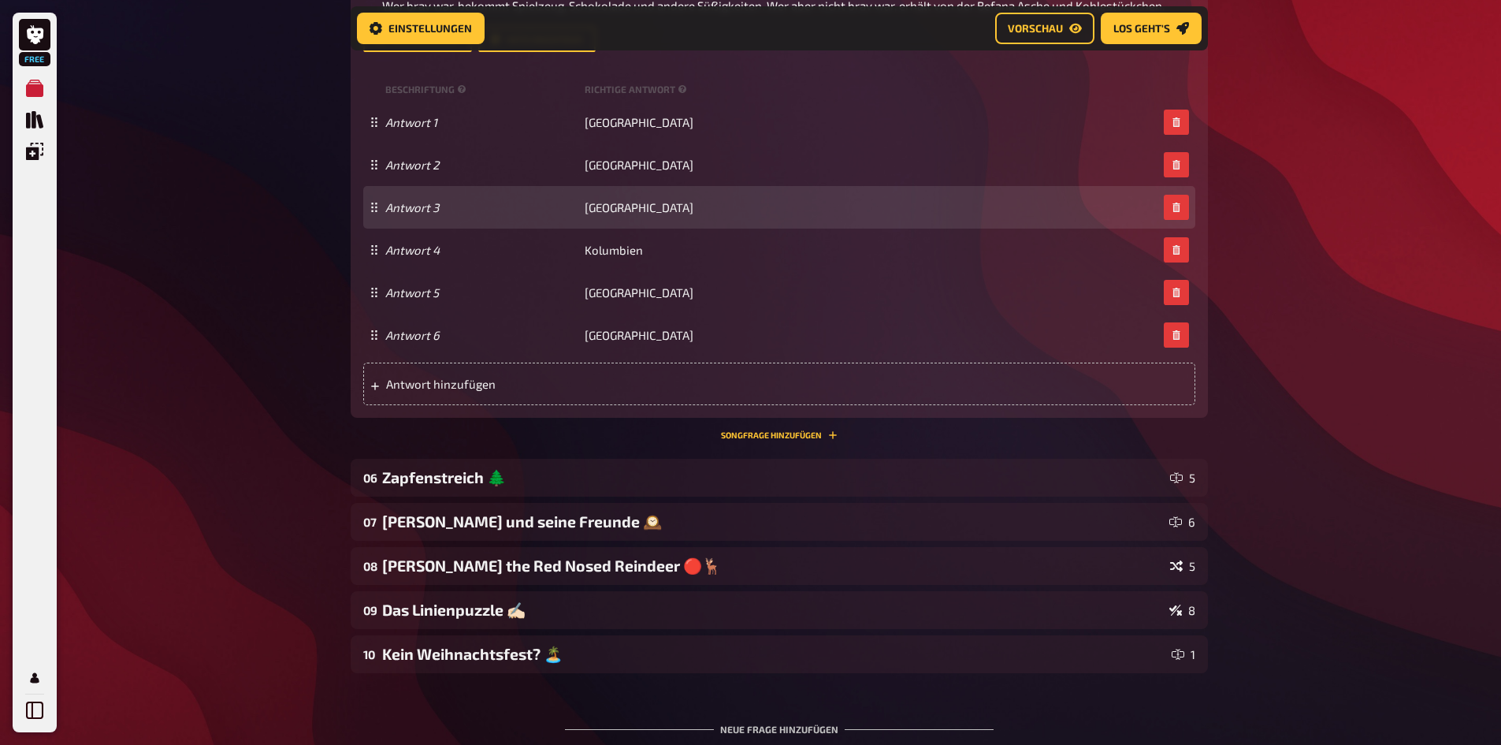
scroll to position [3952, 0]
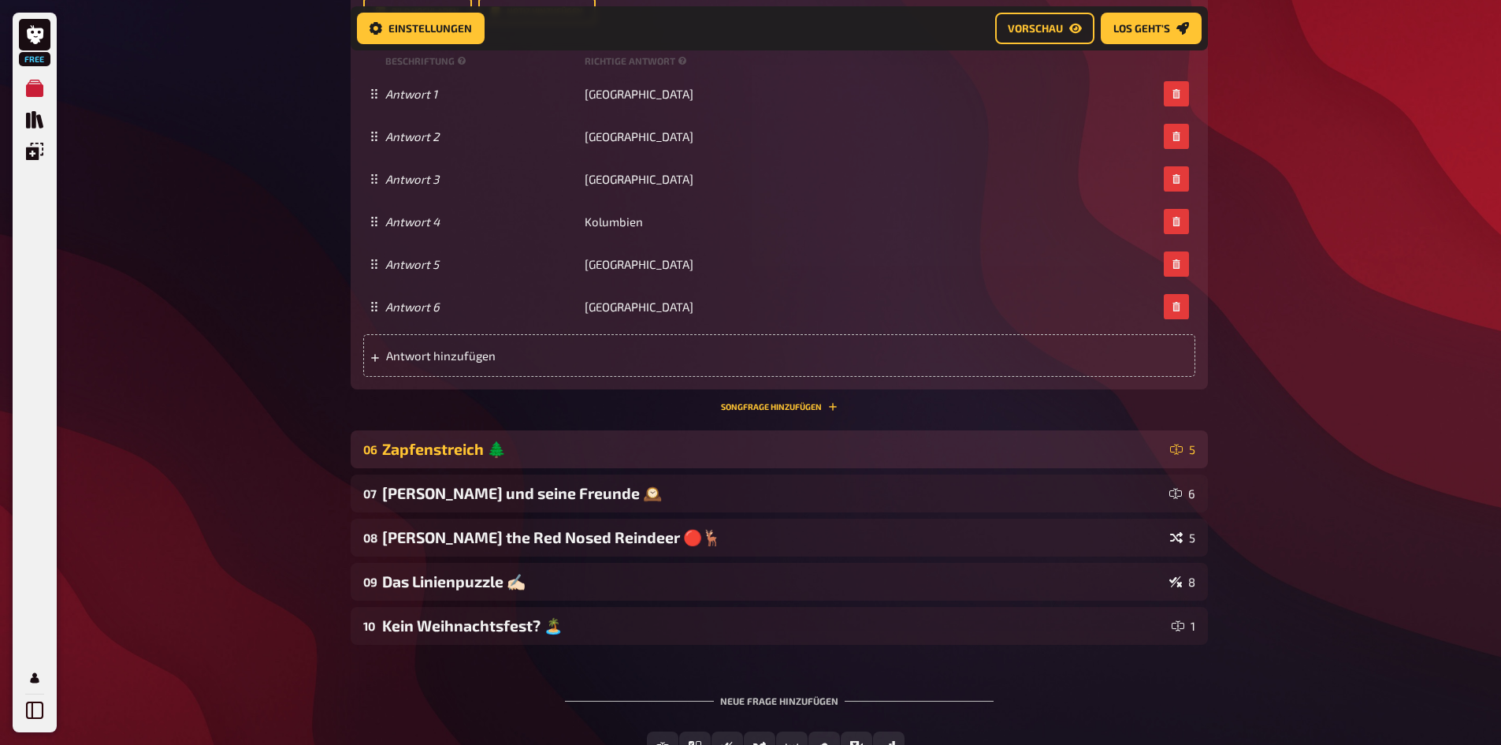
click at [694, 445] on div "Zapfenstreich 🌲" at bounding box center [773, 449] width 782 height 19
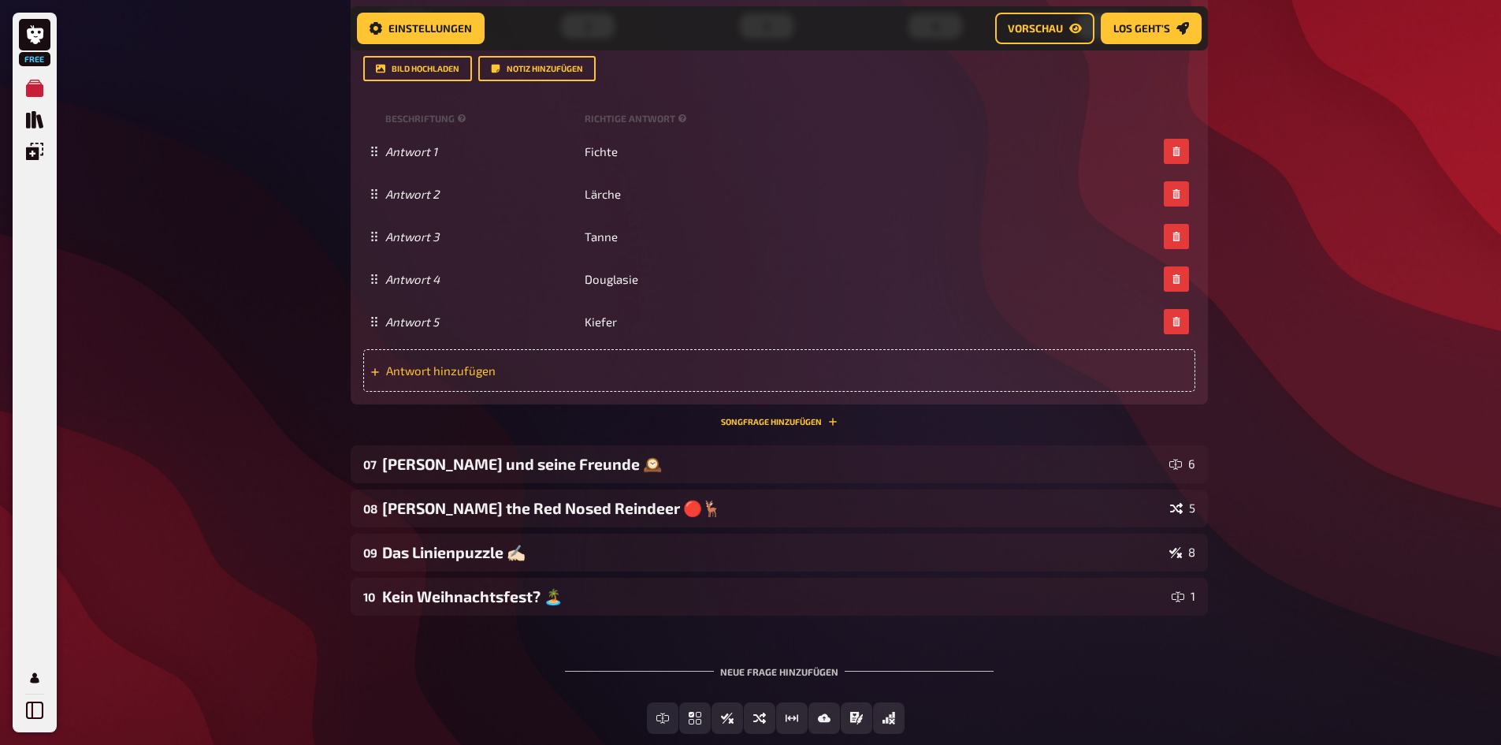
scroll to position [4819, 0]
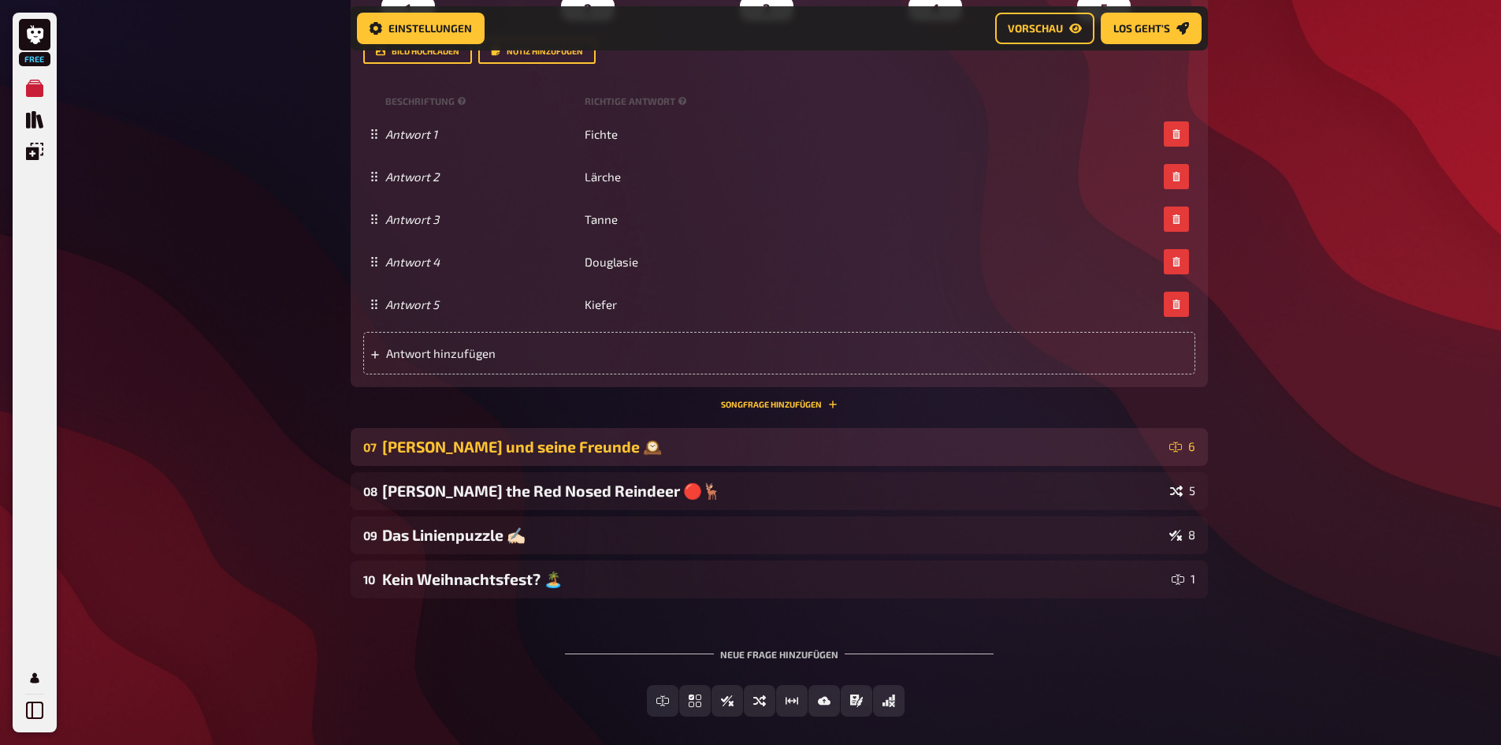
click at [678, 454] on div "[PERSON_NAME] und seine Freunde 🕰️" at bounding box center [772, 446] width 781 height 19
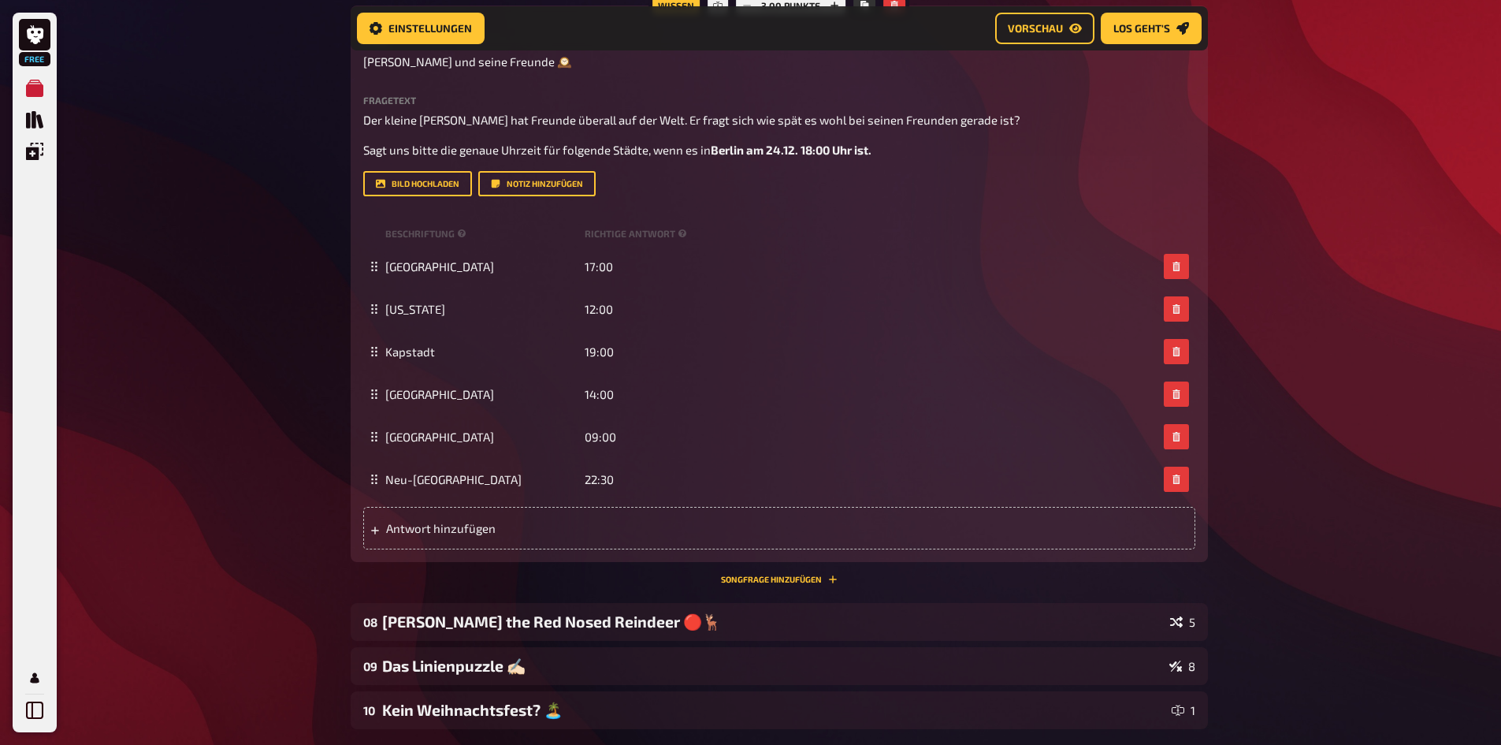
scroll to position [5370, 0]
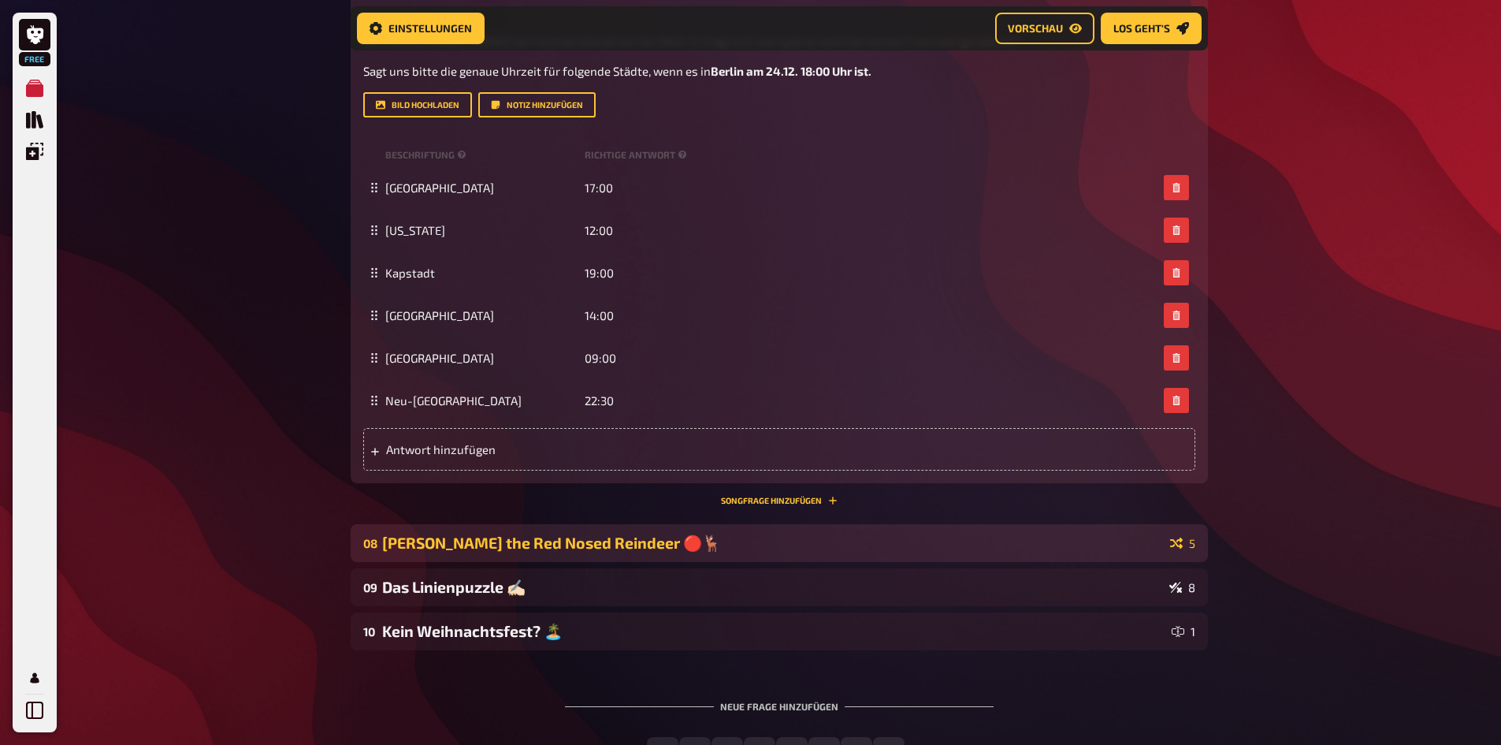
click at [632, 460] on div "[PERSON_NAME] the Red Nosed Reindeer 🔴🦌" at bounding box center [773, 542] width 782 height 19
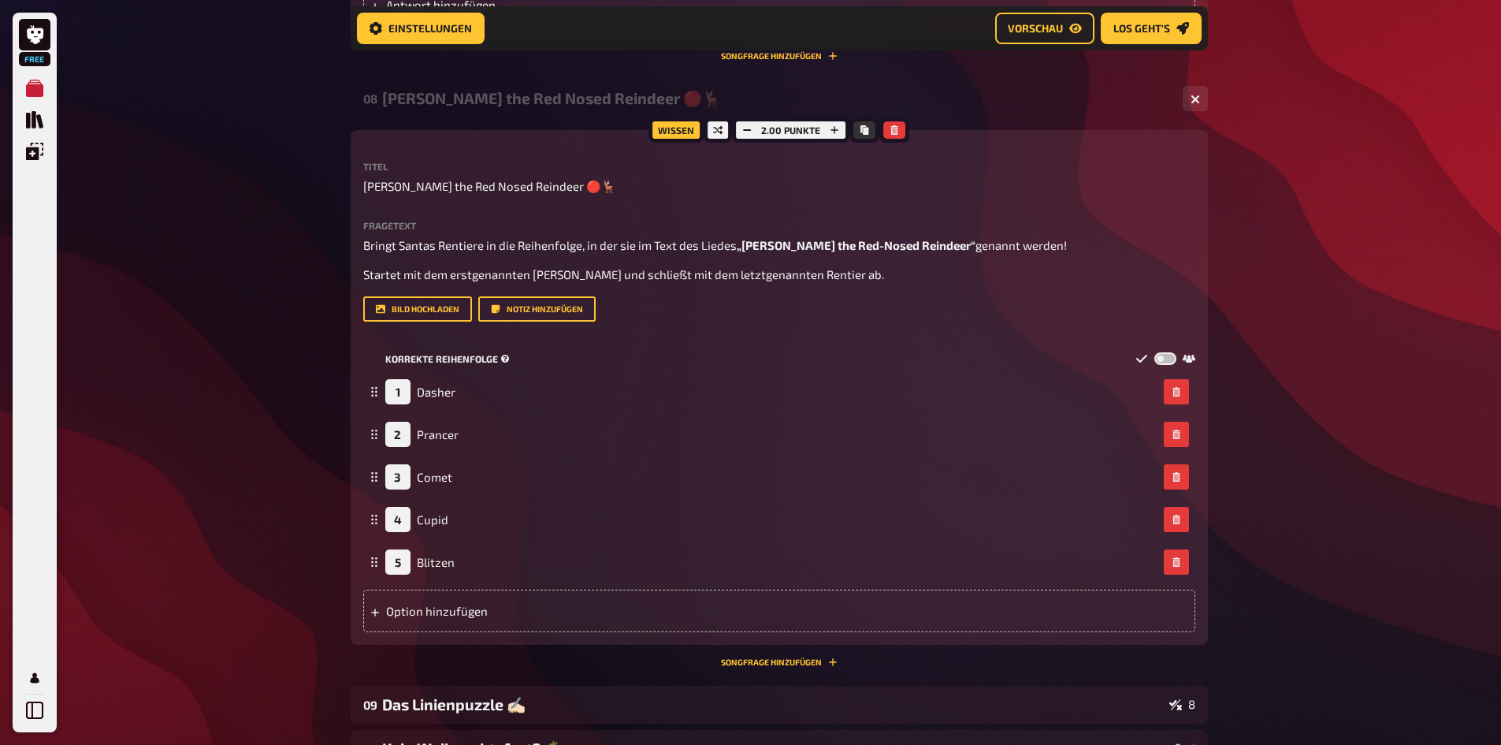
scroll to position [5843, 0]
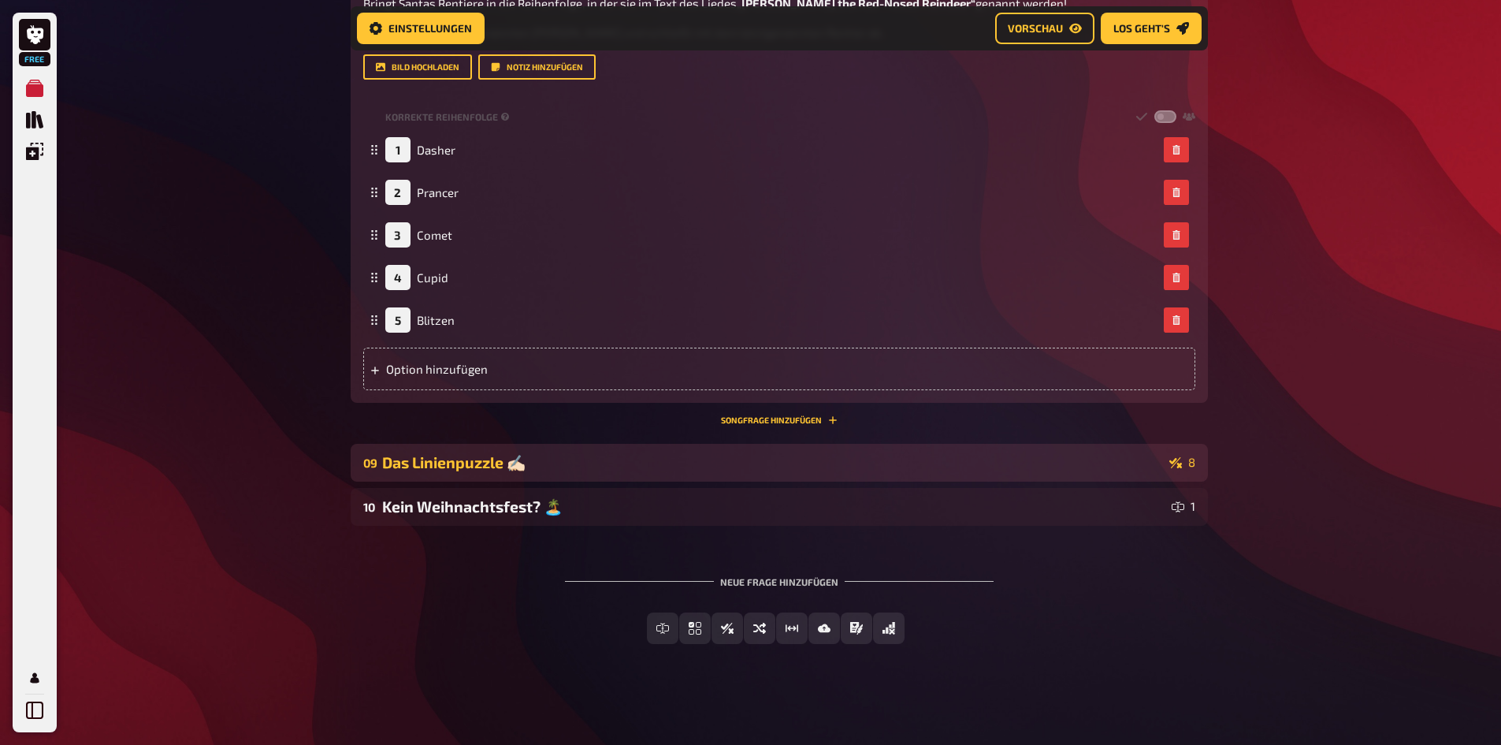
click at [831, 460] on div "Das Linienpuzzle ✍🏻" at bounding box center [772, 462] width 781 height 19
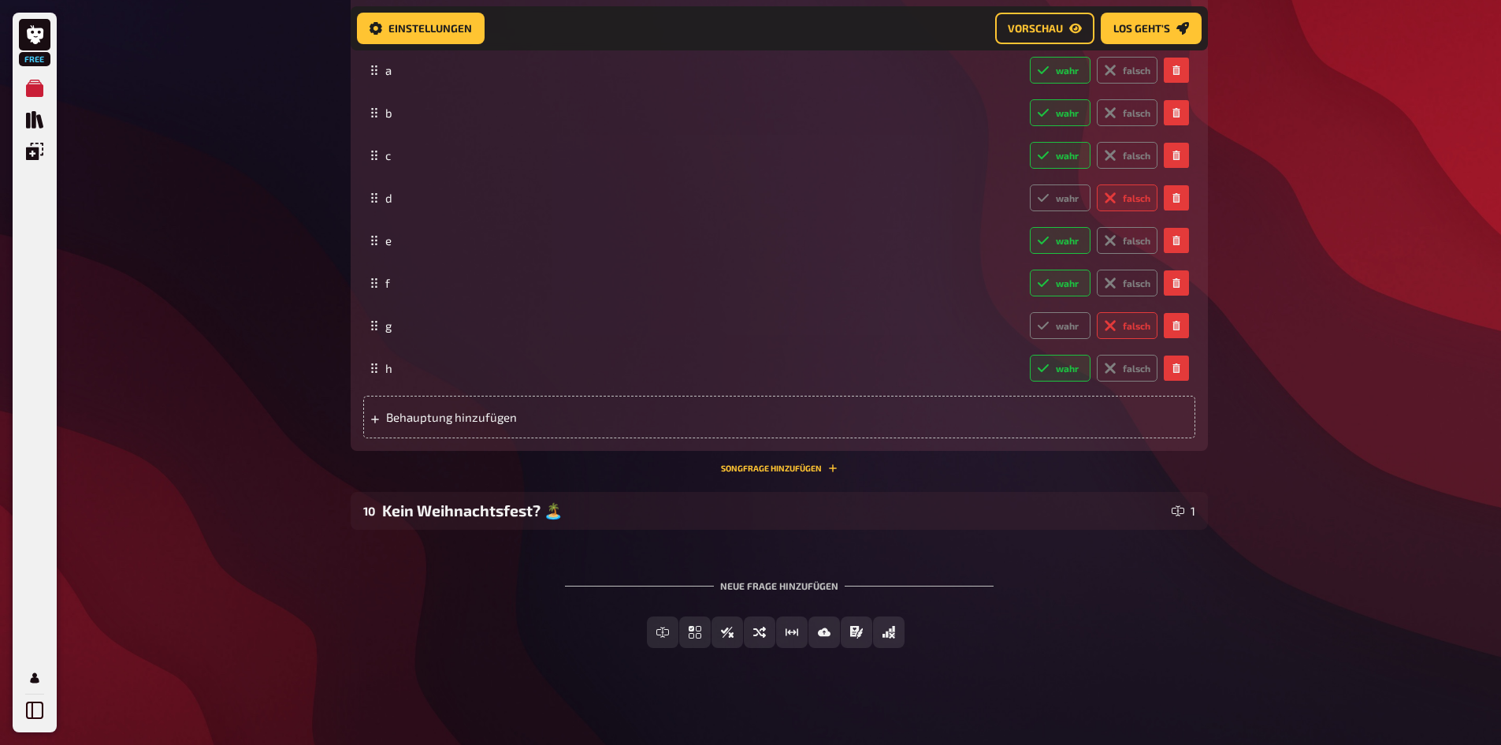
scroll to position [7170, 0]
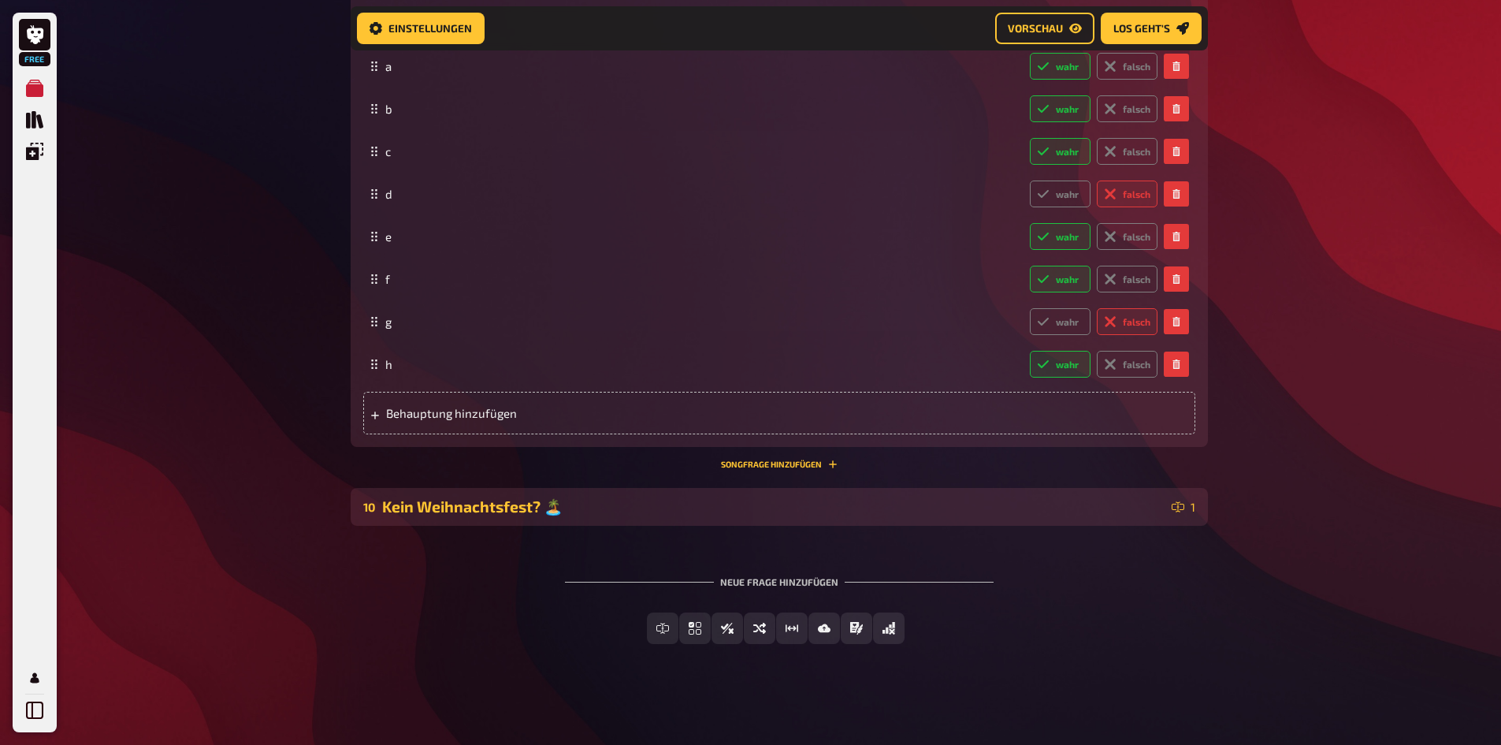
click at [891, 460] on div "Kein Weihnachtsfest? 🏝️" at bounding box center [773, 506] width 783 height 19
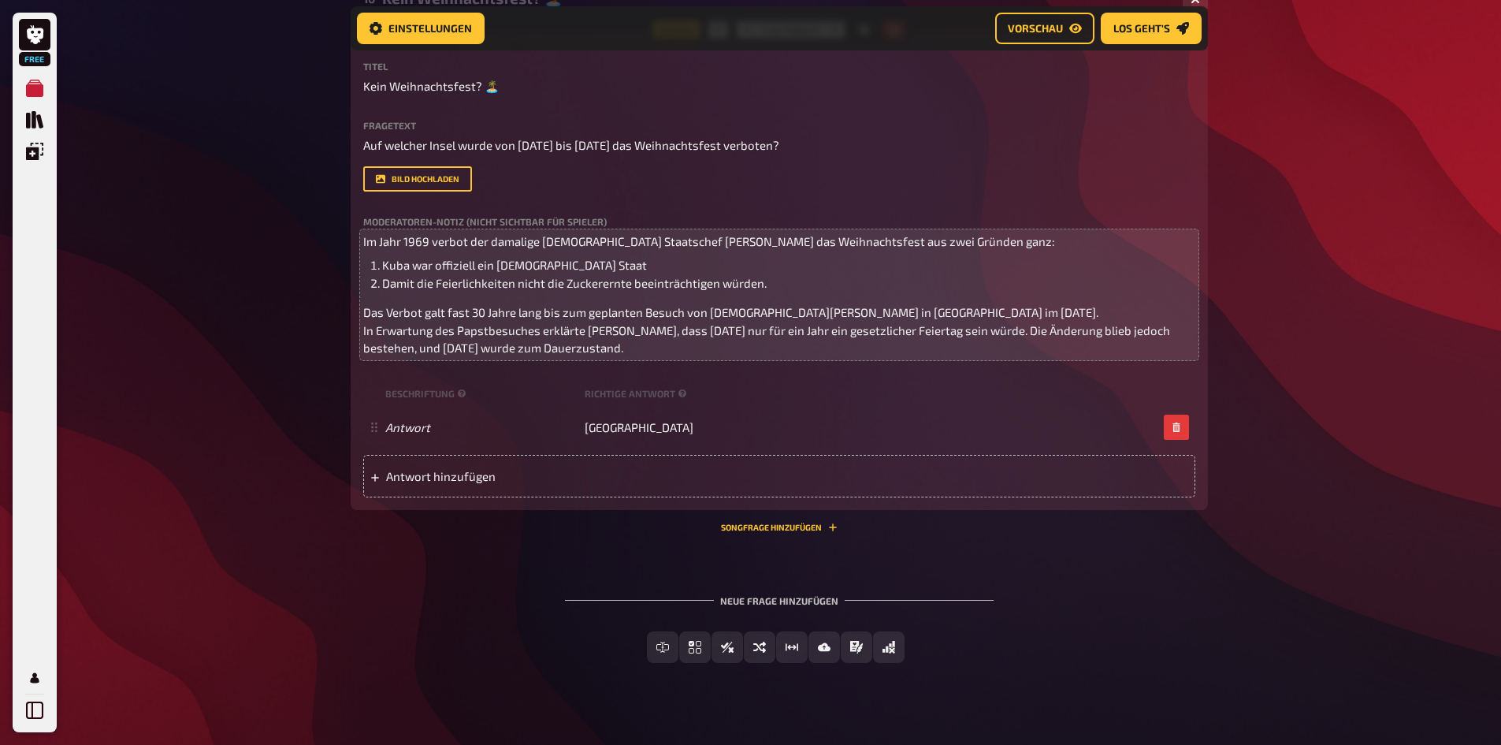
scroll to position [7698, 0]
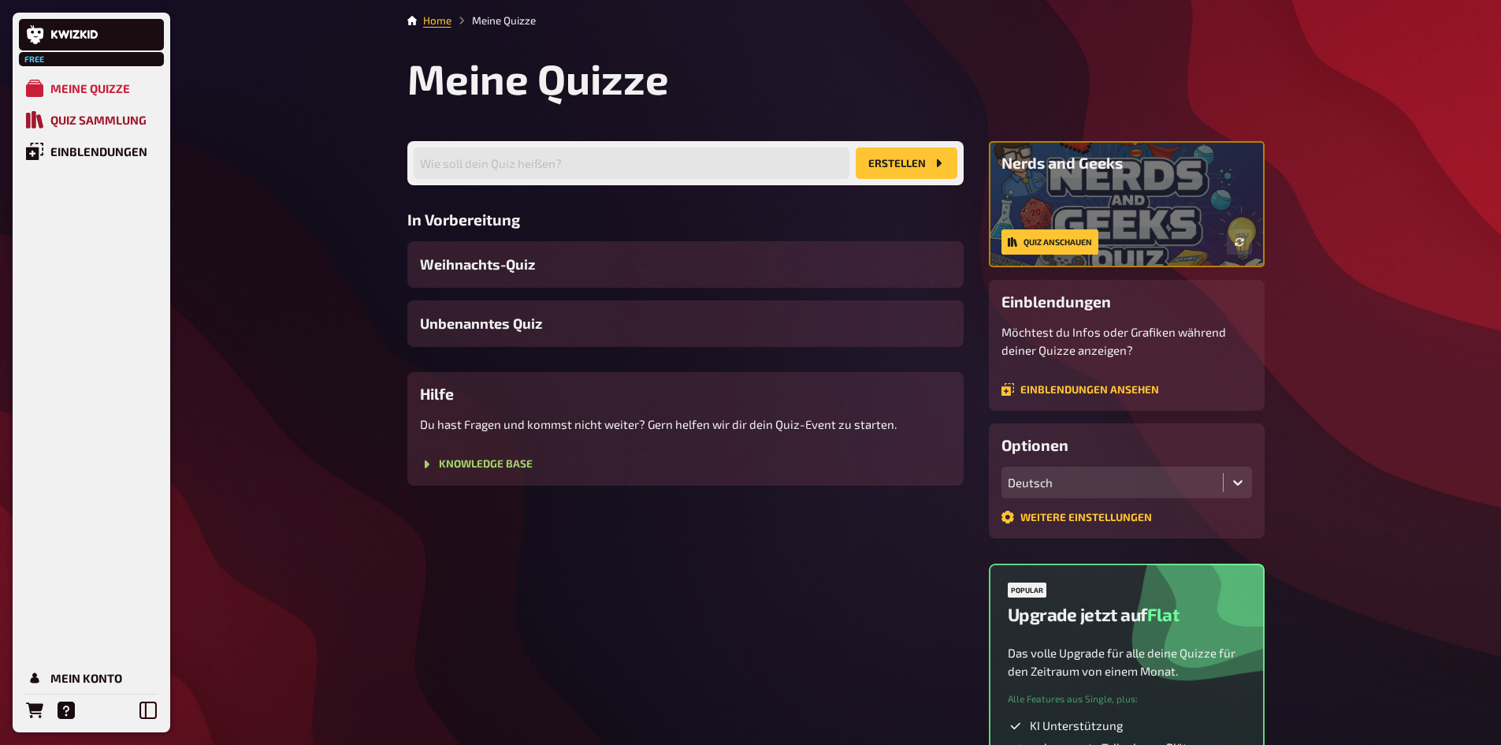
click at [116, 113] on div "Quiz Sammlung" at bounding box center [98, 120] width 96 height 14
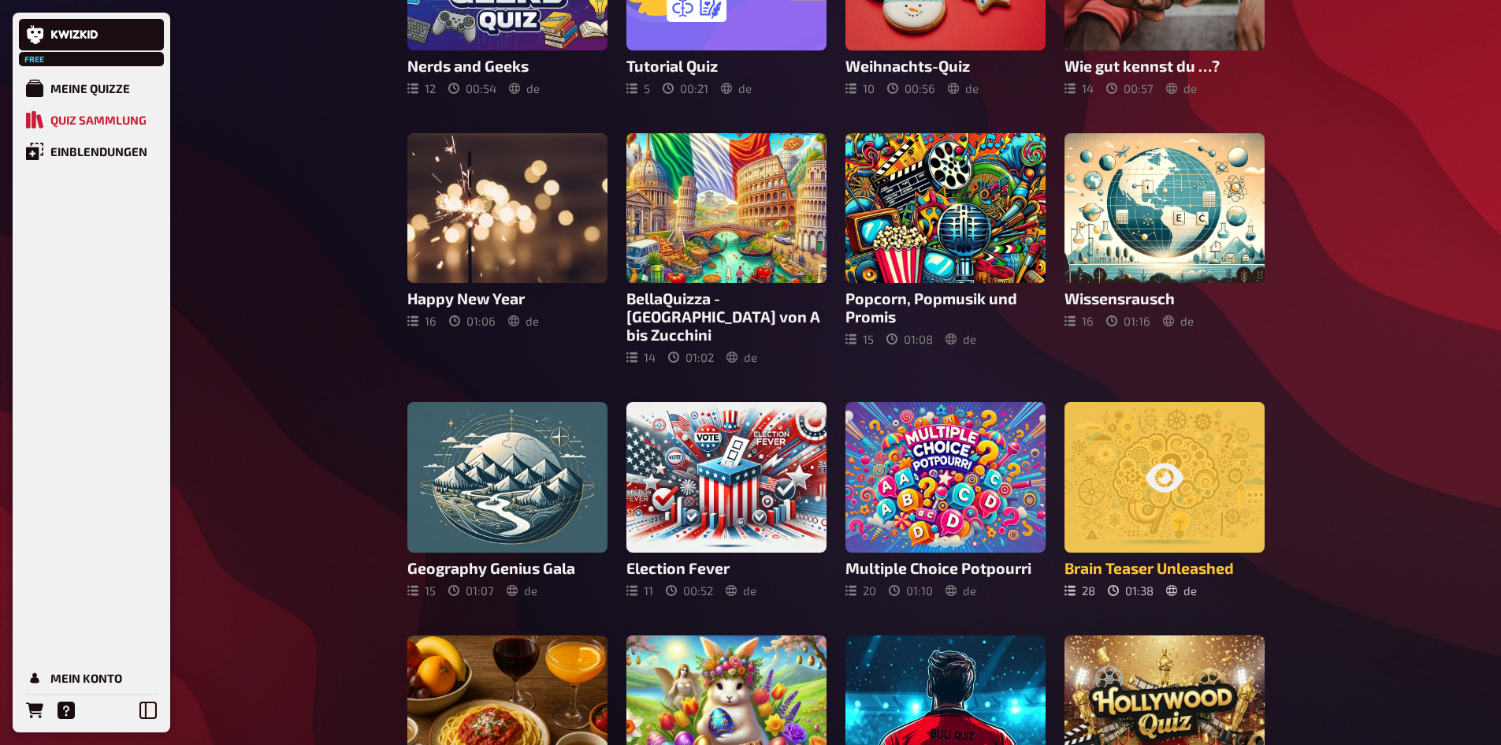
scroll to position [162, 0]
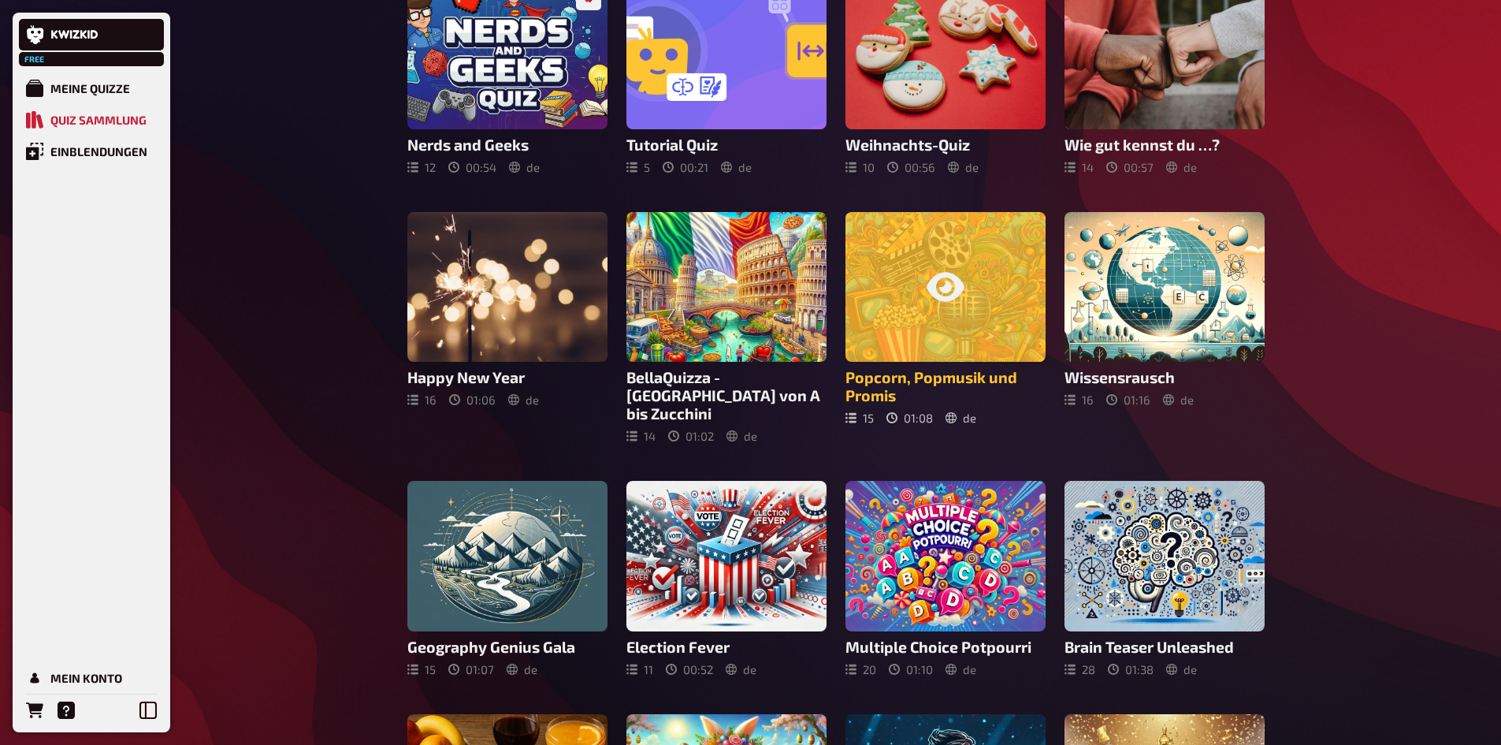
click at [939, 312] on div at bounding box center [945, 287] width 200 height 150
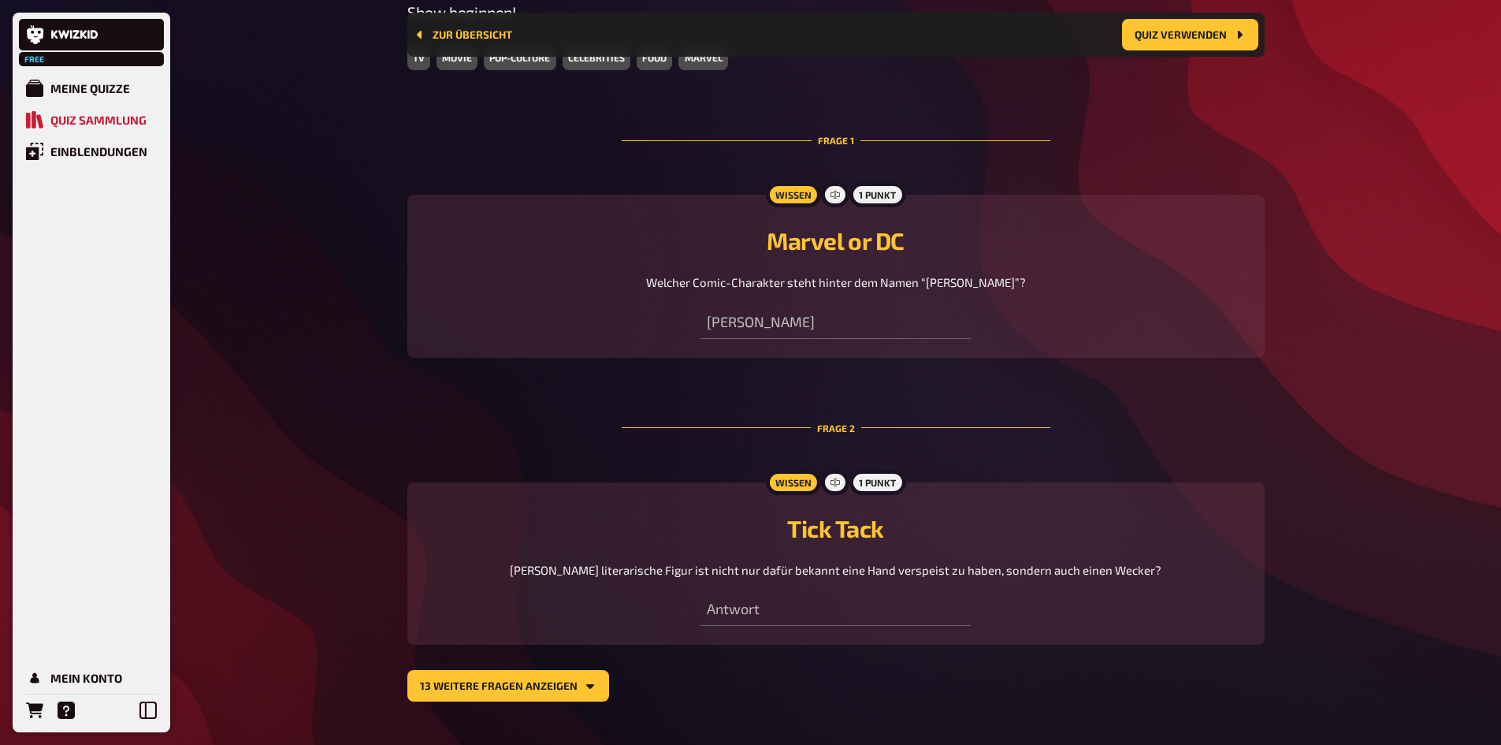
scroll to position [596, 0]
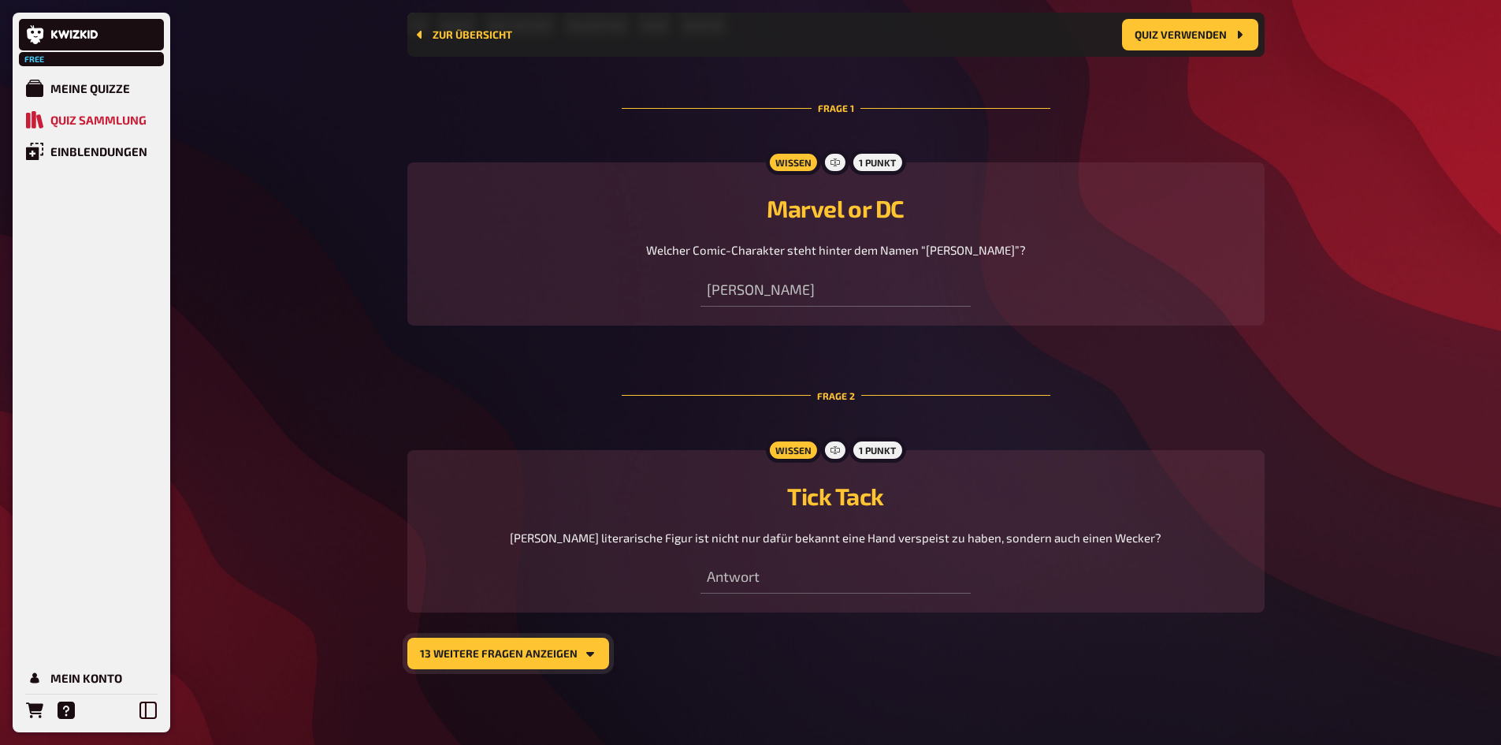
click at [555, 460] on button "13 weitere Fragen anzeigen" at bounding box center [508, 653] width 202 height 32
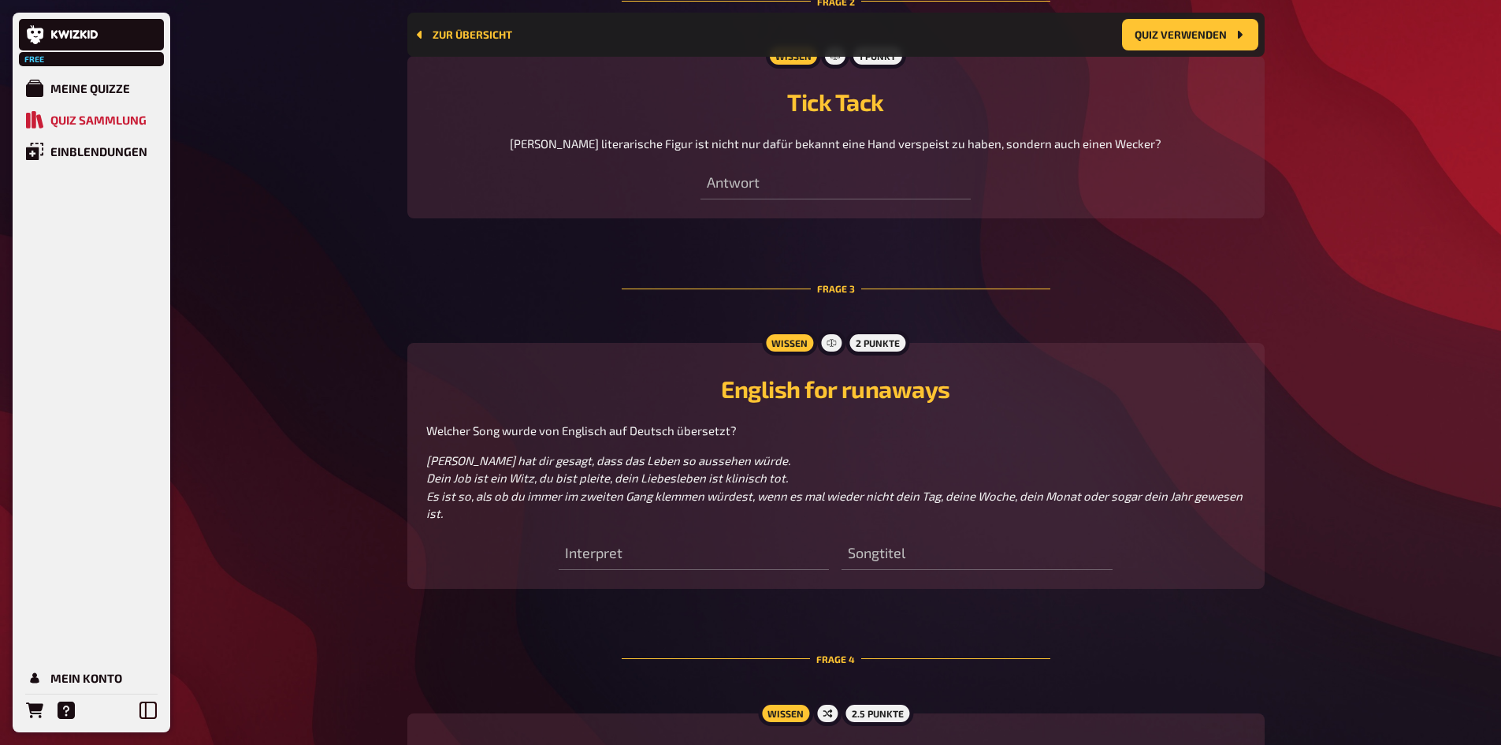
scroll to position [1069, 0]
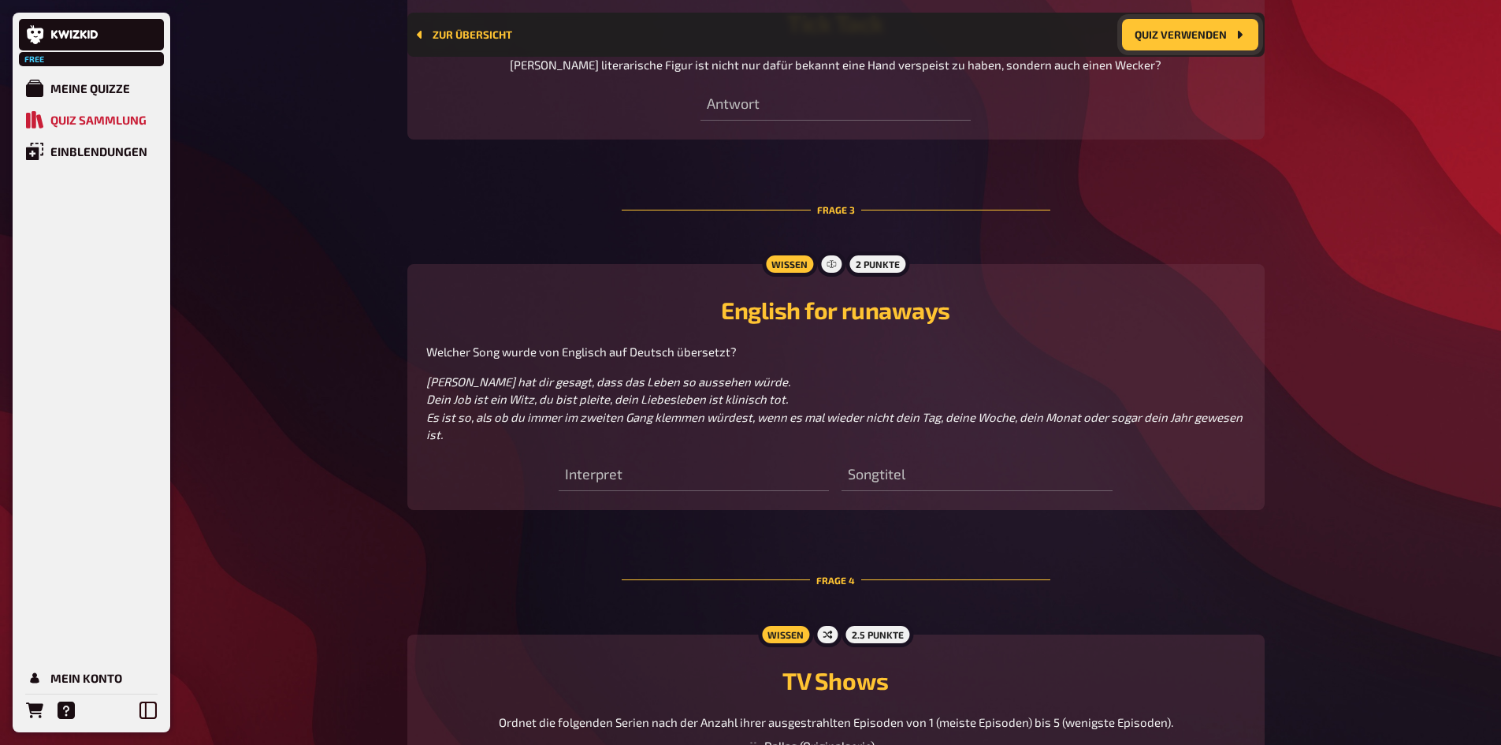
click at [996, 32] on button "Quiz verwenden" at bounding box center [1190, 35] width 136 height 32
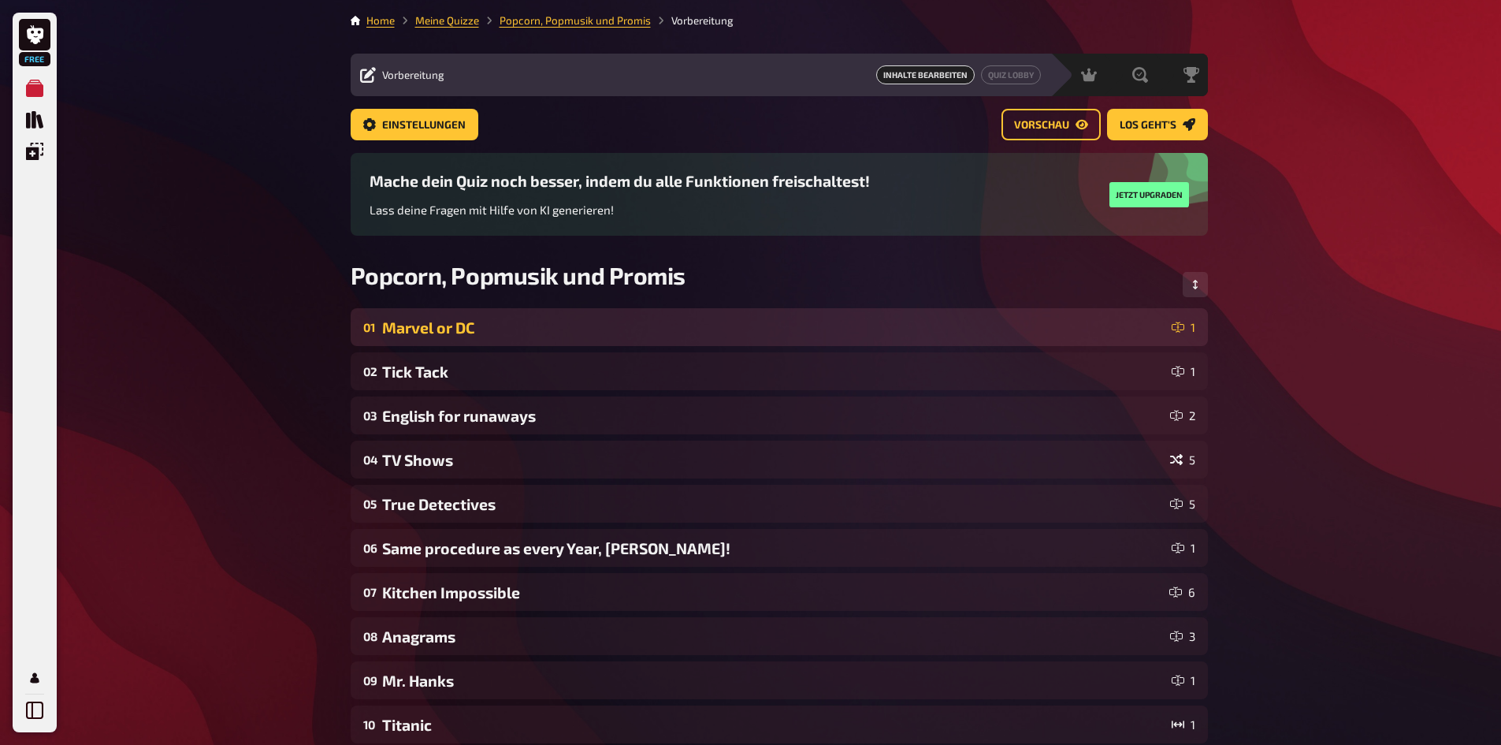
click at [714, 338] on div "01 Marvel or DC 1" at bounding box center [779, 327] width 857 height 38
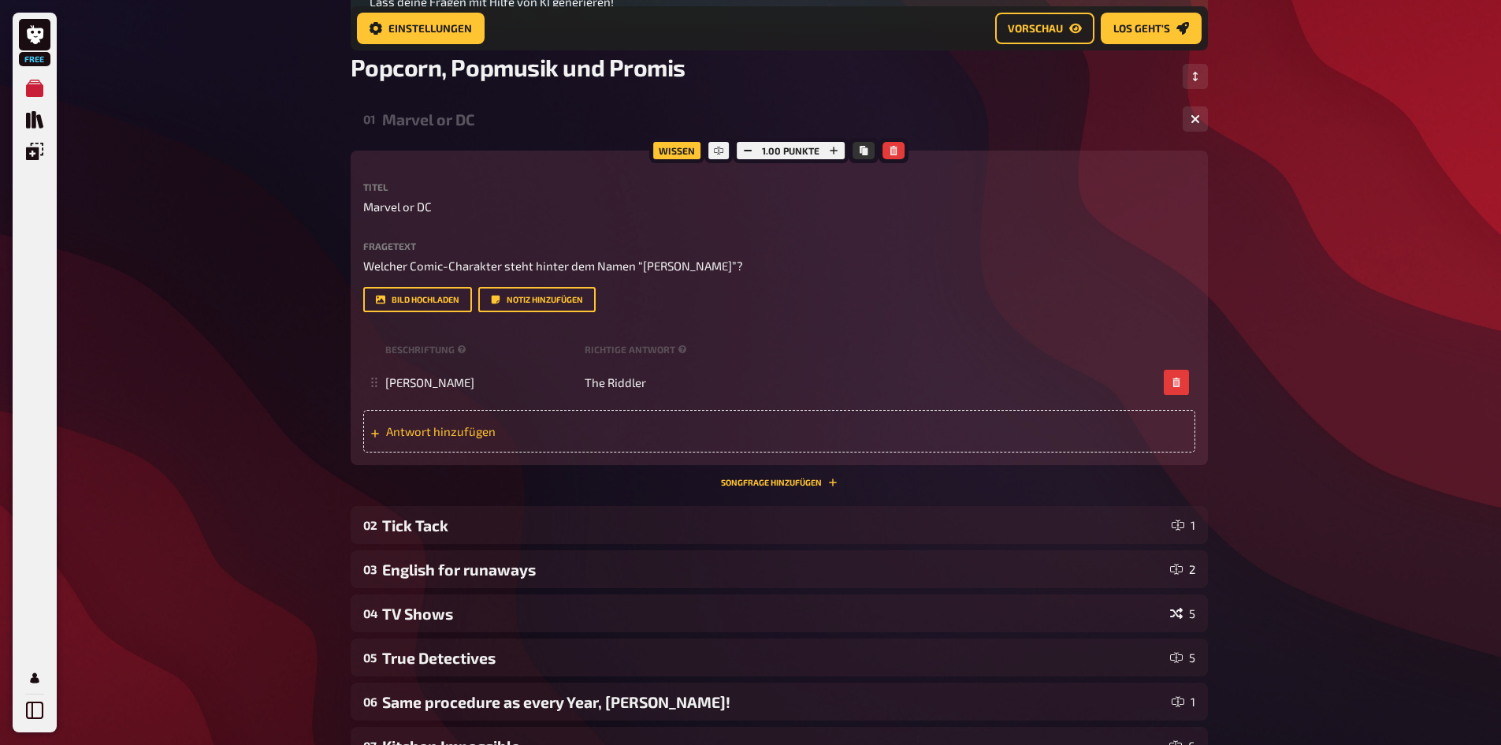
scroll to position [249, 0]
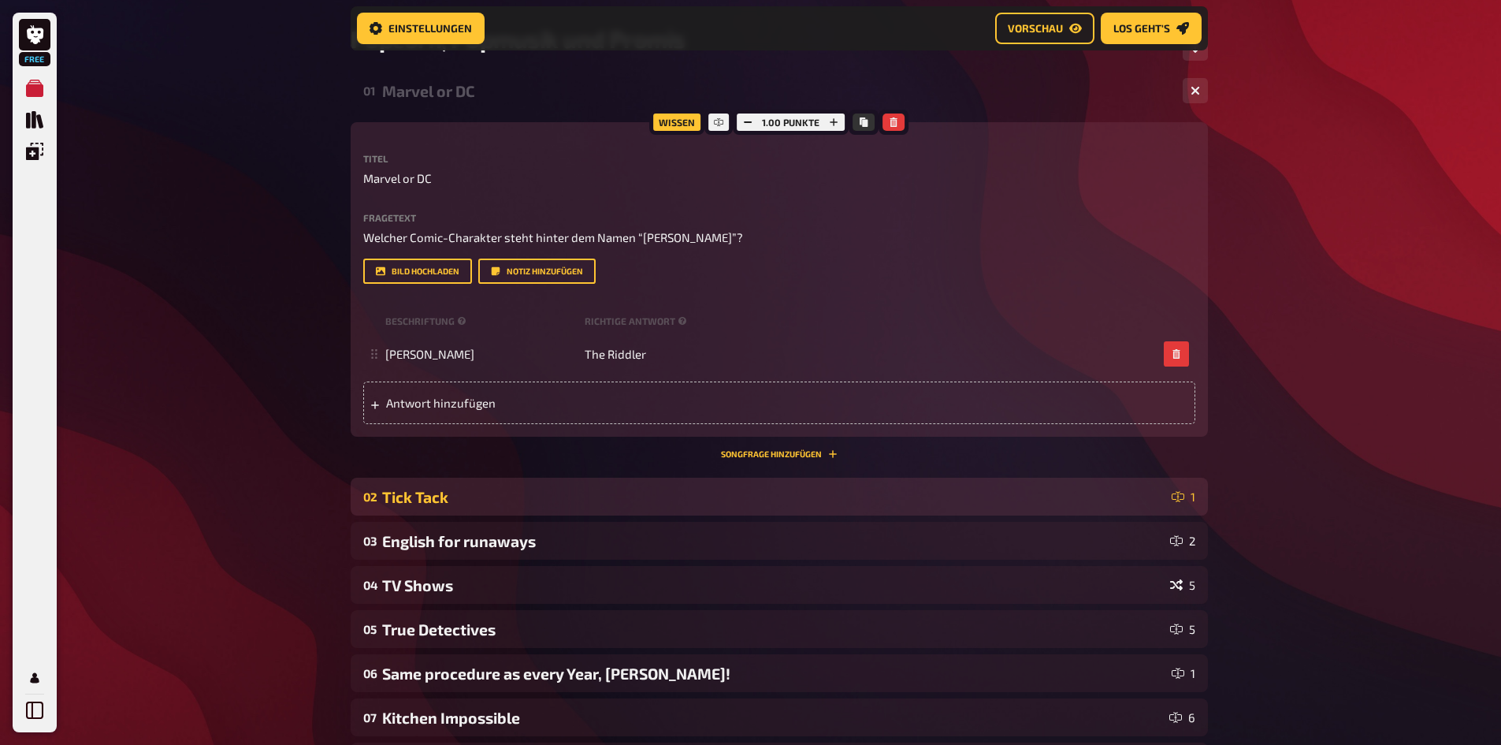
click at [740, 460] on div "Tick Tack" at bounding box center [773, 497] width 783 height 18
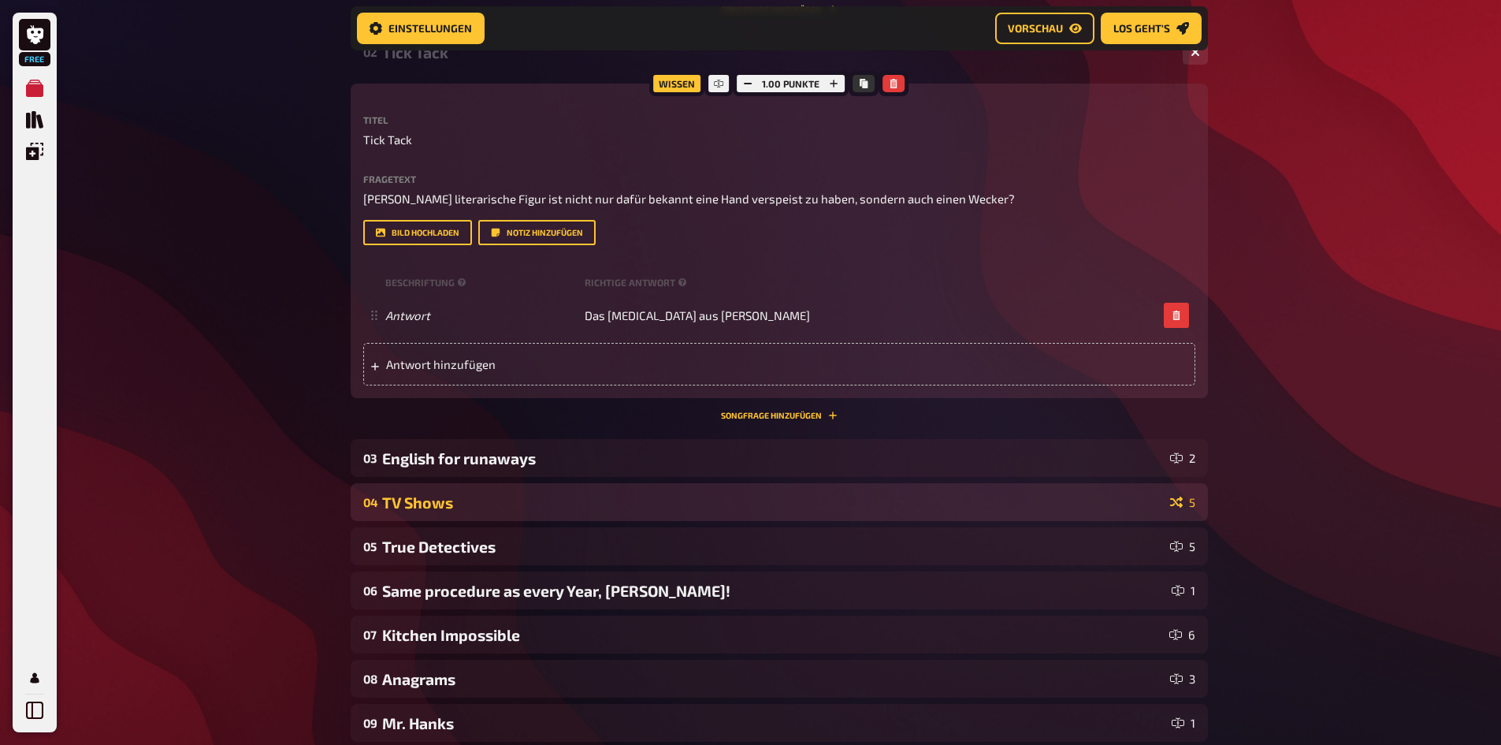
scroll to position [722, 0]
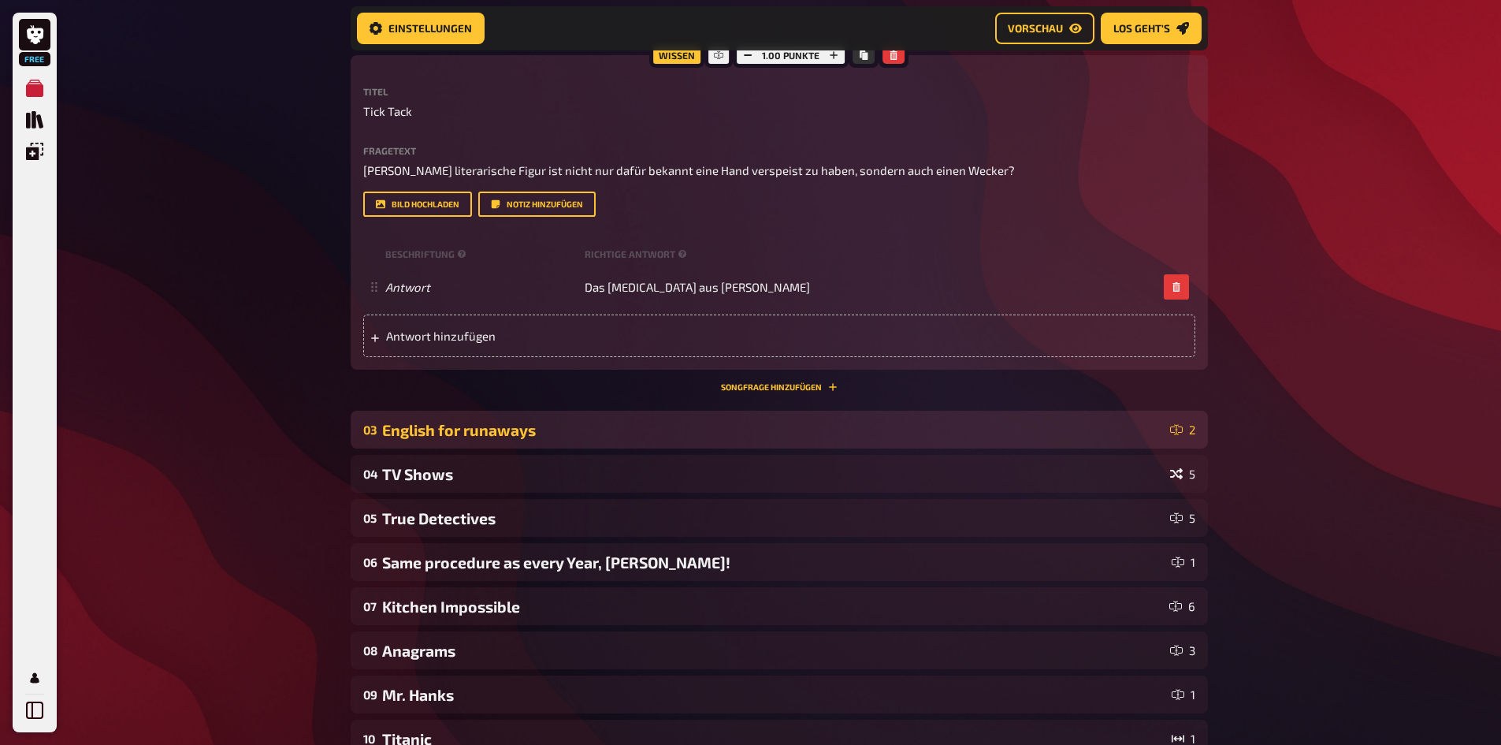
click at [799, 444] on div "03 English for runaways 2" at bounding box center [779, 429] width 857 height 38
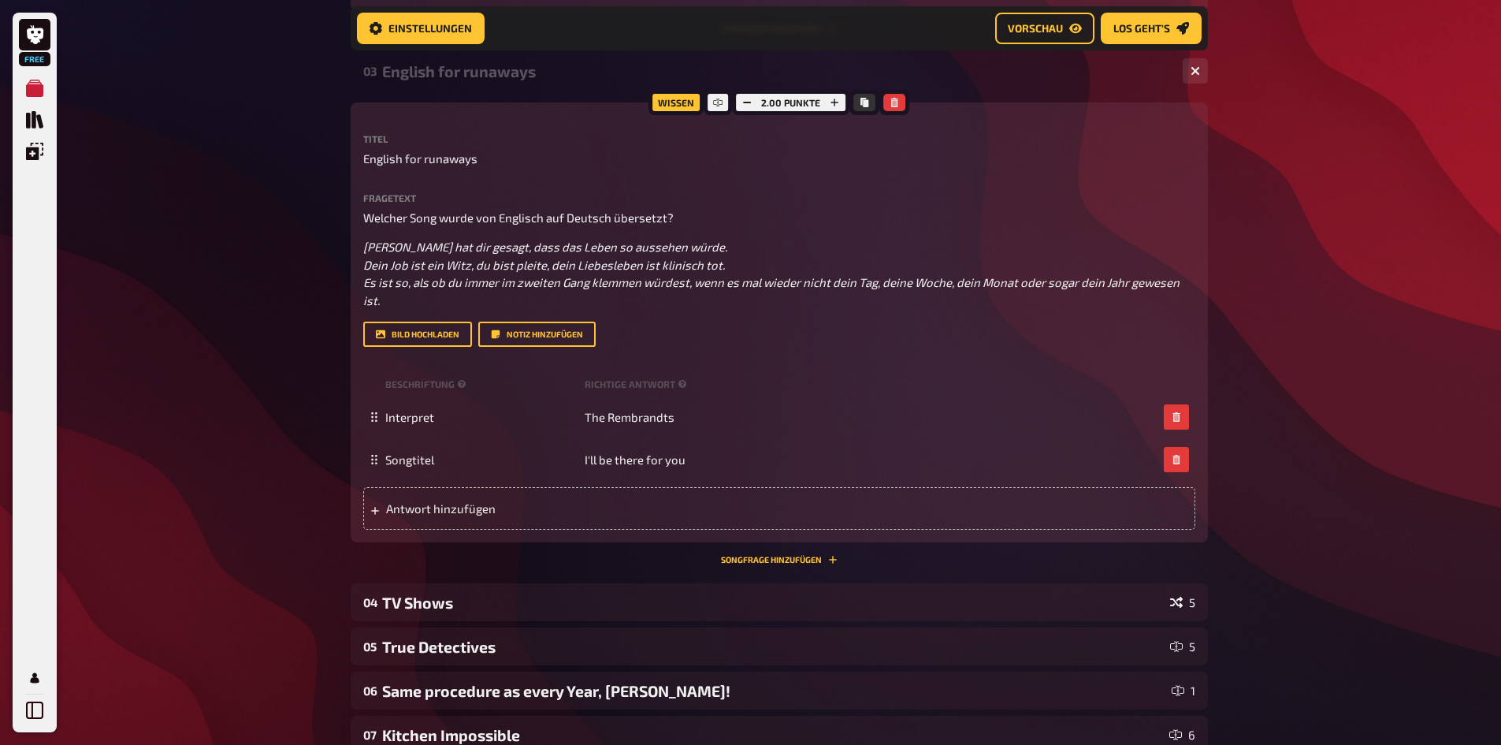
scroll to position [1116, 0]
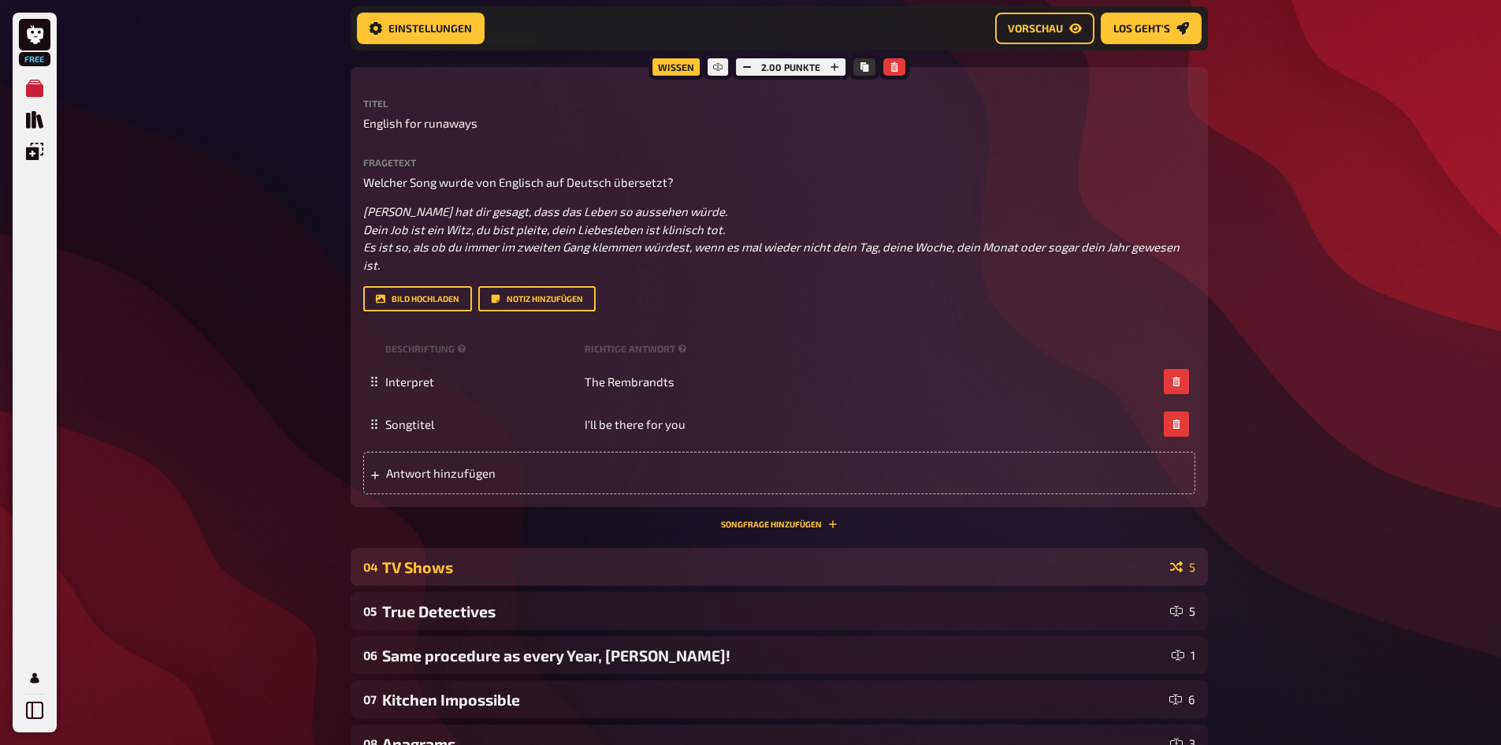
click at [690, 460] on div "TV Shows" at bounding box center [773, 567] width 782 height 18
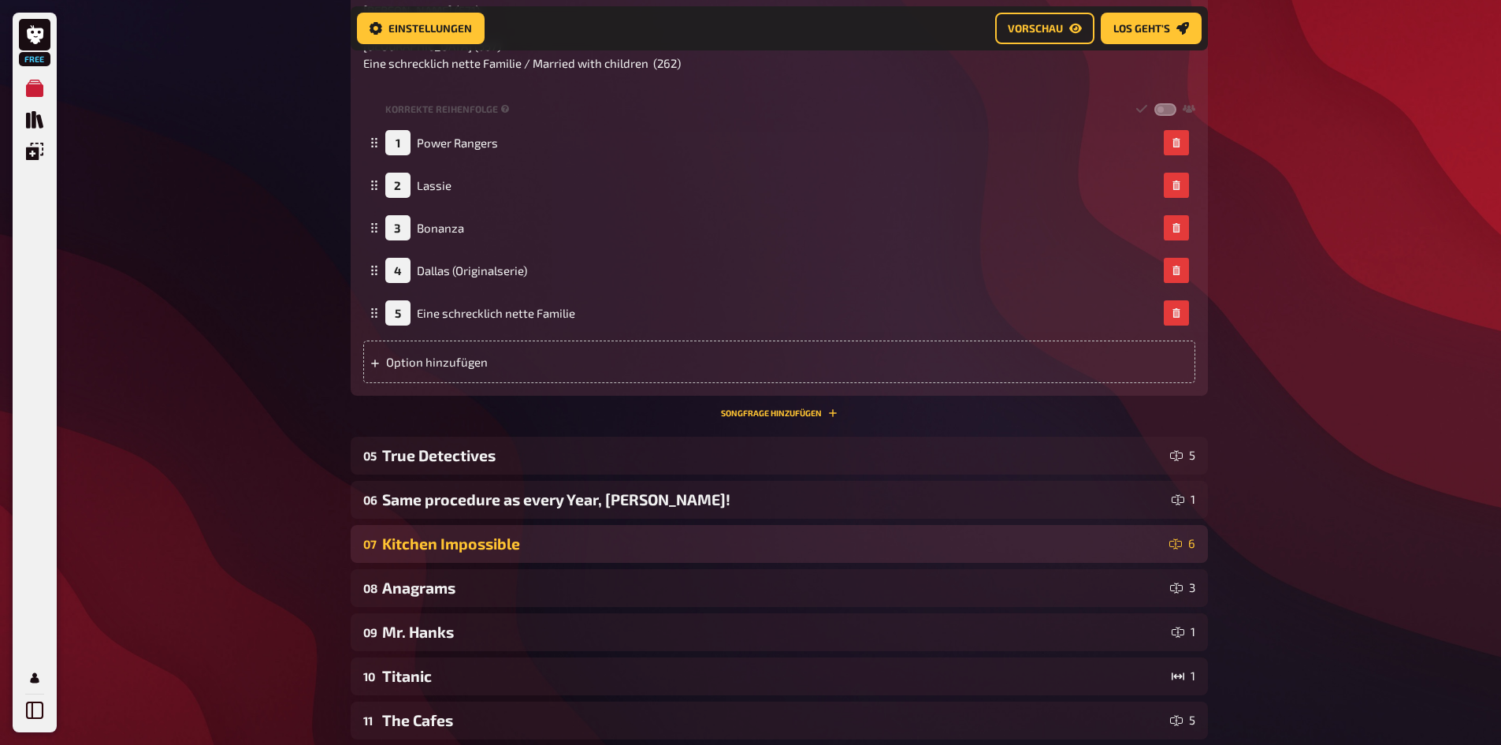
scroll to position [1982, 0]
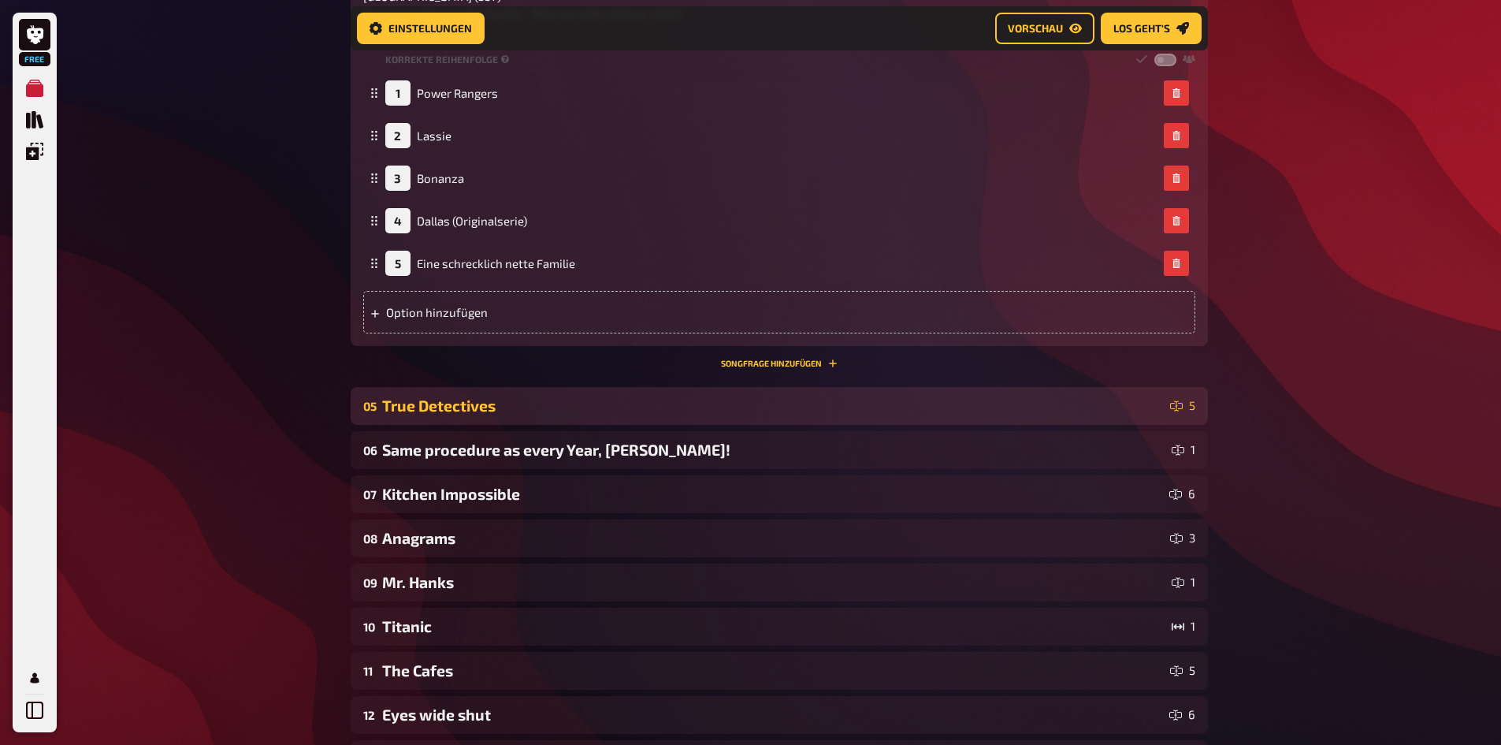
click at [596, 414] on div "True Detectives" at bounding box center [773, 405] width 782 height 18
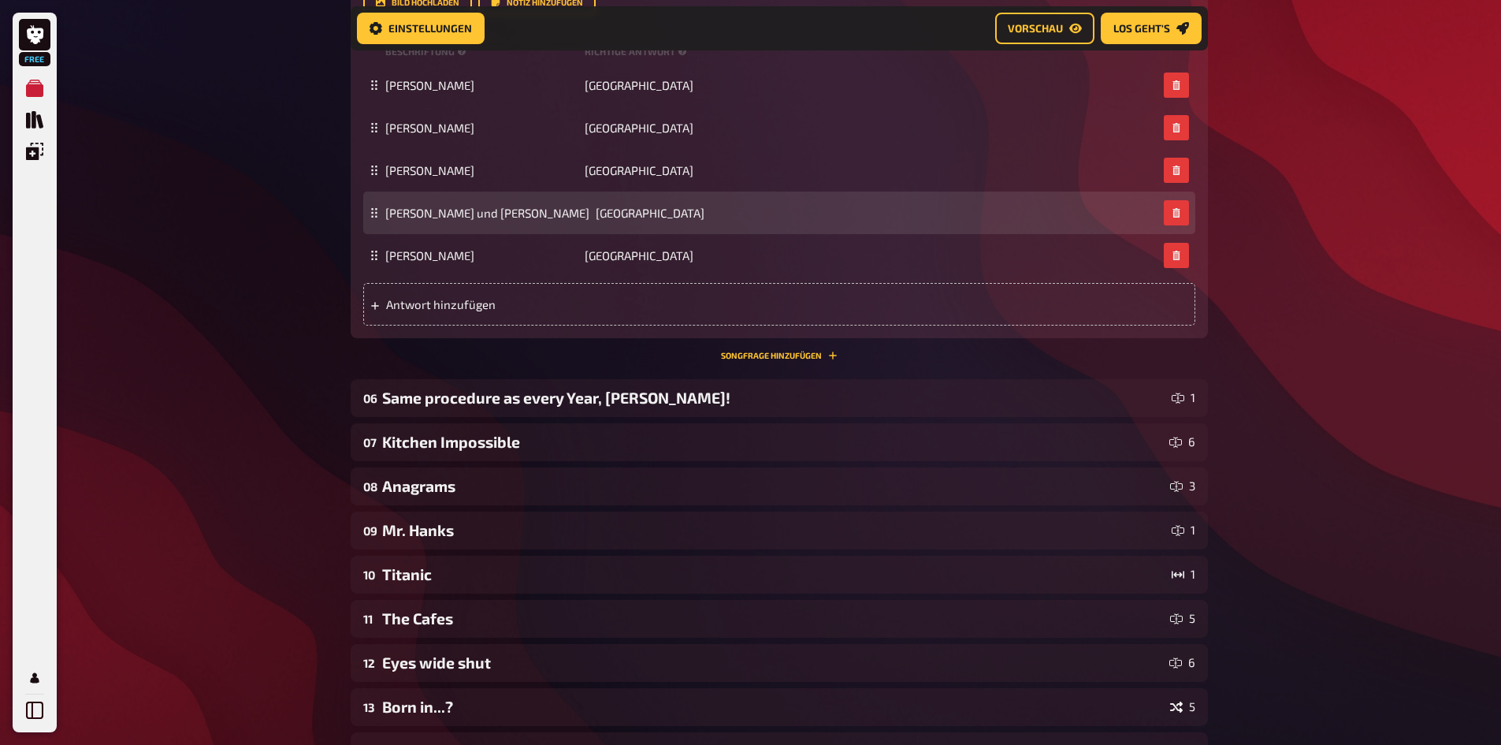
scroll to position [2613, 0]
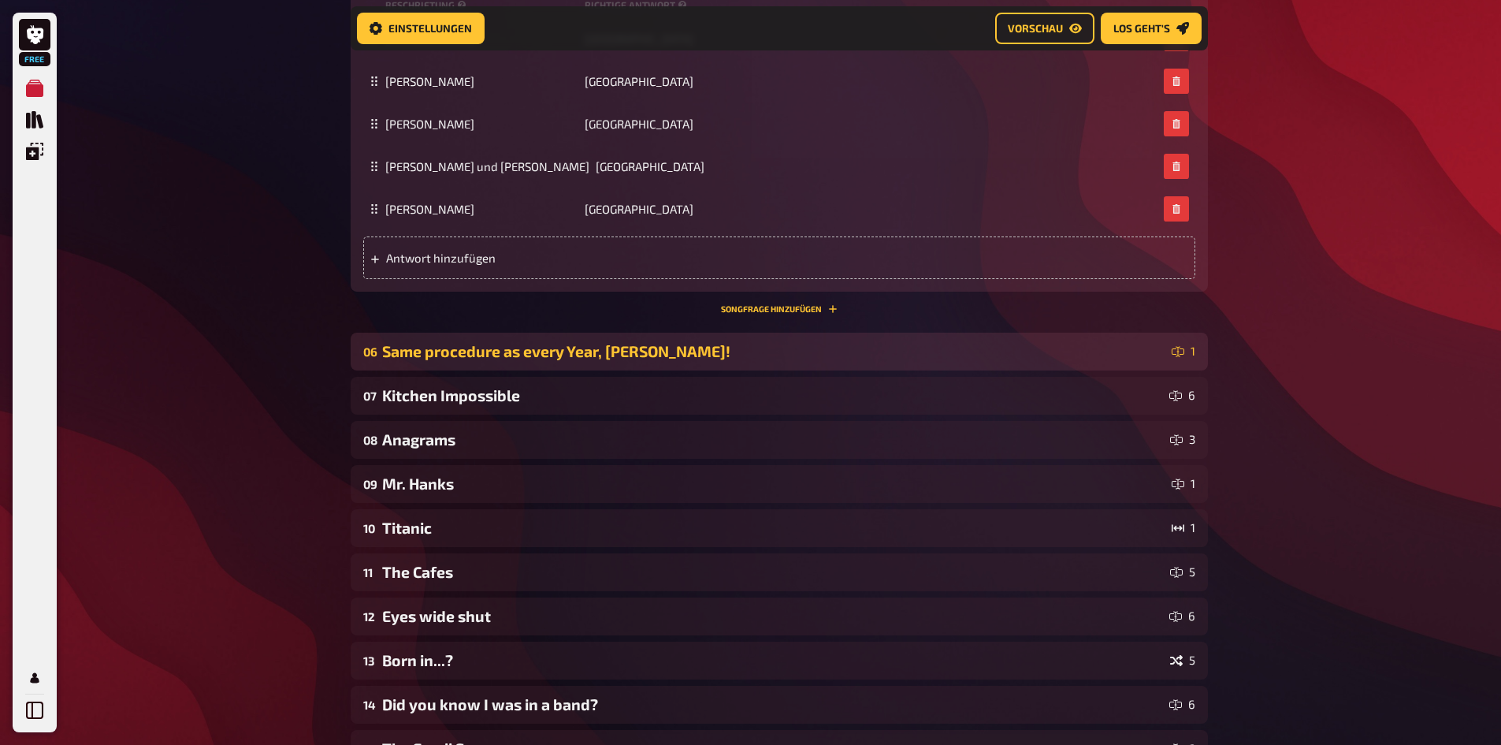
click at [715, 362] on div "06 Same procedure as every Year, [PERSON_NAME]! 1" at bounding box center [779, 351] width 857 height 38
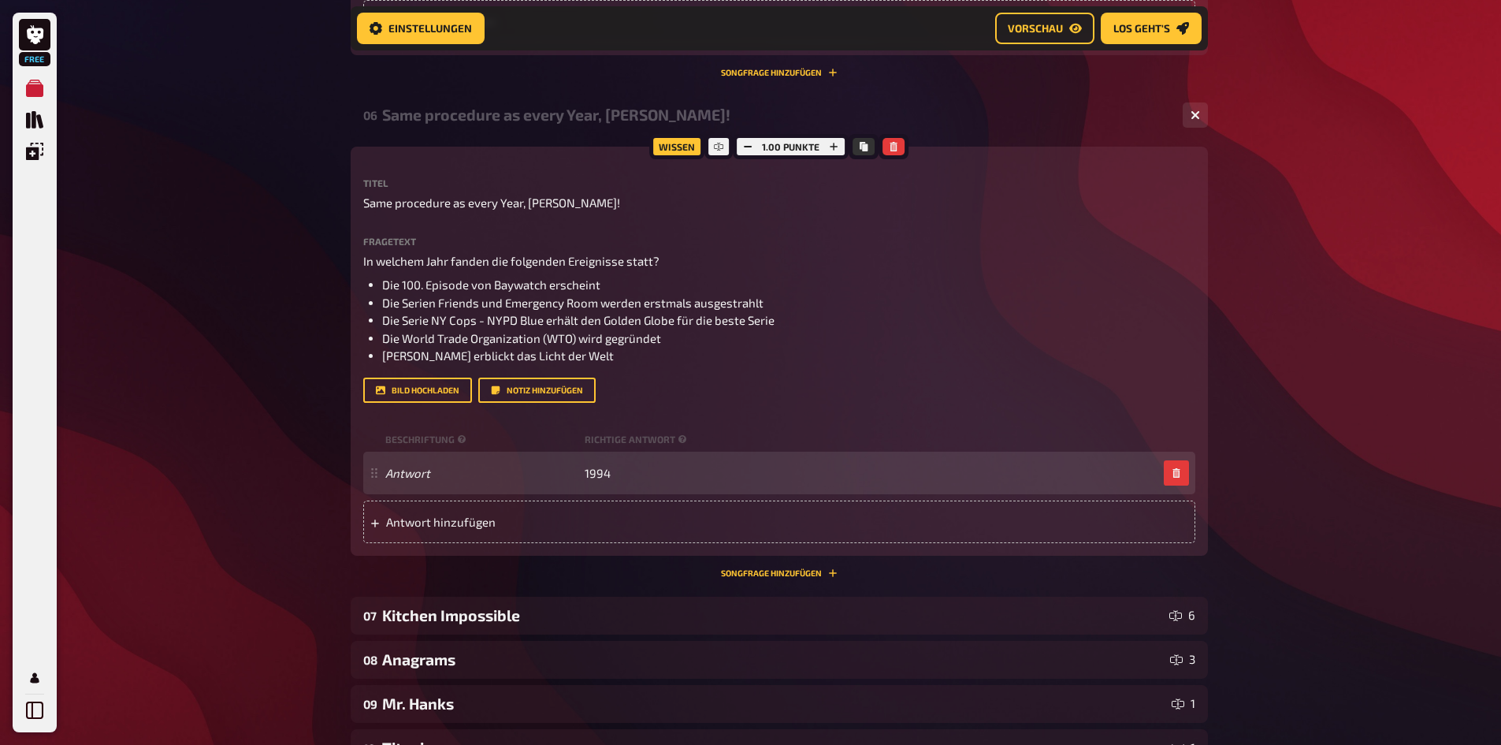
scroll to position [2928, 0]
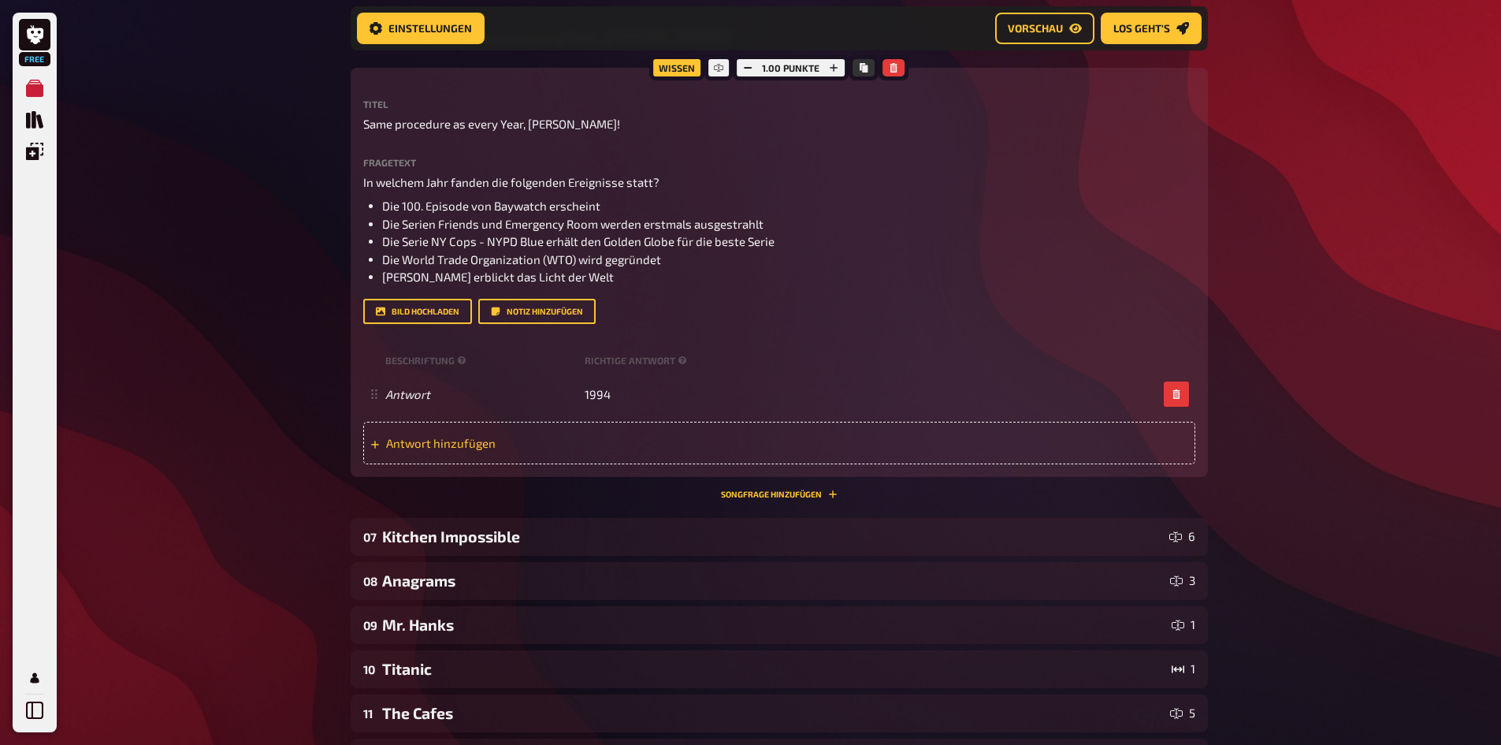
click at [598, 440] on span "Antwort hinzufügen" at bounding box center [508, 443] width 245 height 14
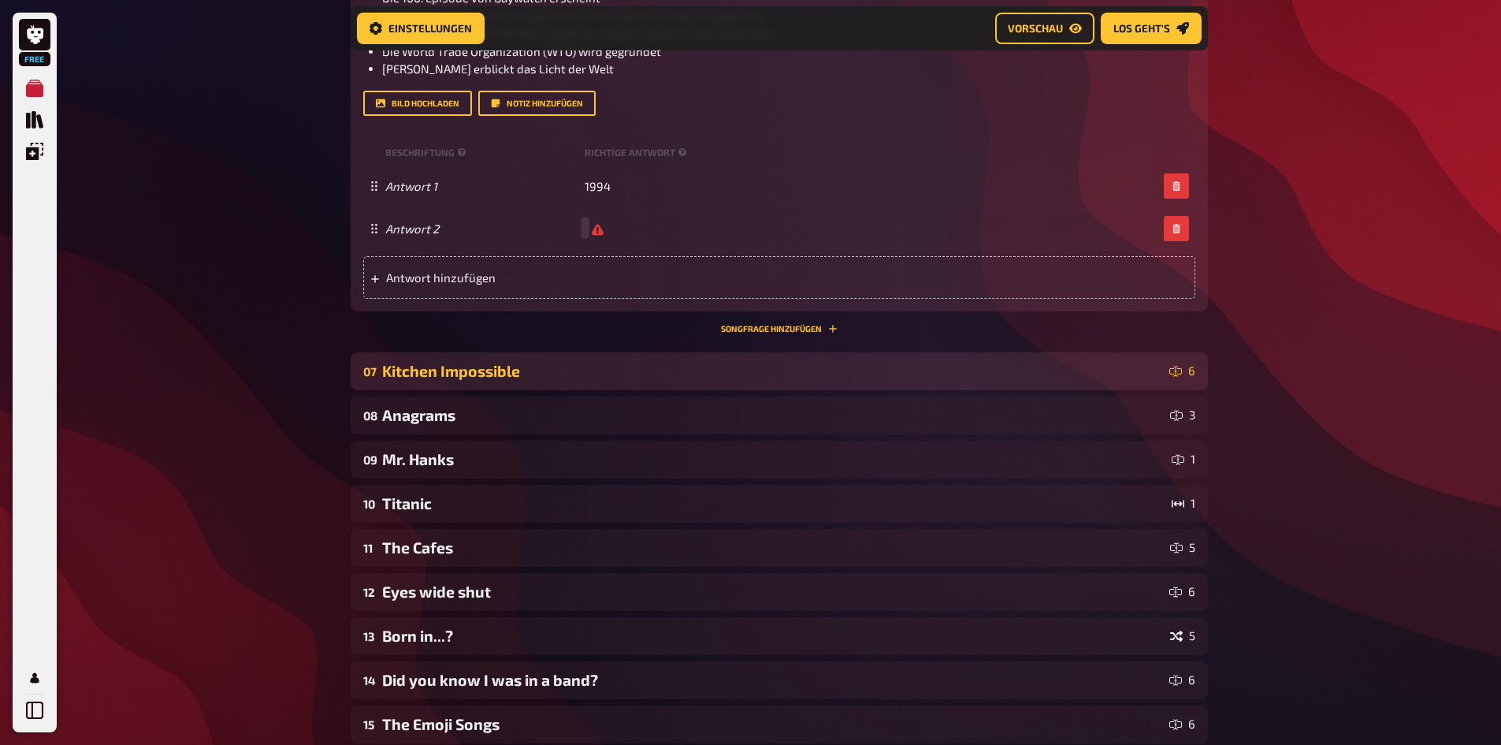
scroll to position [3164, 0]
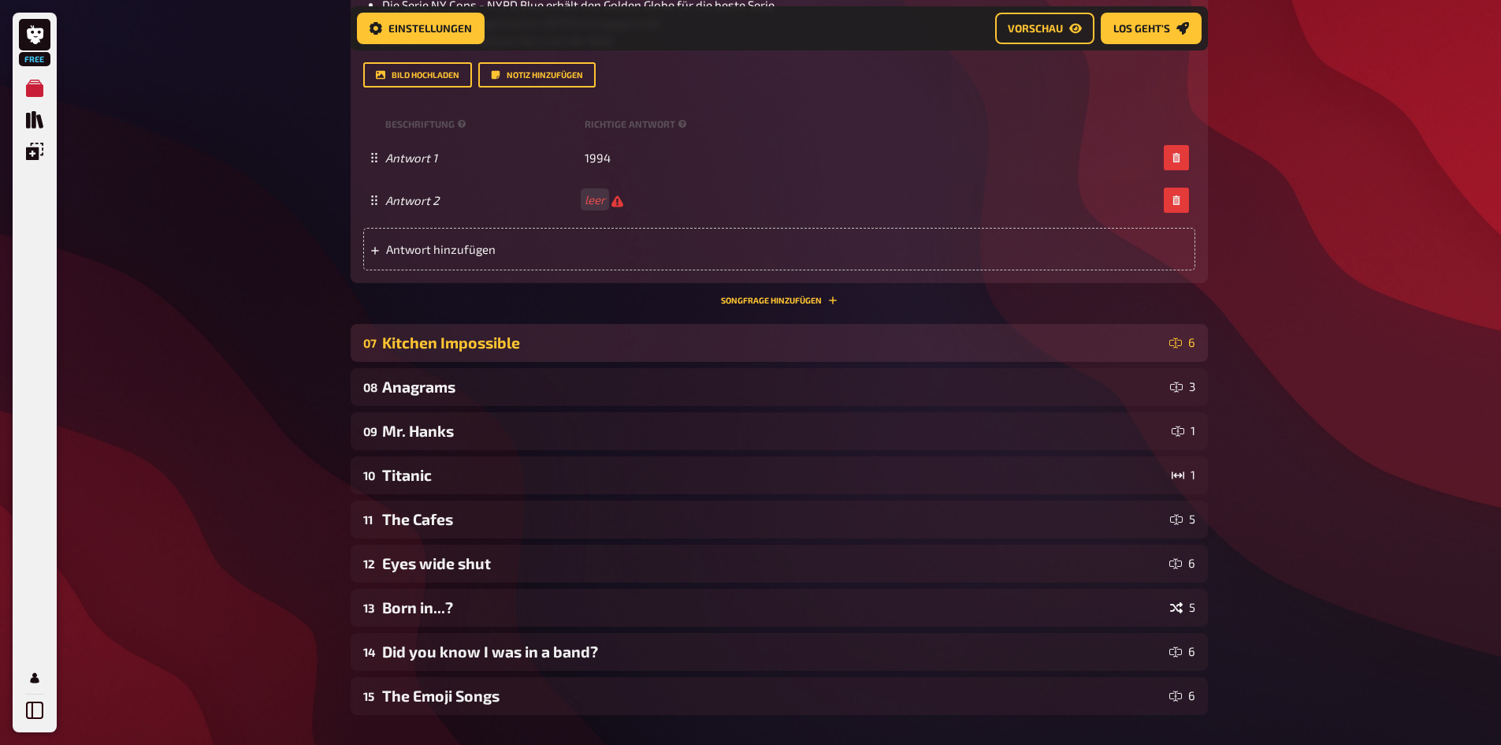
click at [758, 349] on div "Kitchen Impossible" at bounding box center [772, 342] width 781 height 18
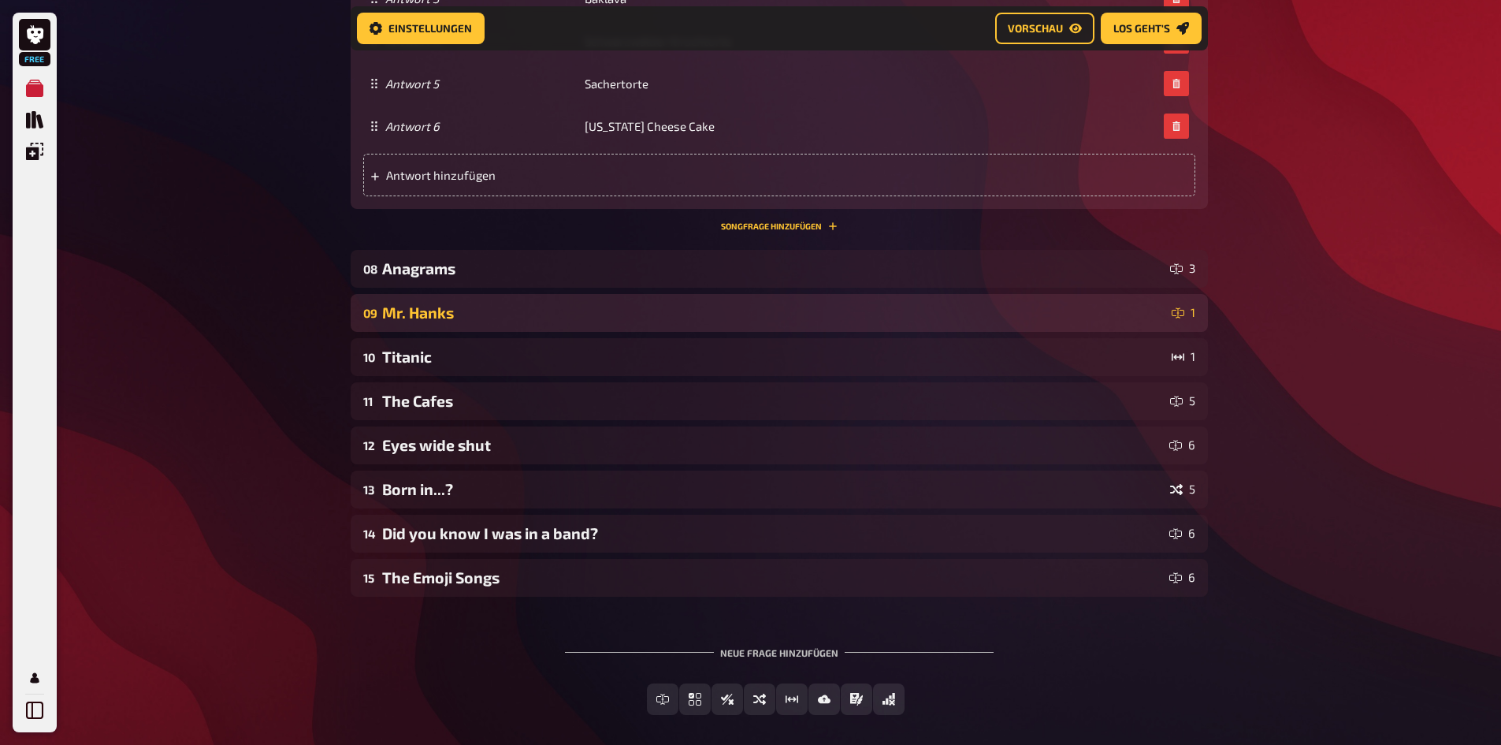
scroll to position [4504, 0]
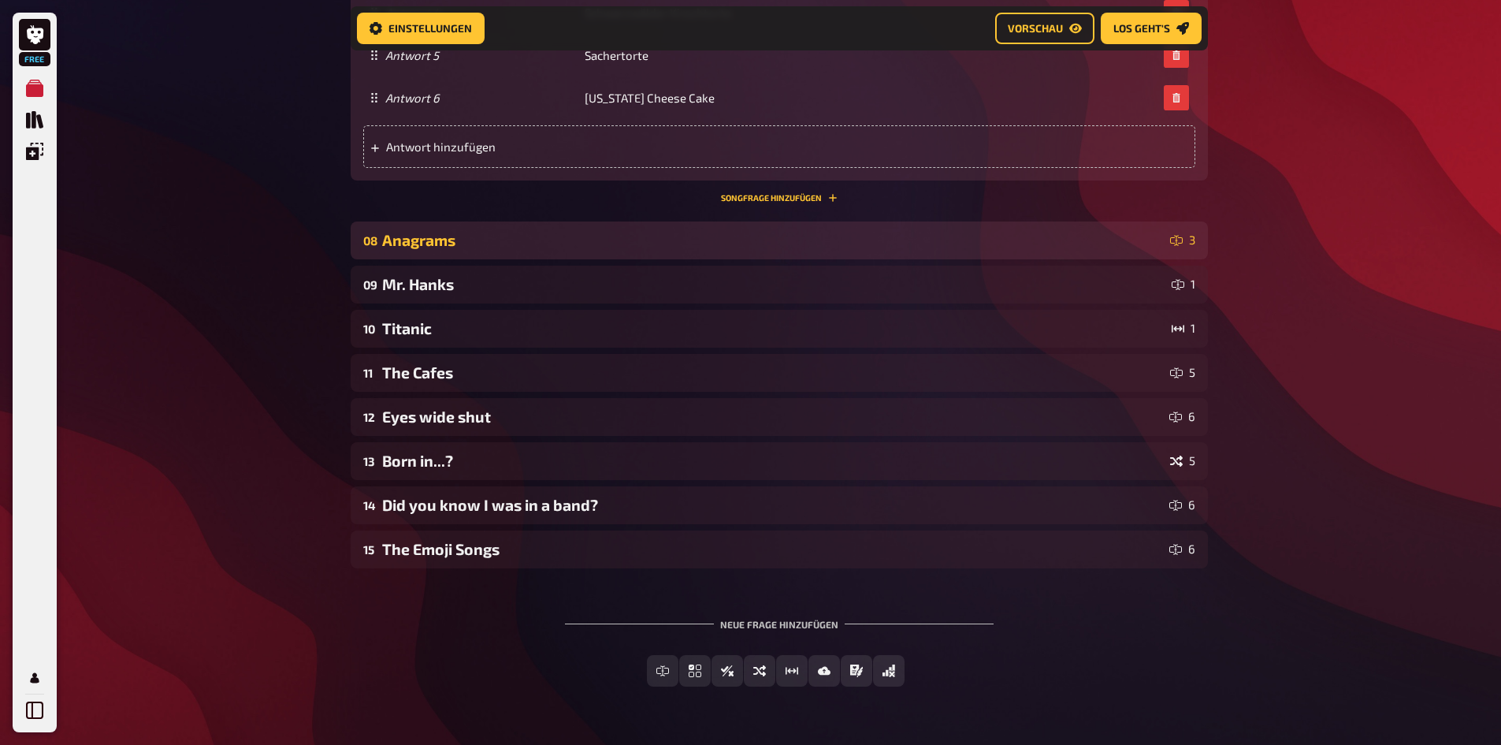
click at [599, 254] on div "08 Anagrams 3" at bounding box center [779, 240] width 857 height 38
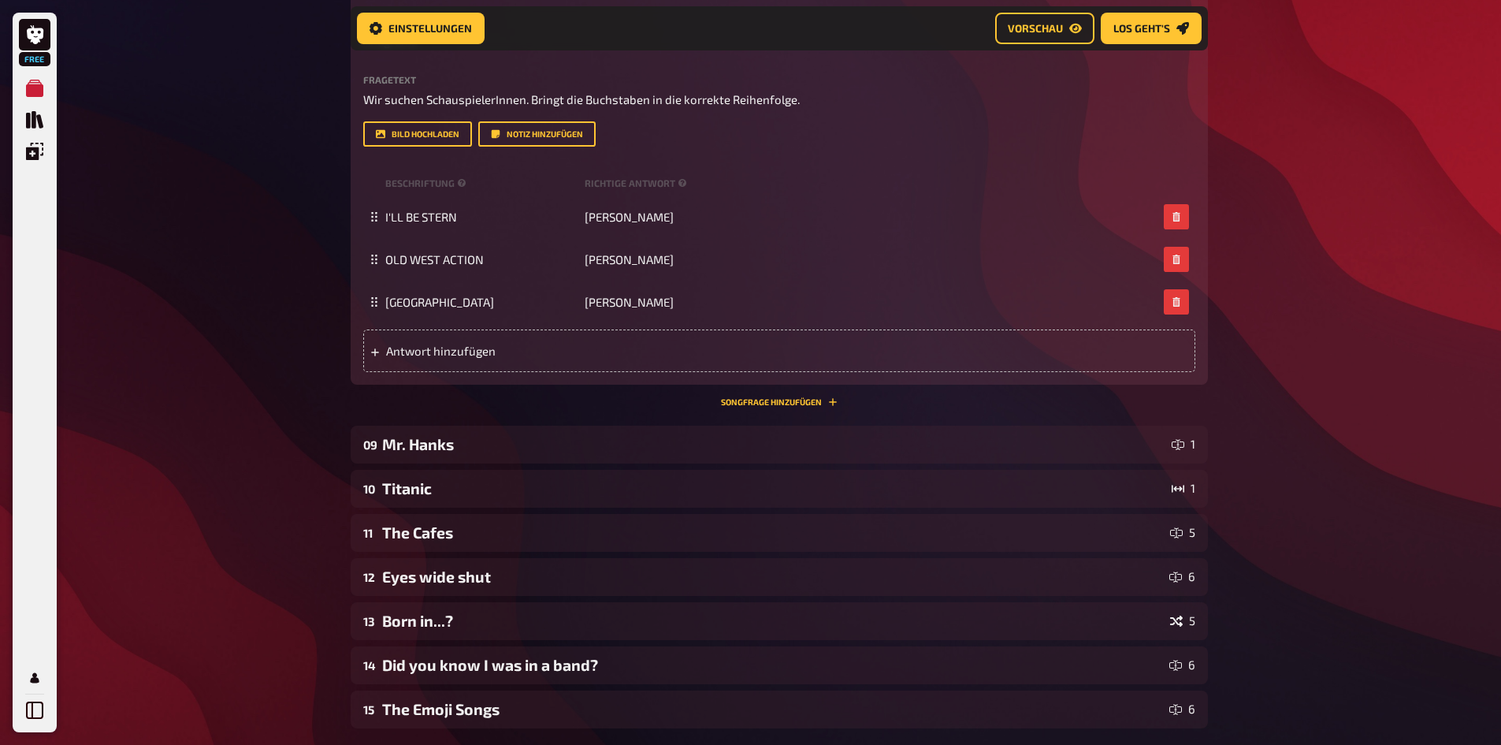
scroll to position [4819, 0]
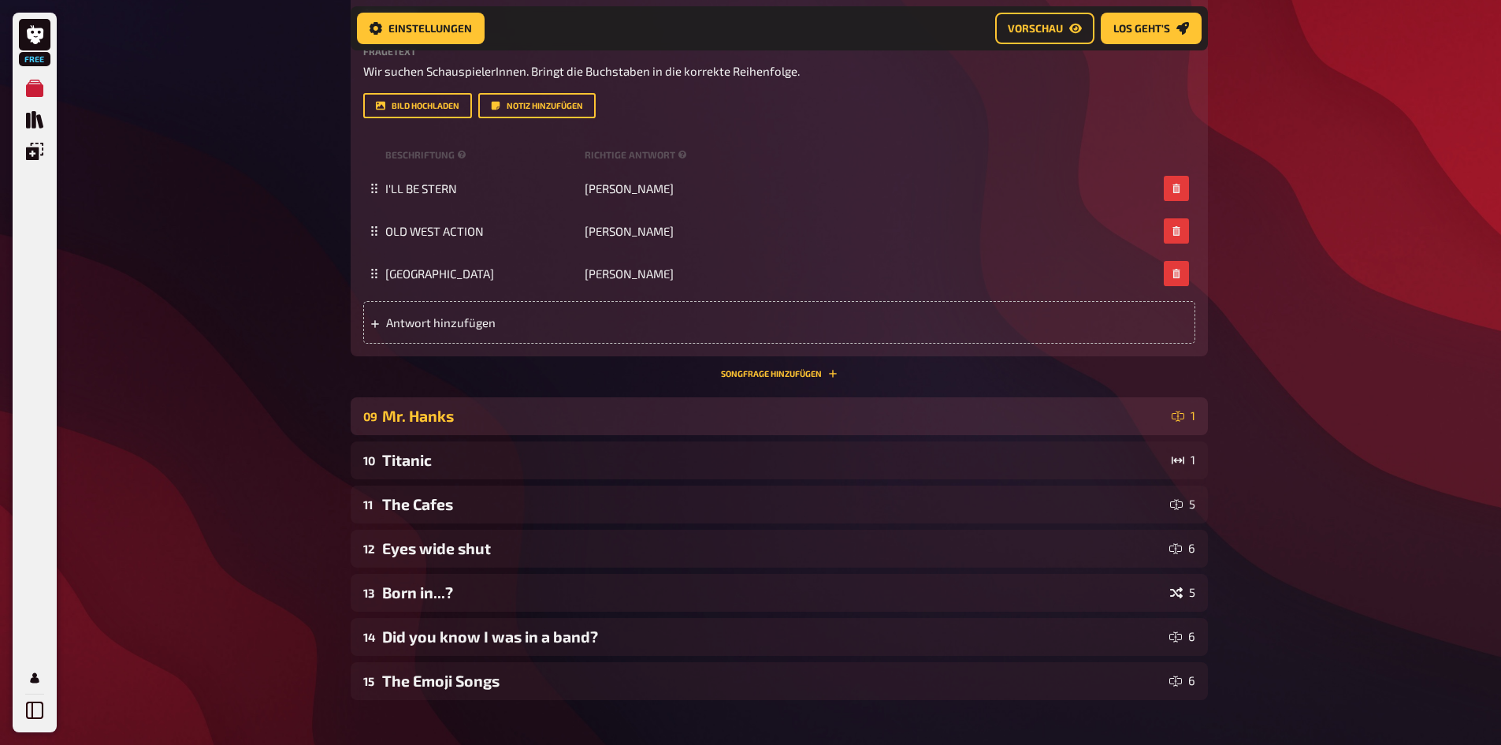
click at [471, 428] on div "09 Mr. Hanks 1" at bounding box center [779, 416] width 857 height 38
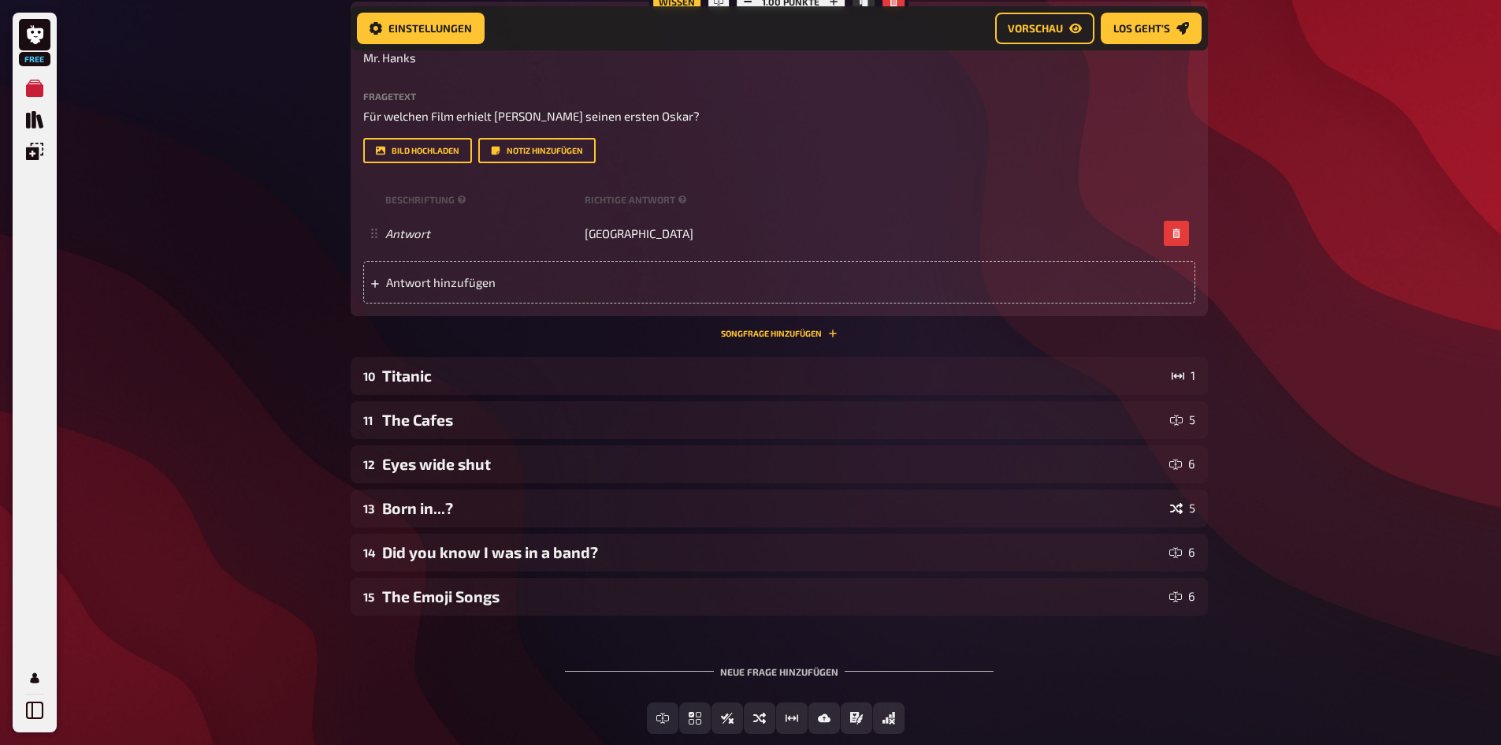
scroll to position [5291, 0]
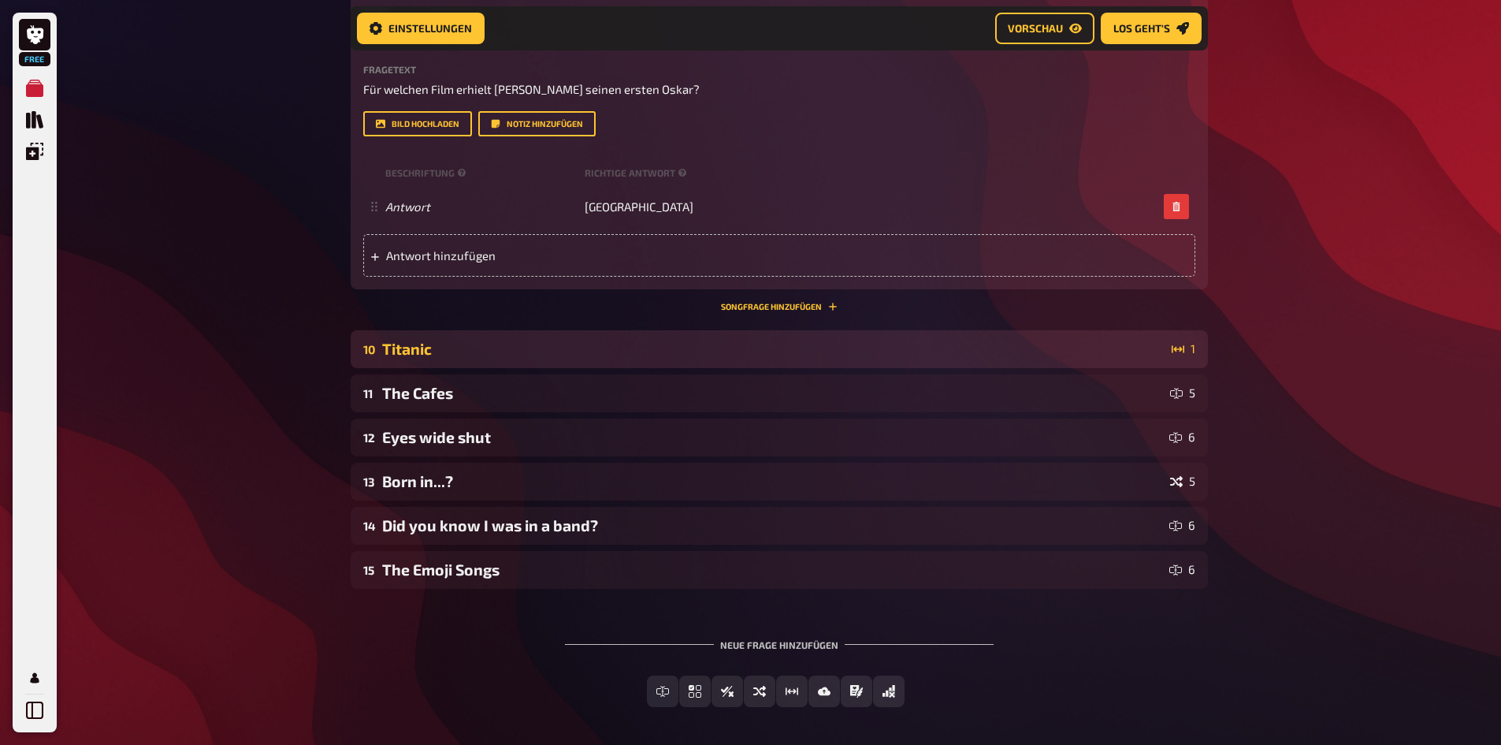
click at [448, 357] on div "Titanic" at bounding box center [773, 349] width 783 height 18
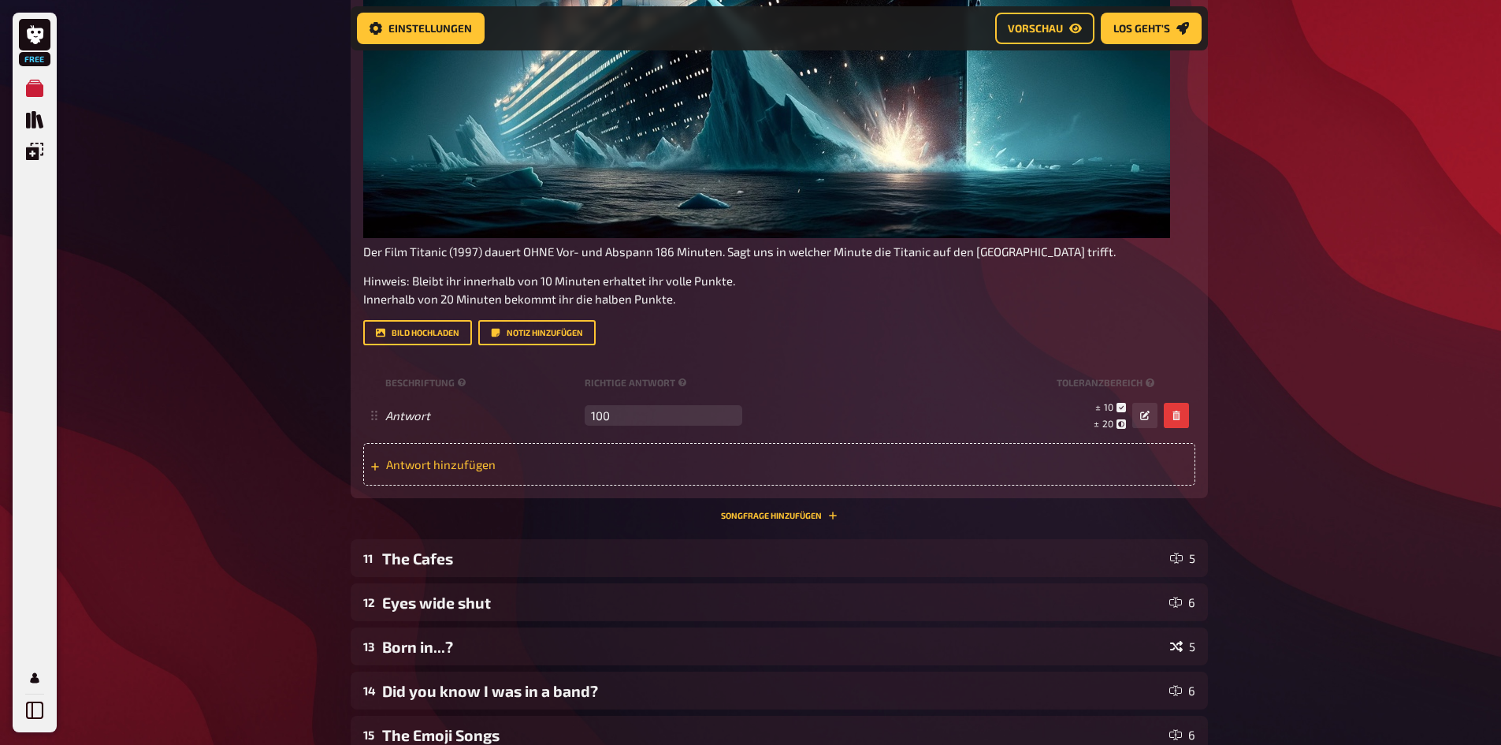
scroll to position [6079, 0]
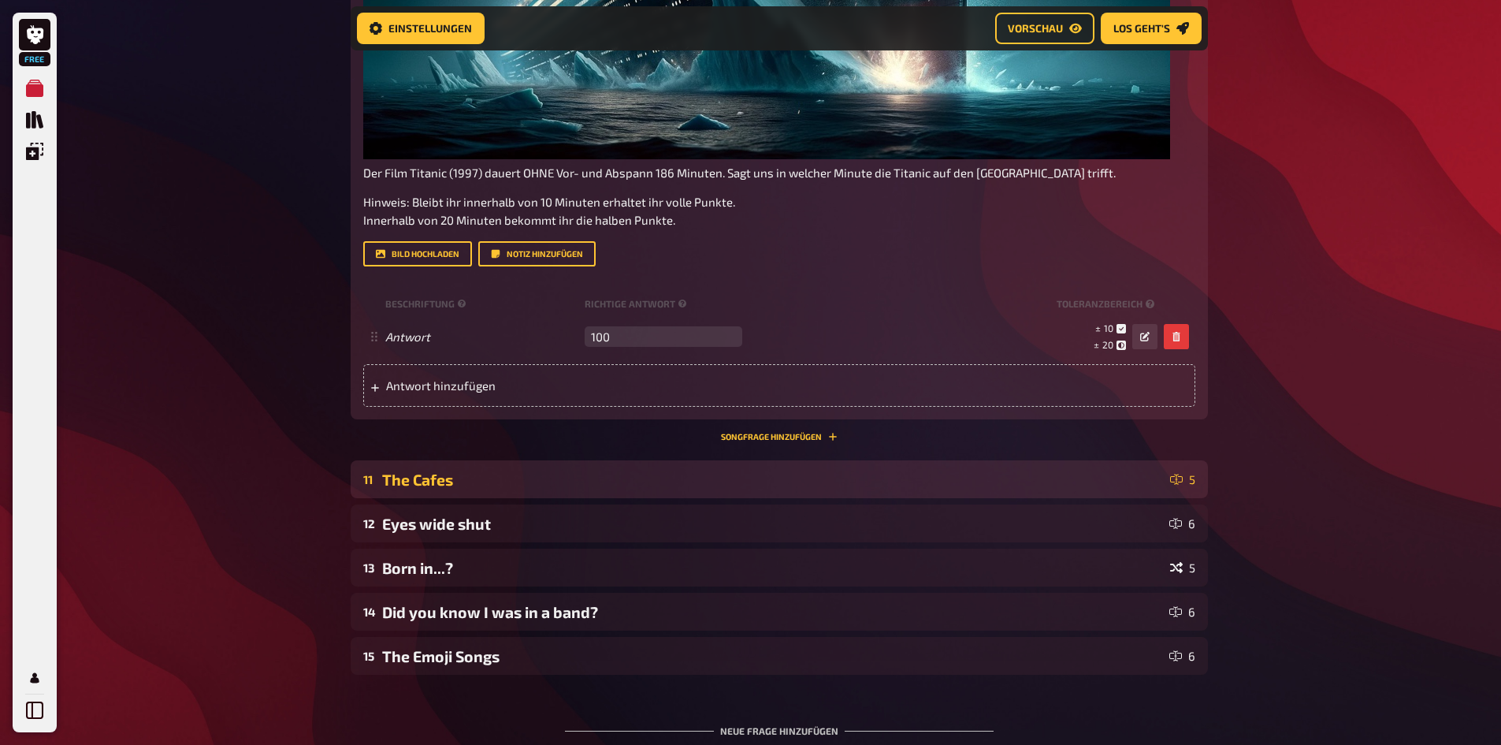
click at [655, 460] on div "11 The Cafes 5" at bounding box center [779, 479] width 857 height 38
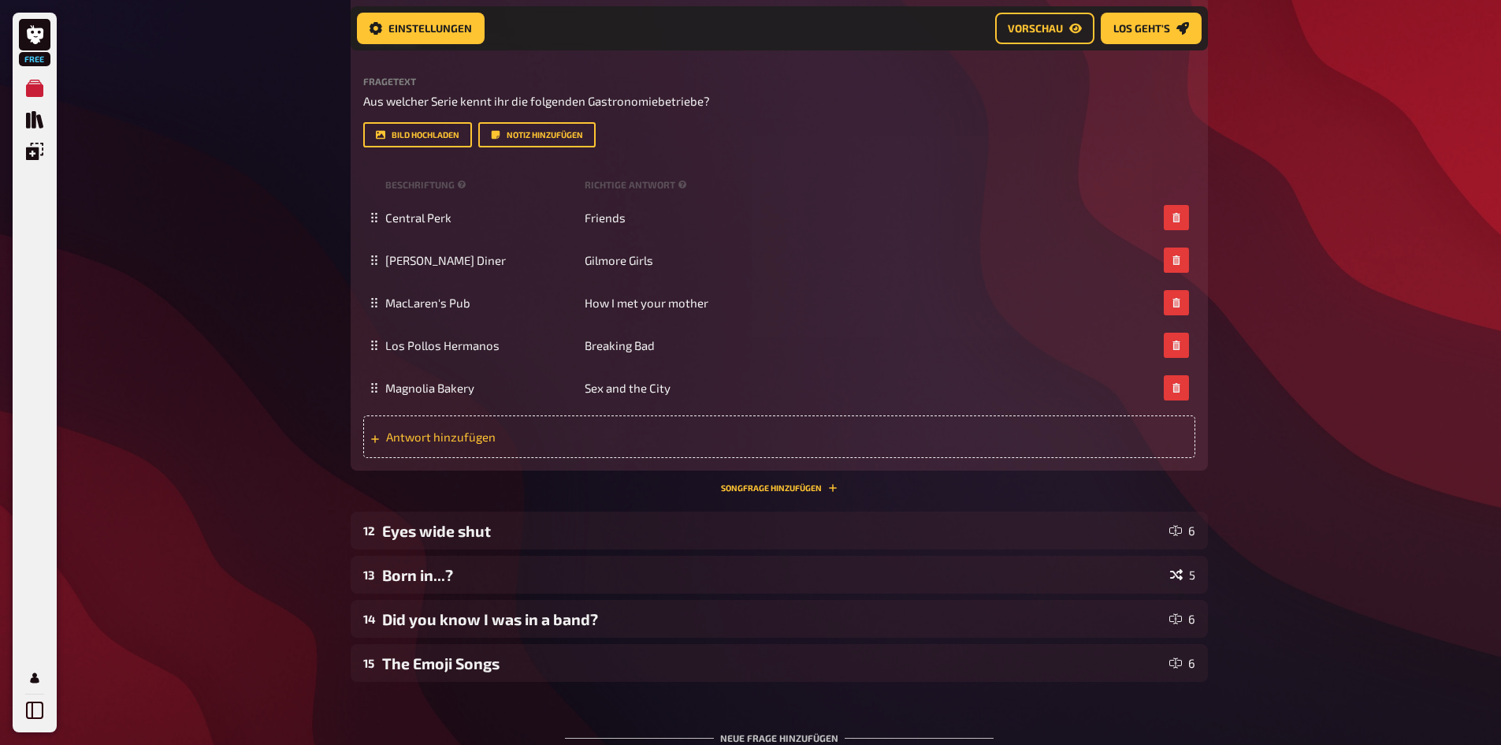
scroll to position [6631, 0]
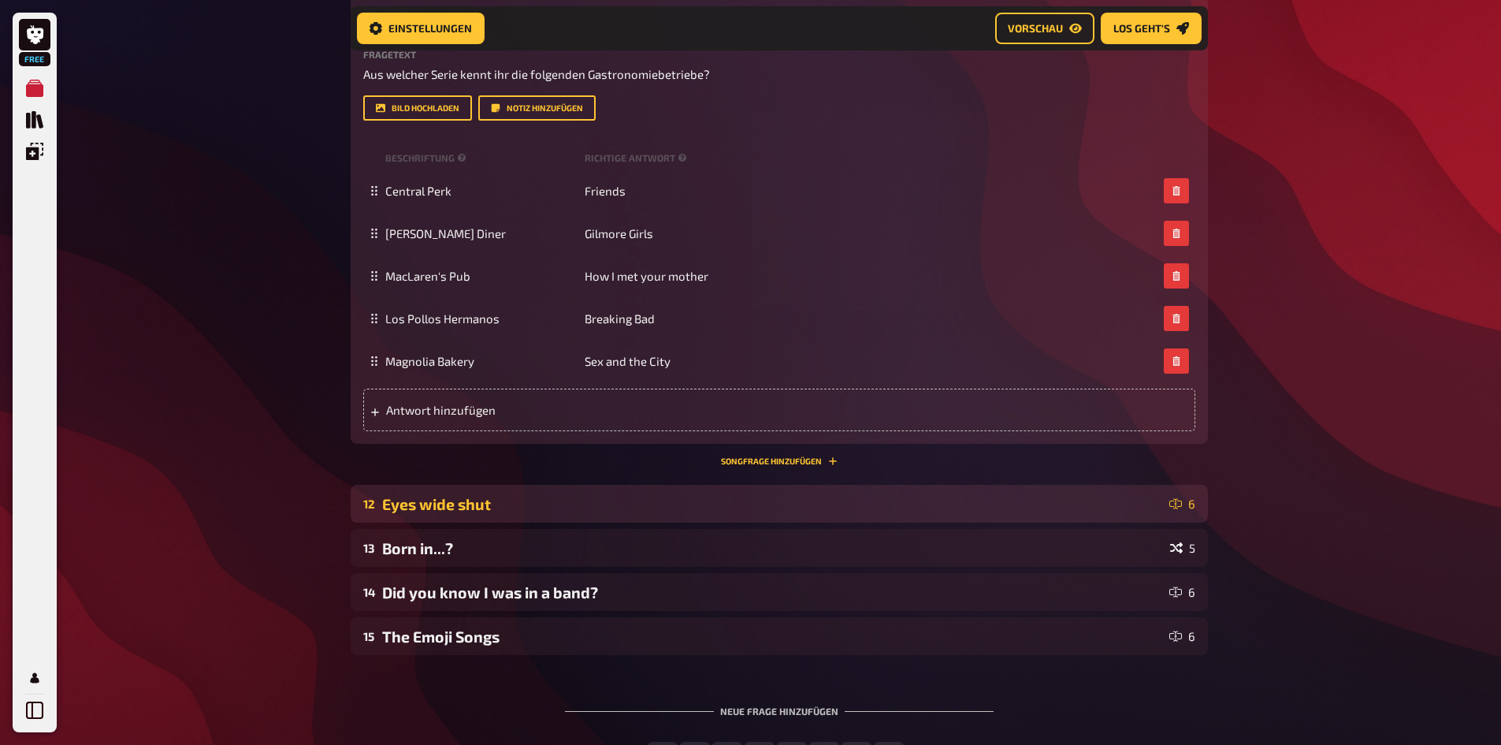
click at [486, 460] on div "Eyes wide shut" at bounding box center [772, 504] width 781 height 18
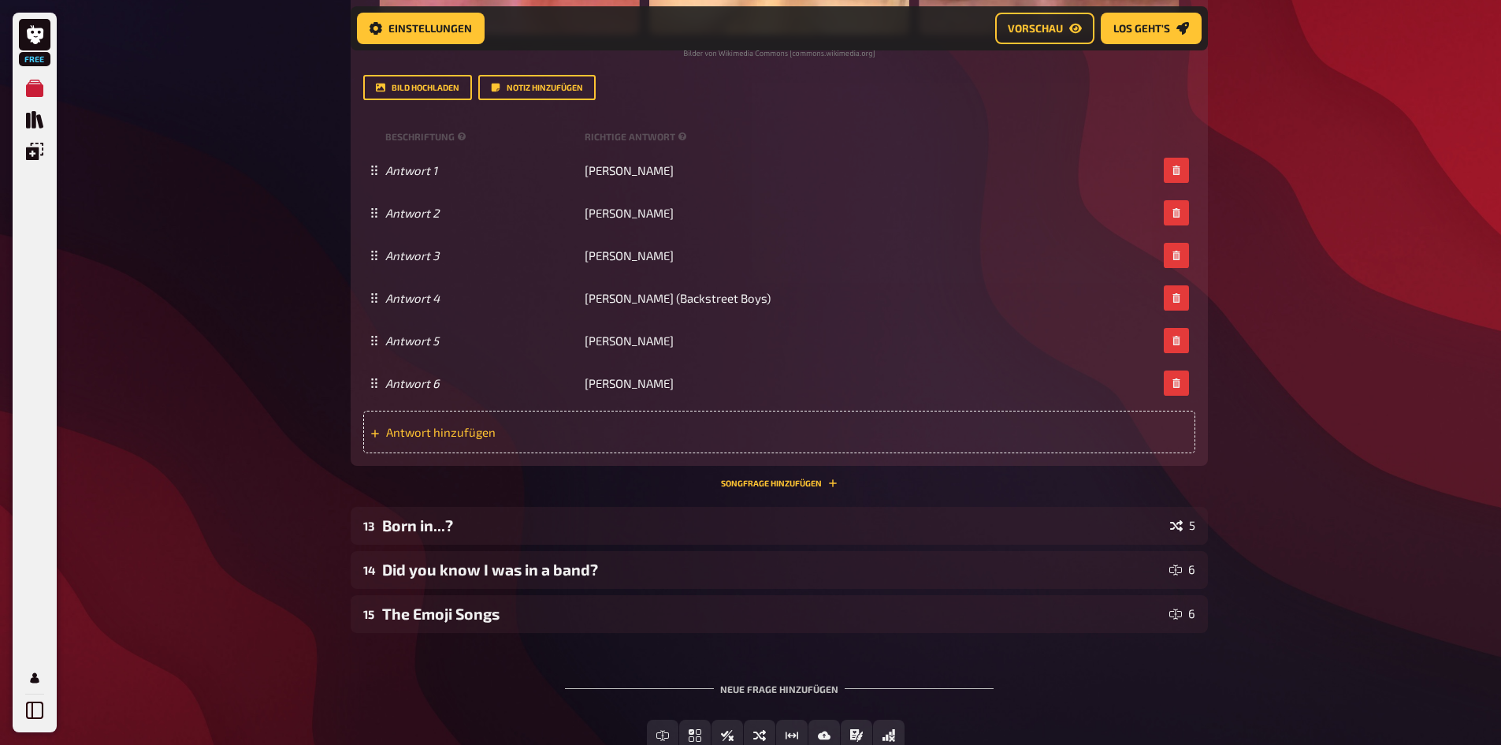
scroll to position [7734, 0]
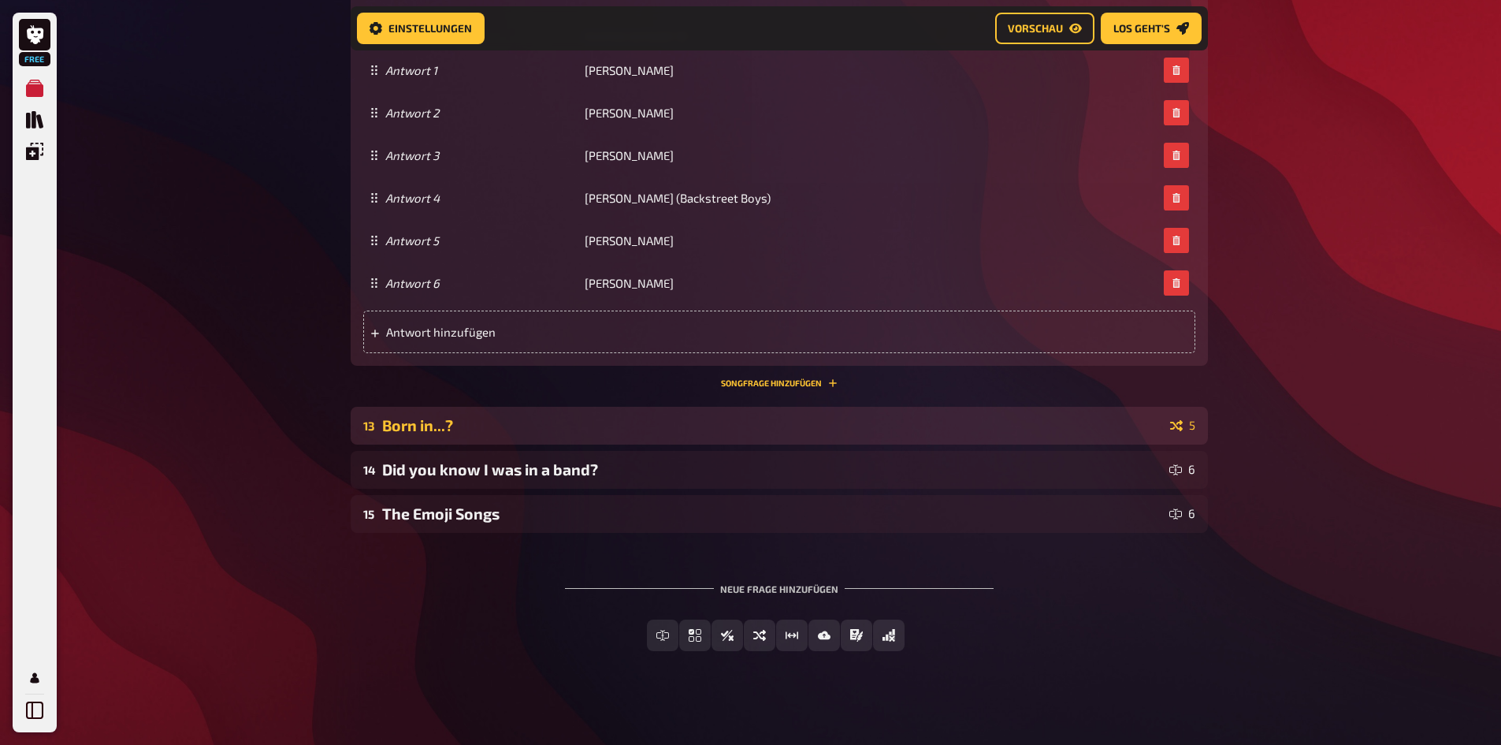
click at [563, 418] on div "Born in...?" at bounding box center [773, 425] width 782 height 18
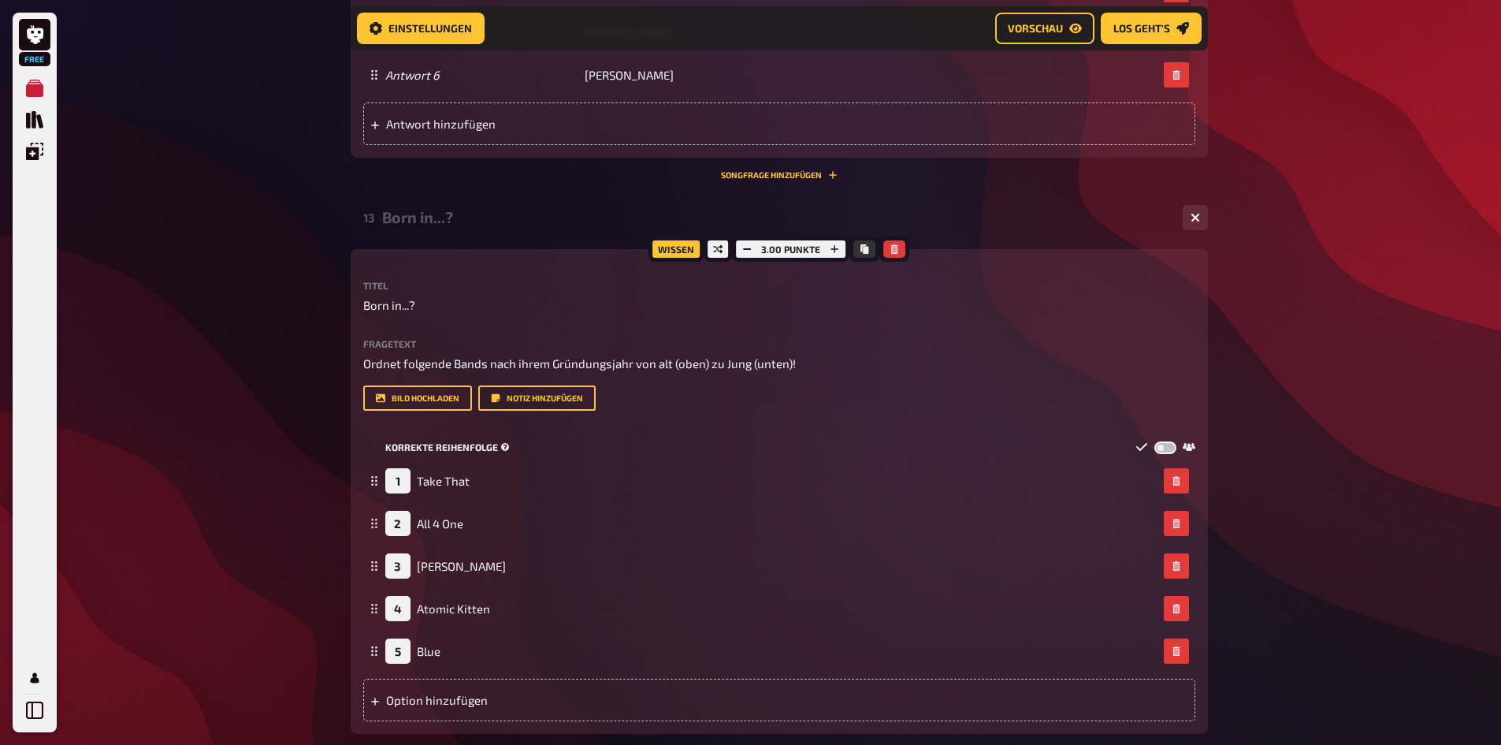
scroll to position [7970, 0]
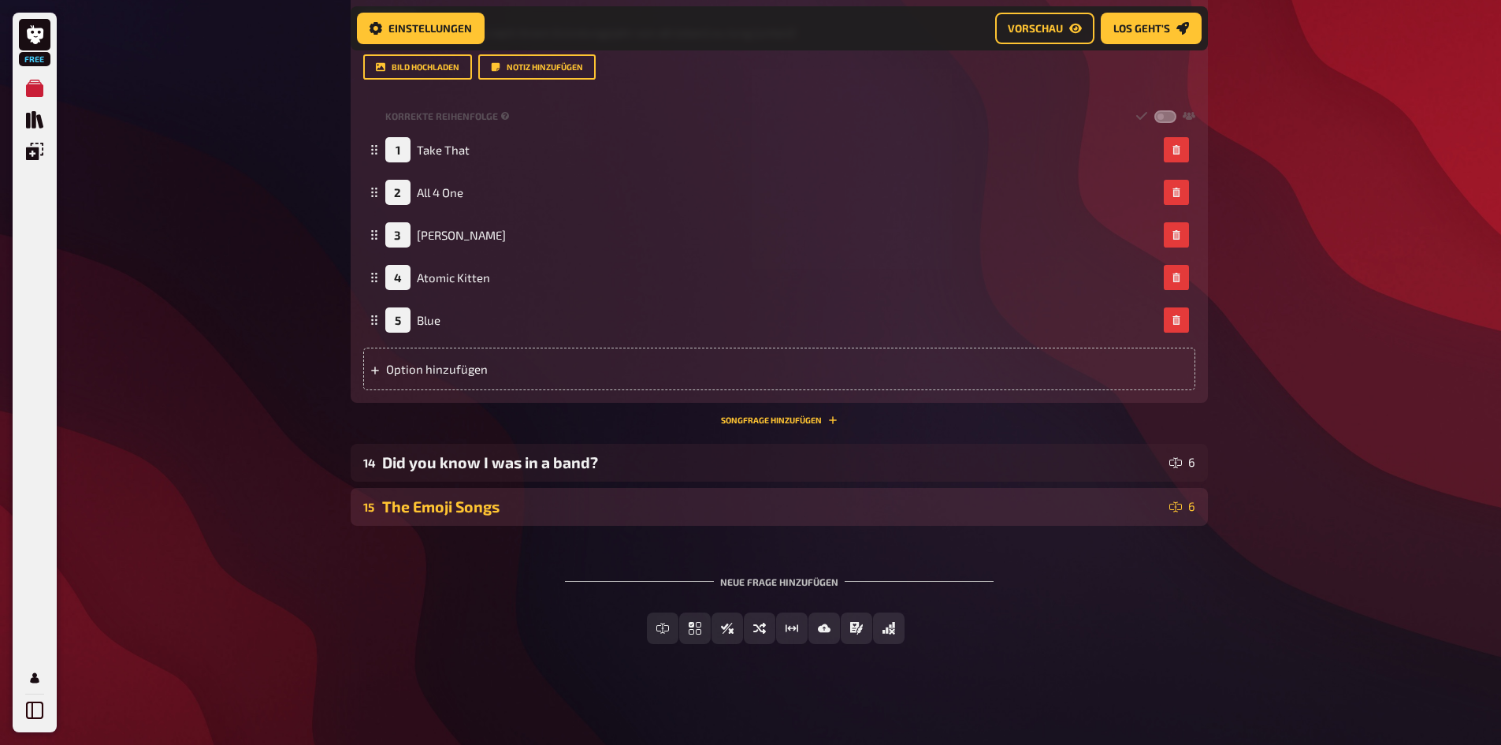
click at [591, 460] on div "The Emoji Songs" at bounding box center [772, 506] width 781 height 18
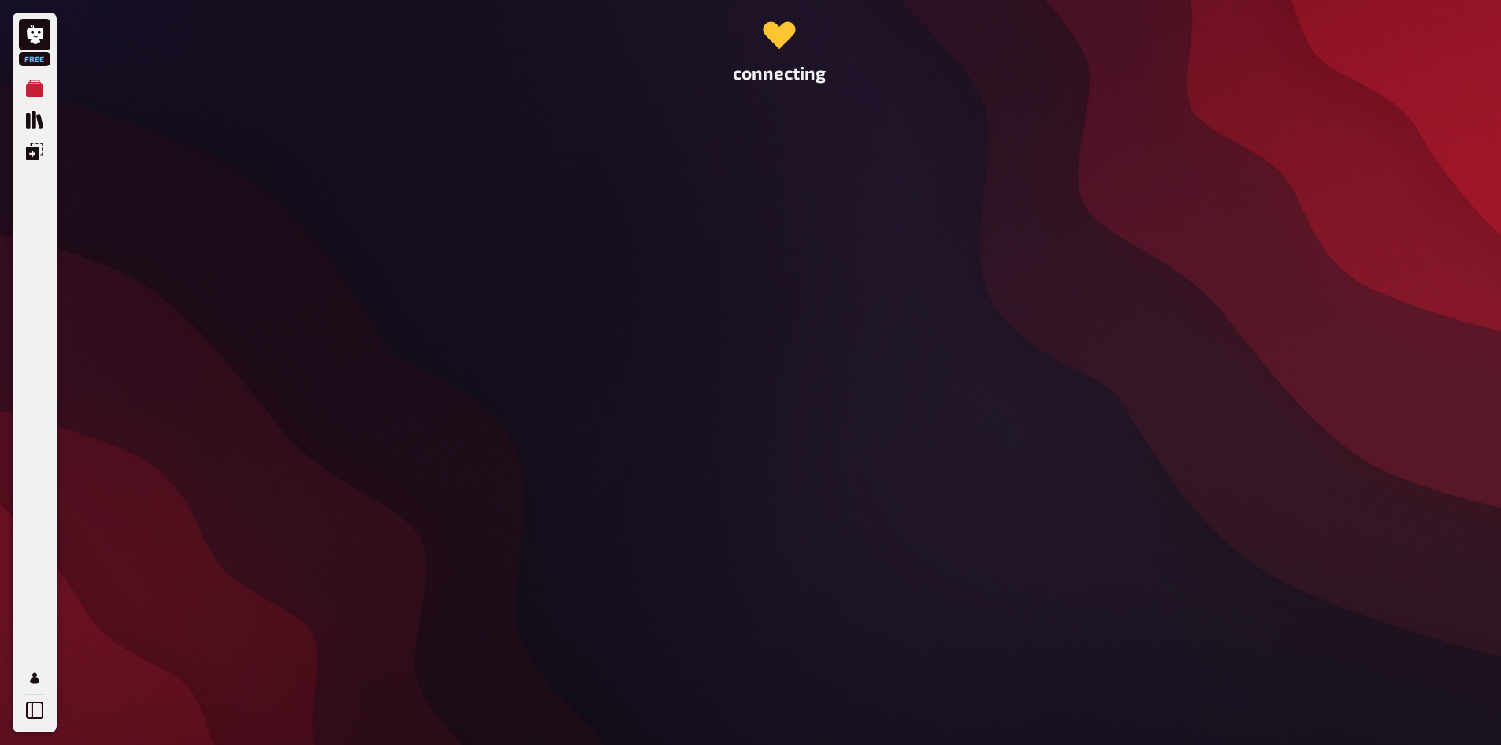
scroll to position [0, 0]
